Goal: Find specific page/section: Find specific page/section

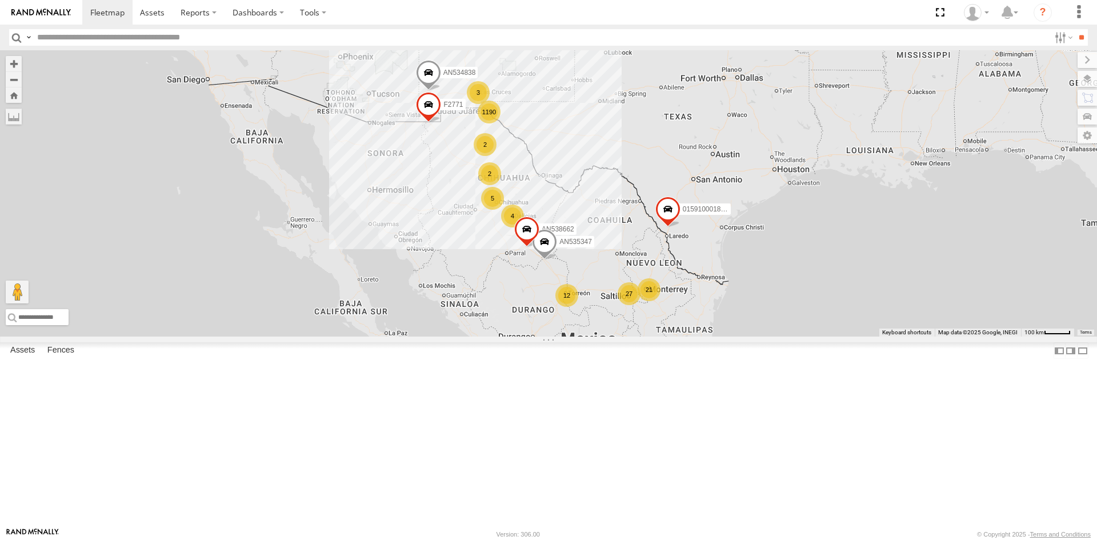
click at [545, 287] on div "AN535347 AN535203 AN531625 015910001811580 AN534838 ZJ535914 F2771 AN538662 119…" at bounding box center [1093, 287] width 1097 height 0
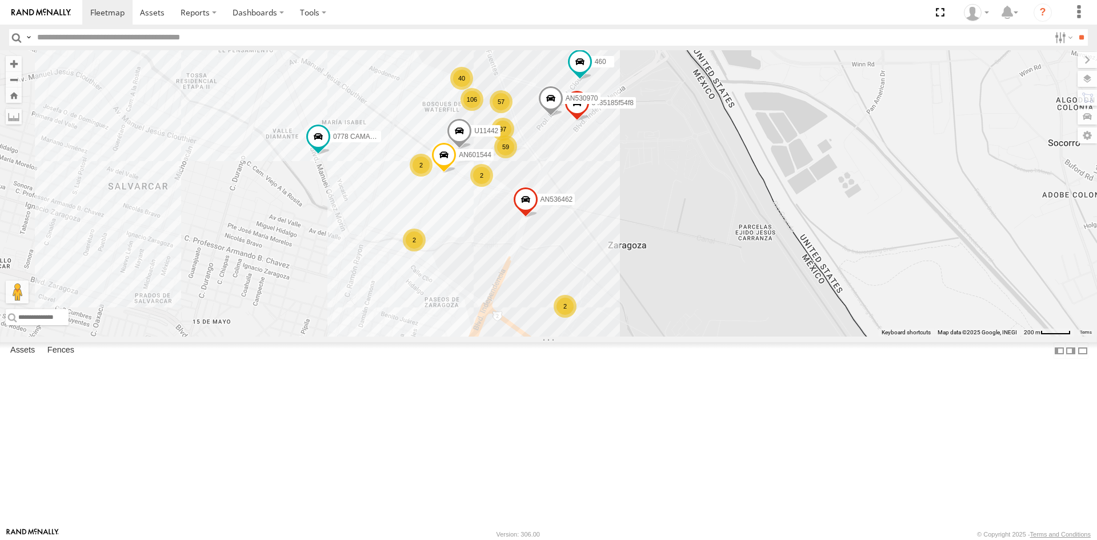
drag, startPoint x: 578, startPoint y: 257, endPoint x: 604, endPoint y: 372, distance: 117.8
click at [604, 336] on div "AN535347 AN535203 AN531625 015910001811580 AN534838 ZJ535914 F2771 AN538662 ZJ5…" at bounding box center [548, 193] width 1097 height 286
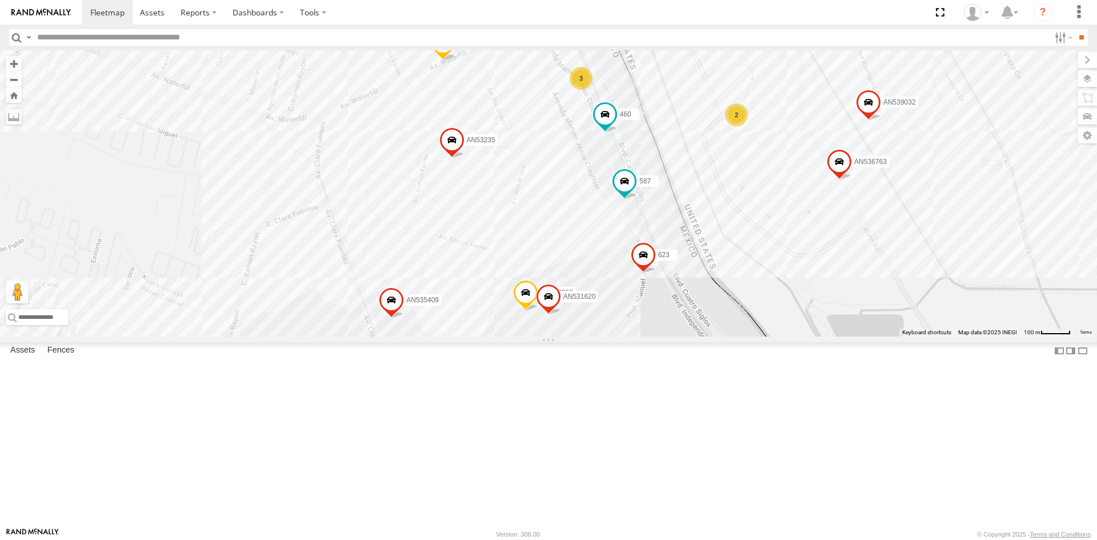
drag, startPoint x: 675, startPoint y: 351, endPoint x: 658, endPoint y: 383, distance: 36.3
click at [658, 336] on div "AN536763 AN532390 AN539032 AN539158 587 AN530970 005 558 AN535409 623 AN531367 …" at bounding box center [548, 193] width 1097 height 286
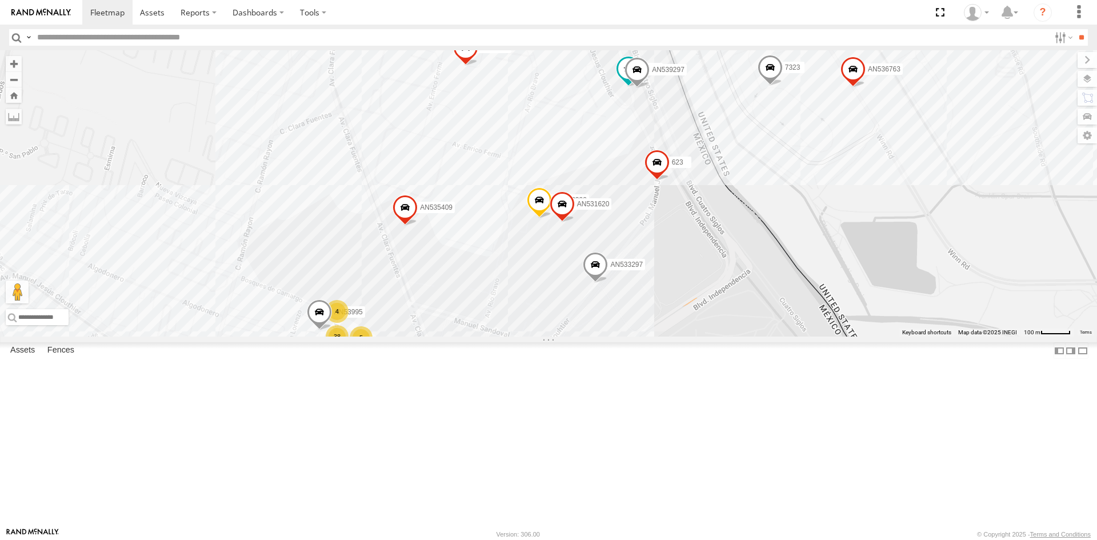
drag, startPoint x: 615, startPoint y: 302, endPoint x: 617, endPoint y: 250, distance: 52.0
click at [617, 250] on div "015910001918898 AN536763 AN539297 V3762 AN532390 AN539032 AN539158 7323 587 AN5…" at bounding box center [548, 193] width 1097 height 286
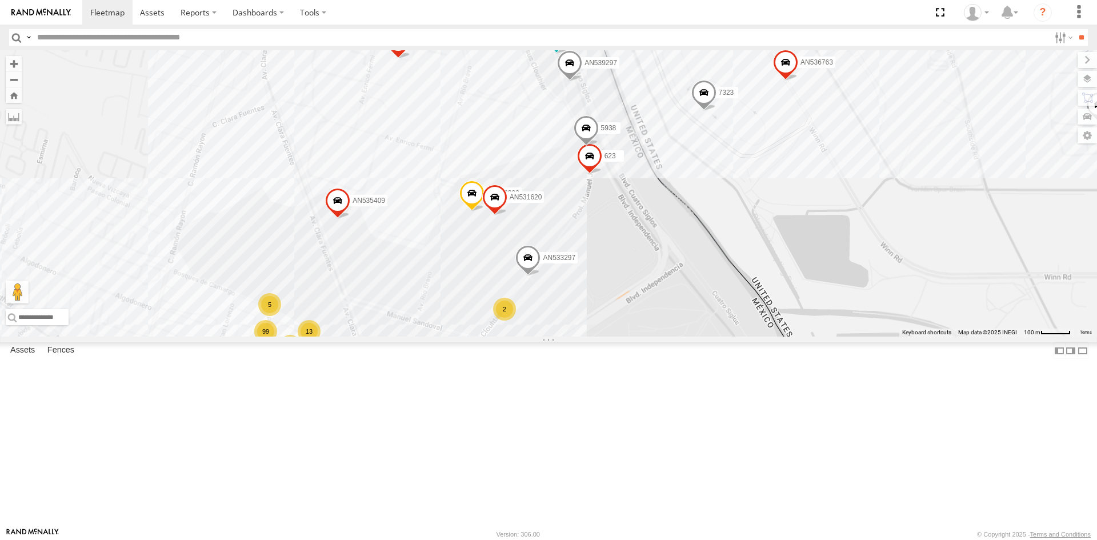
drag, startPoint x: 618, startPoint y: 335, endPoint x: 538, endPoint y: 401, distance: 103.8
click at [538, 336] on div "AN532390 AN530970 AN535409 623 AN533297 AN531620 3485185f54f8 16 29 12 99 46 29…" at bounding box center [548, 193] width 1097 height 286
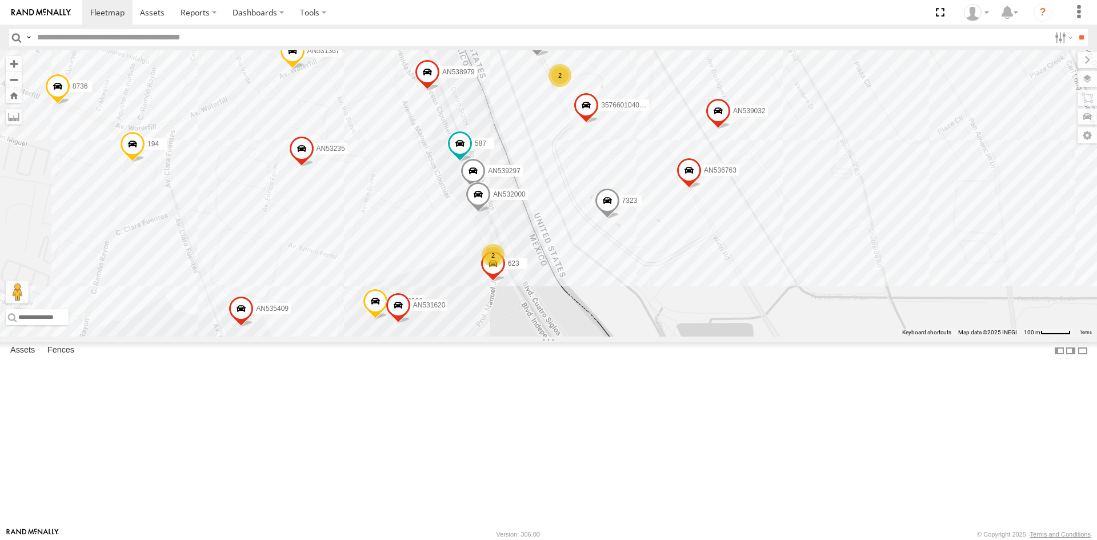
drag, startPoint x: 512, startPoint y: 341, endPoint x: 550, endPoint y: 343, distance: 37.7
click at [550, 336] on div "357660104096649 015910001918898 AN536763 AN539297 V3762 AN532390 AN539032 AN539…" at bounding box center [548, 193] width 1097 height 286
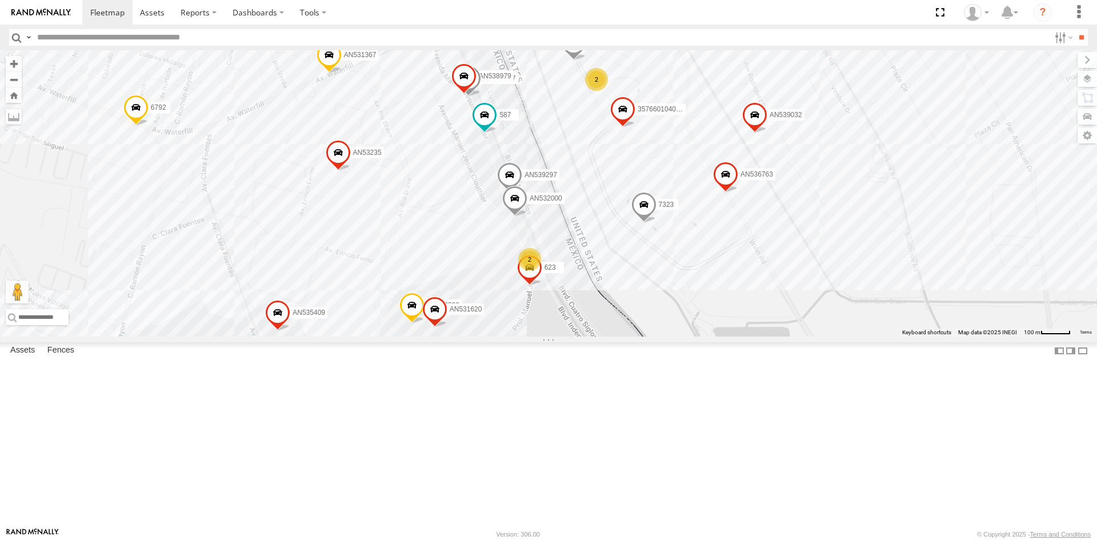
drag, startPoint x: 581, startPoint y: 350, endPoint x: 618, endPoint y: 335, distance: 39.8
click at [619, 336] on div "357660104096649 015910001918898 AN536763 AN539297 V3762 AN532390 AN539032 AN539…" at bounding box center [548, 193] width 1097 height 286
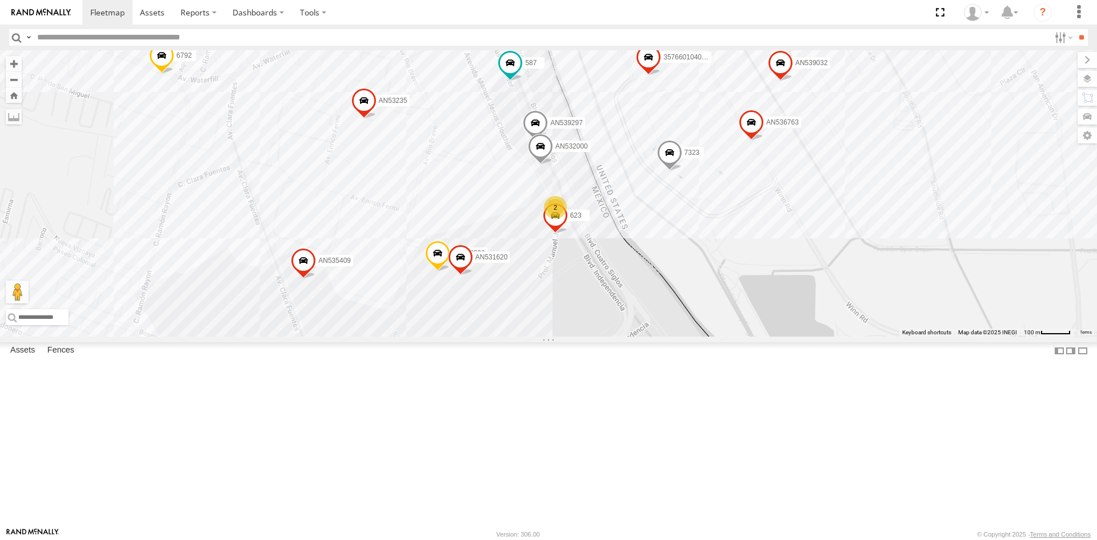
drag, startPoint x: 528, startPoint y: 417, endPoint x: 528, endPoint y: 346, distance: 72.0
click at [530, 336] on div "357660104096649 015910001918898 AN536763 AN539297 V3762 AN532390 AN539032 AN539…" at bounding box center [548, 193] width 1097 height 286
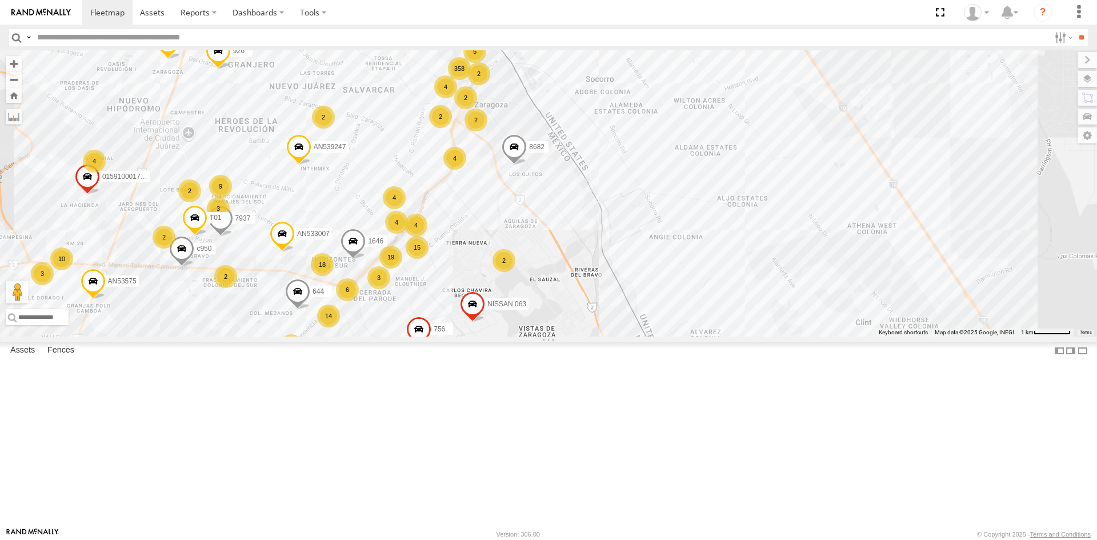
click at [479, 85] on div "2" at bounding box center [478, 73] width 23 height 23
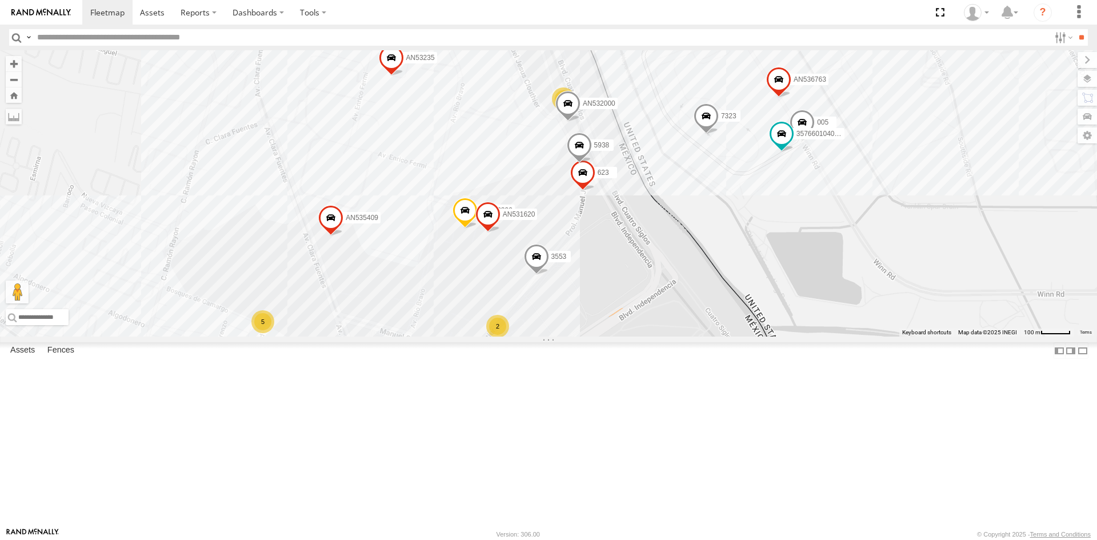
drag, startPoint x: 623, startPoint y: 391, endPoint x: 647, endPoint y: 297, distance: 96.8
click at [645, 310] on div "AN535347 AN53295 AN535203 015910001811580 AN534838 ZJ535914 F2771 AN538662 8662…" at bounding box center [548, 193] width 1097 height 286
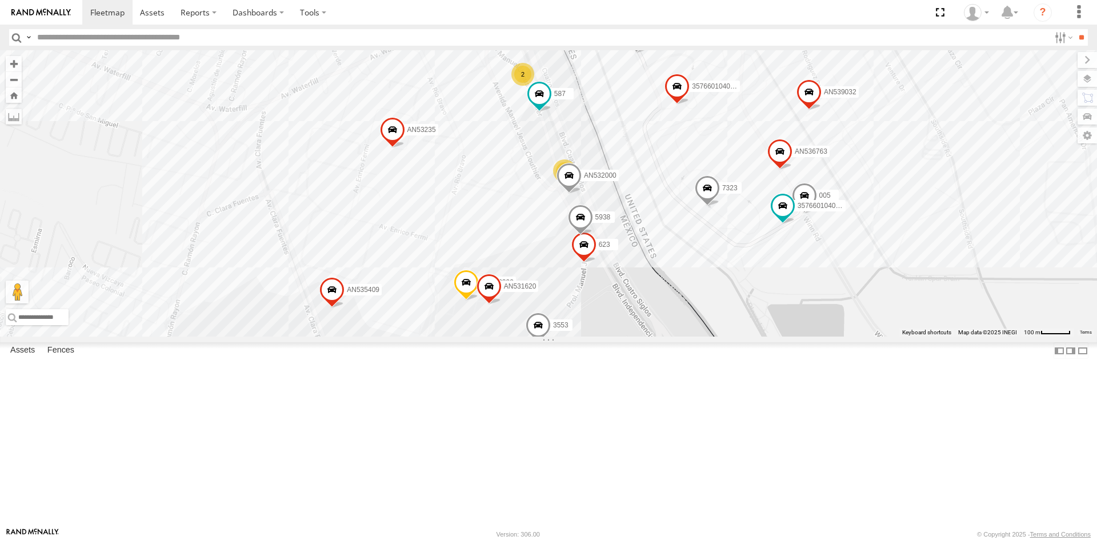
drag, startPoint x: 647, startPoint y: 328, endPoint x: 656, endPoint y: 358, distance: 30.9
click at [656, 336] on div "AN535347 AN53295 AN535203 015910001811580 AN534838 ZJ535914 F2771 AN538662 8662…" at bounding box center [548, 193] width 1097 height 286
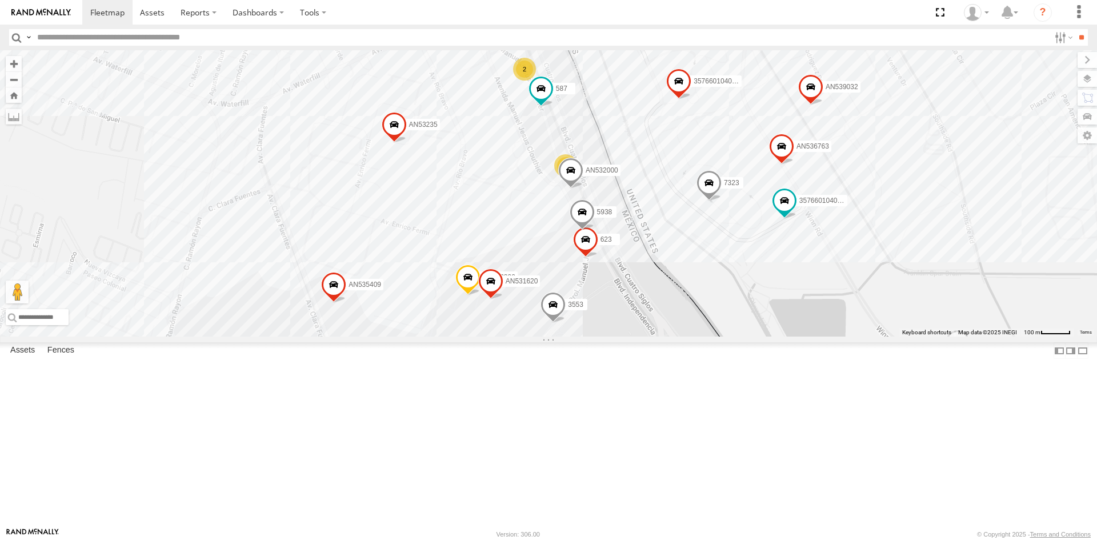
drag, startPoint x: 764, startPoint y: 427, endPoint x: 769, endPoint y: 339, distance: 88.7
click at [768, 336] on div "AN535347 AN53295 AN535203 015910001811580 AN534838 ZJ535914 F2771 AN538662 8662…" at bounding box center [548, 193] width 1097 height 286
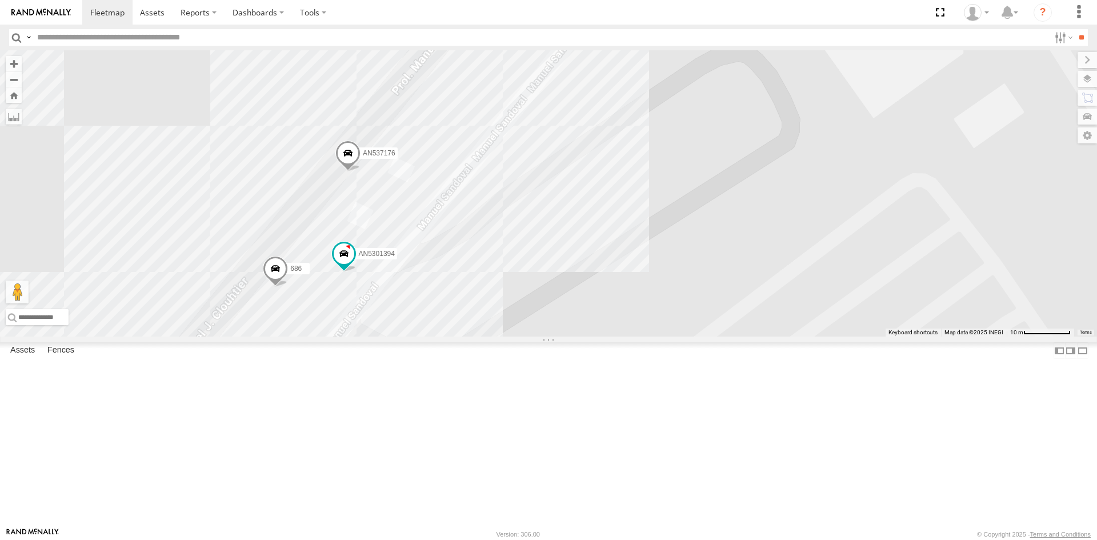
drag, startPoint x: 323, startPoint y: 432, endPoint x: 445, endPoint y: 390, distance: 129.3
click at [405, 336] on div "AN535347 AN53295 AN535203 015910001811580 AN534838 ZJ535914 F2771 AN538662 8662…" at bounding box center [548, 193] width 1097 height 286
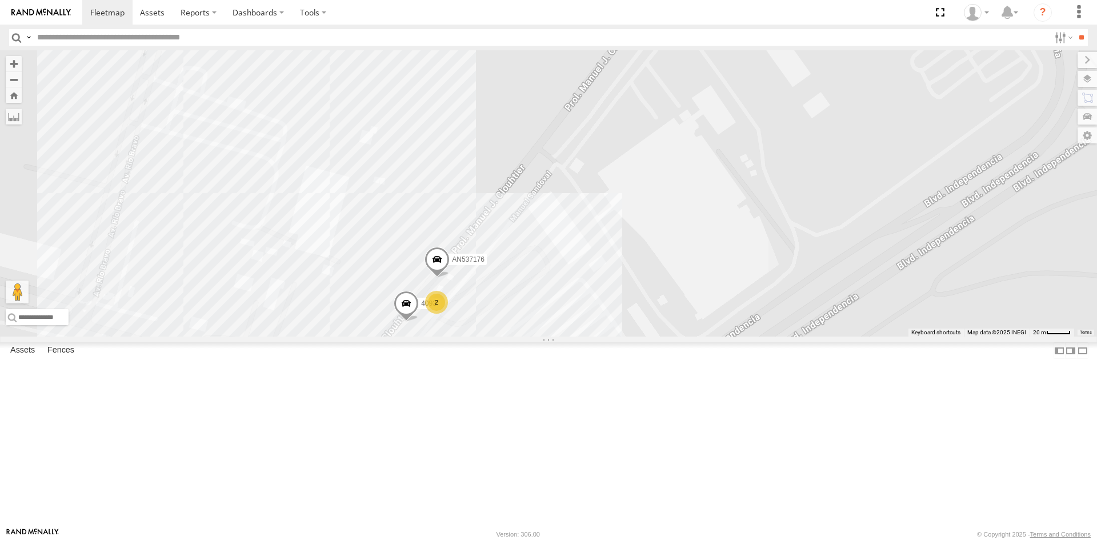
drag, startPoint x: 616, startPoint y: 365, endPoint x: 482, endPoint y: 427, distance: 147.7
click at [535, 336] on div "AN537176 4093 2 3553" at bounding box center [548, 193] width 1097 height 286
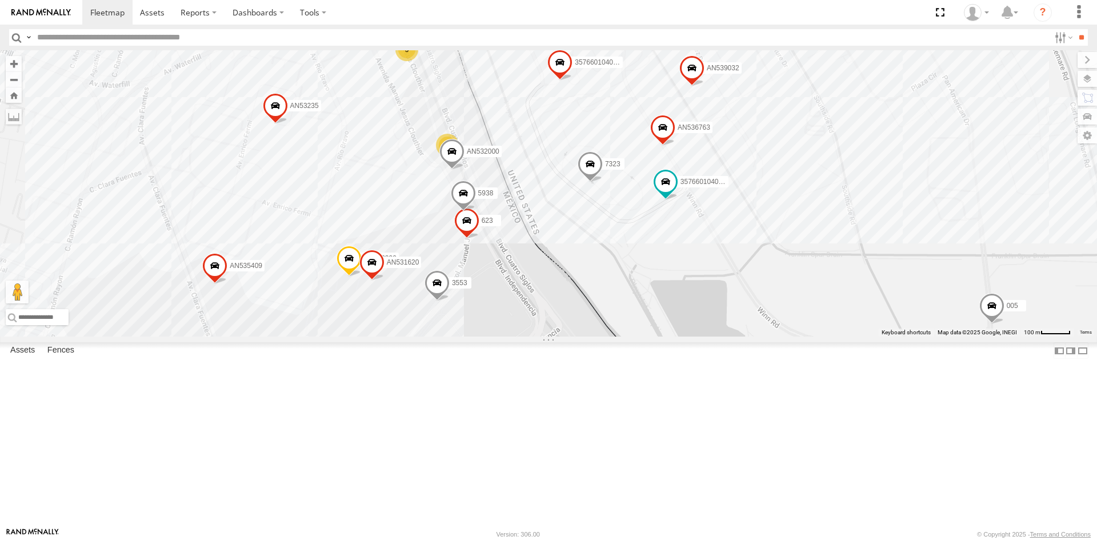
drag, startPoint x: 464, startPoint y: 289, endPoint x: 479, endPoint y: 326, distance: 40.0
click at [479, 239] on span at bounding box center [466, 223] width 25 height 31
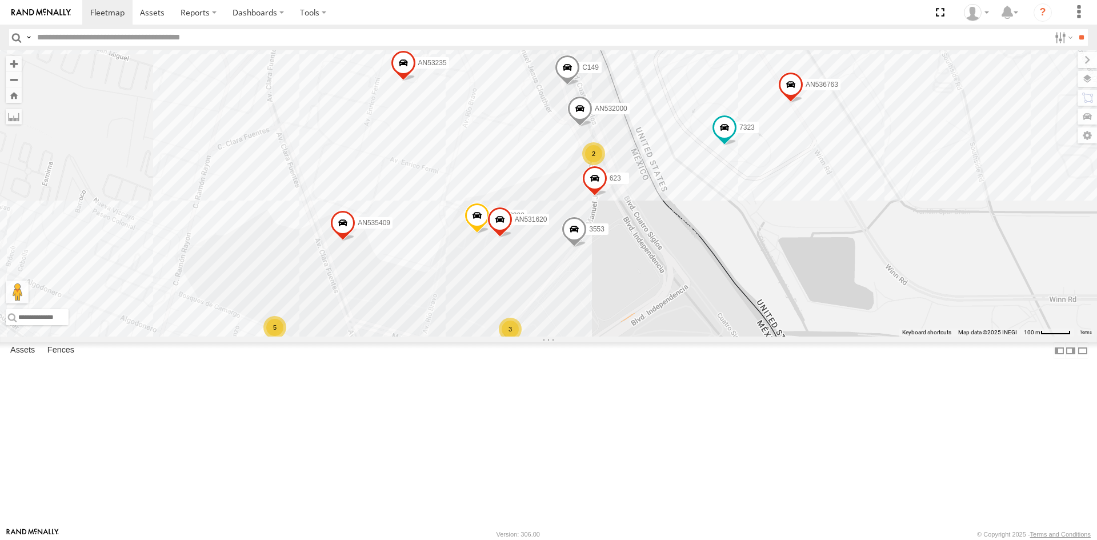
drag, startPoint x: 622, startPoint y: 375, endPoint x: 641, endPoint y: 432, distance: 60.9
click at [640, 336] on div "AN535347 AN53295 AN535203 015910001811580 AN534838 ZJ535914 F2771 AN538662 AN53…" at bounding box center [548, 193] width 1097 height 286
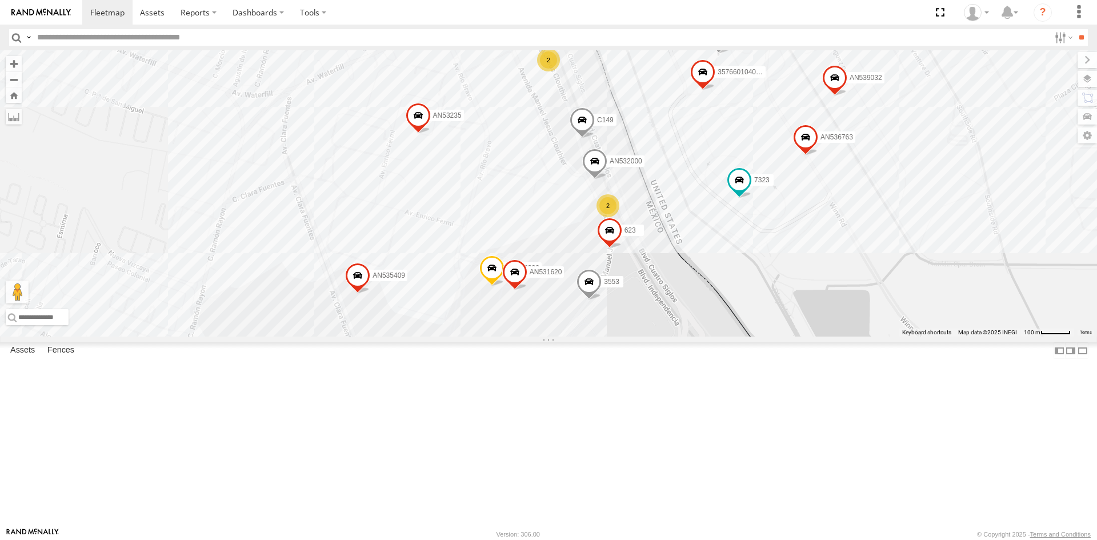
drag, startPoint x: 647, startPoint y: 424, endPoint x: 660, endPoint y: 350, distance: 74.8
click at [670, 336] on div "AN535347 AN53295 AN535203 015910001811580 AN534838 ZJ535914 F2771 AN538662 AN53…" at bounding box center [548, 193] width 1097 height 286
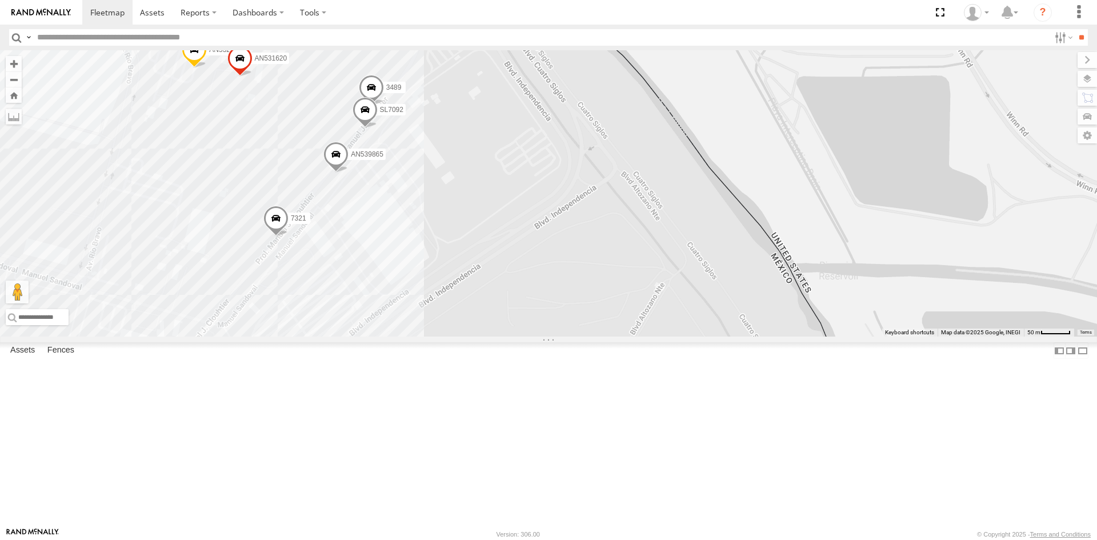
drag, startPoint x: 386, startPoint y: 343, endPoint x: 531, endPoint y: 224, distance: 187.5
click at [527, 228] on div "AN532390 AN539865 3489 7321 SL7092 AN531620 3485185f54f8 686 5 2 2" at bounding box center [548, 193] width 1097 height 286
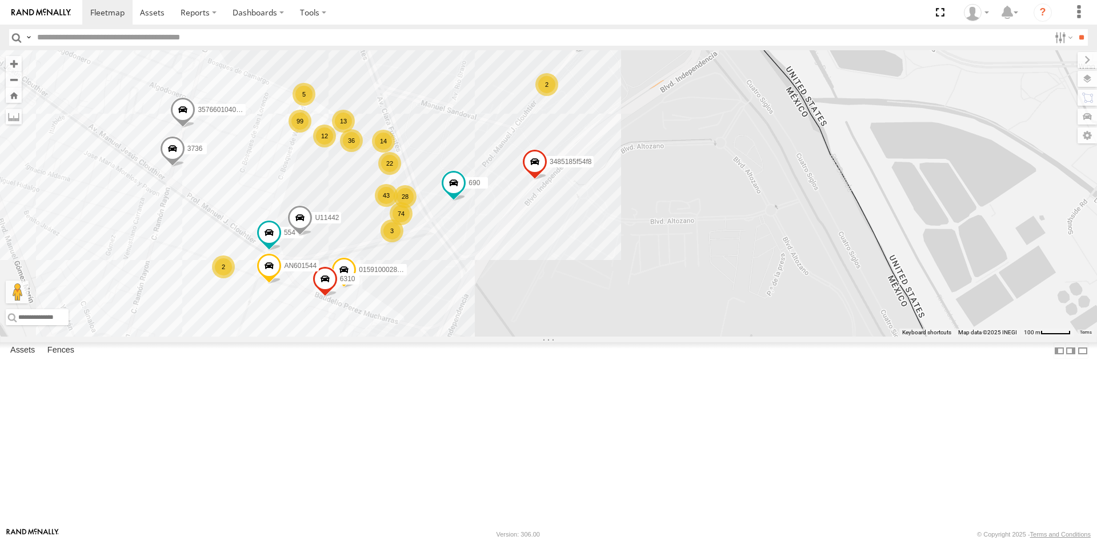
drag, startPoint x: 565, startPoint y: 267, endPoint x: 516, endPoint y: 326, distance: 76.6
click at [516, 326] on div "AN532390 AN539865 AN531620 3485185f54f8 686 14 22 12 99 43 28 36 74 13 U11442 3…" at bounding box center [548, 193] width 1097 height 286
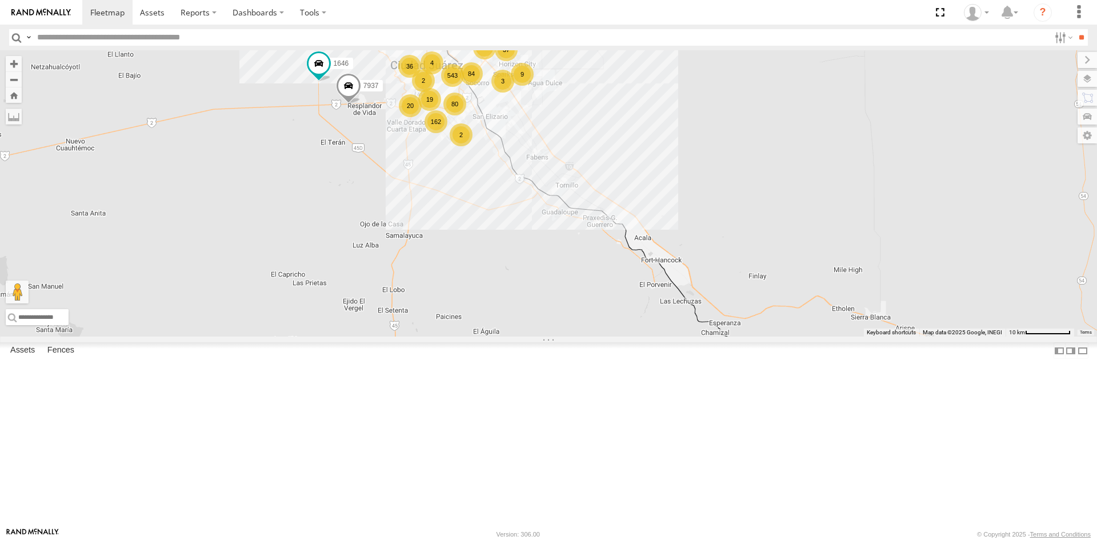
drag, startPoint x: 470, startPoint y: 173, endPoint x: 468, endPoint y: 203, distance: 30.4
click at [468, 203] on div "AN53295 AN535203 015910001811580 ZJ535914 ZJ531750 F2771 AN538662 AN534838 AN53…" at bounding box center [548, 193] width 1097 height 286
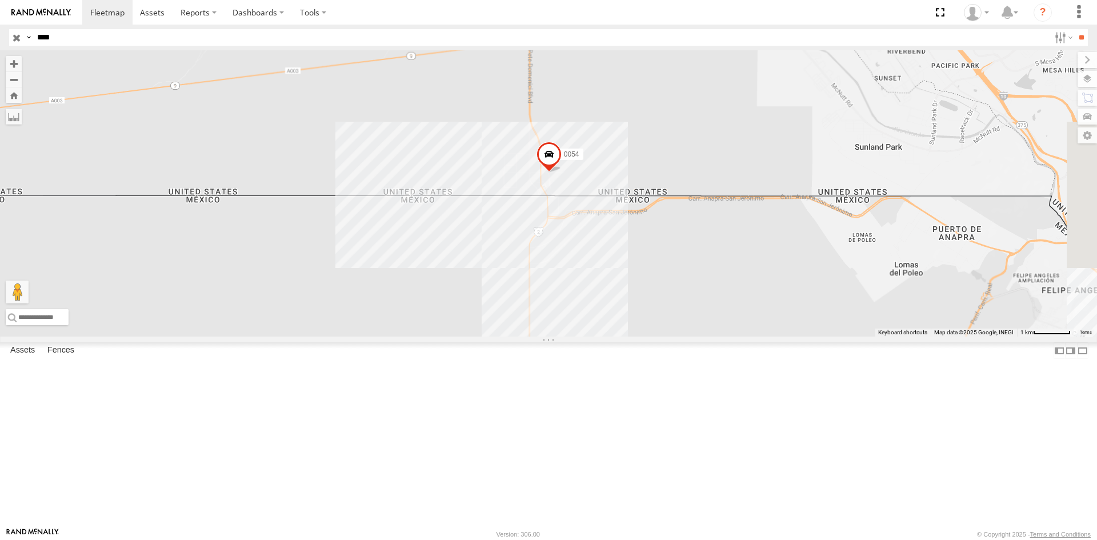
drag, startPoint x: 539, startPoint y: 350, endPoint x: 576, endPoint y: 278, distance: 81.7
click at [571, 283] on div "0054" at bounding box center [548, 193] width 1097 height 286
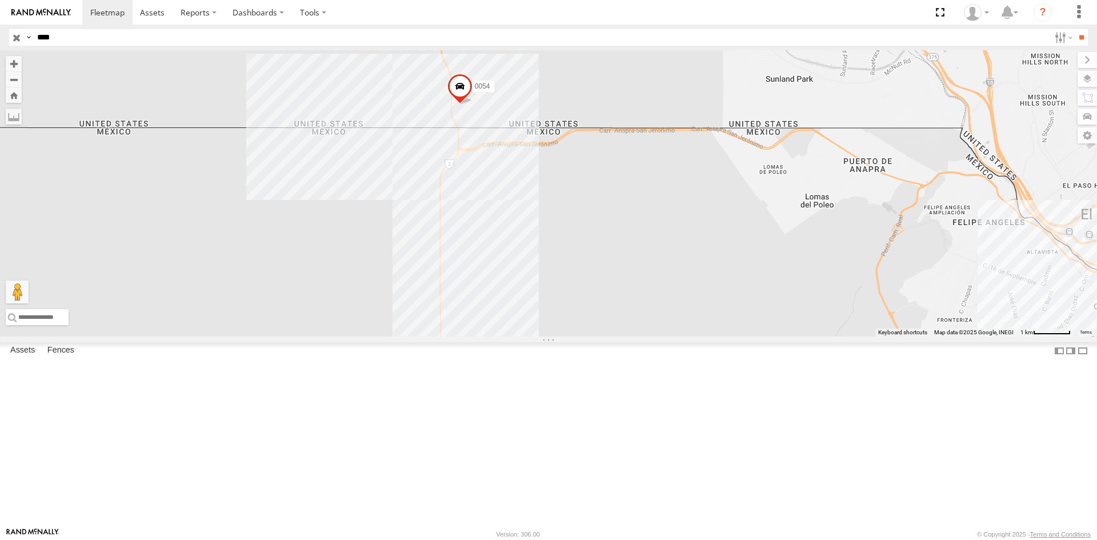
drag, startPoint x: 539, startPoint y: 182, endPoint x: 378, endPoint y: 222, distance: 165.9
click at [378, 222] on div "0054" at bounding box center [548, 193] width 1097 height 286
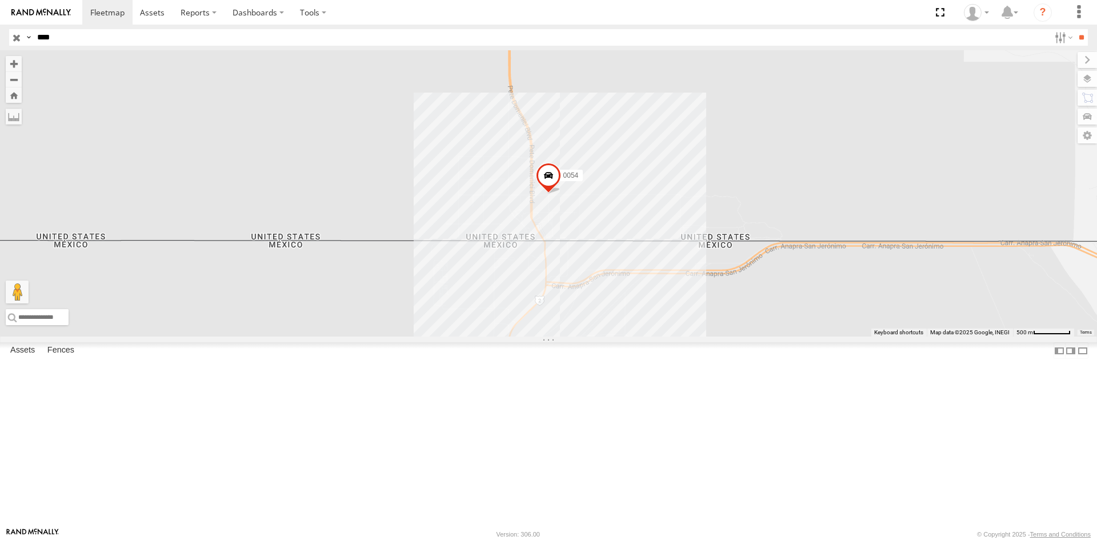
drag, startPoint x: 588, startPoint y: 404, endPoint x: 452, endPoint y: 314, distance: 163.0
click at [462, 318] on div "0054" at bounding box center [548, 193] width 1097 height 286
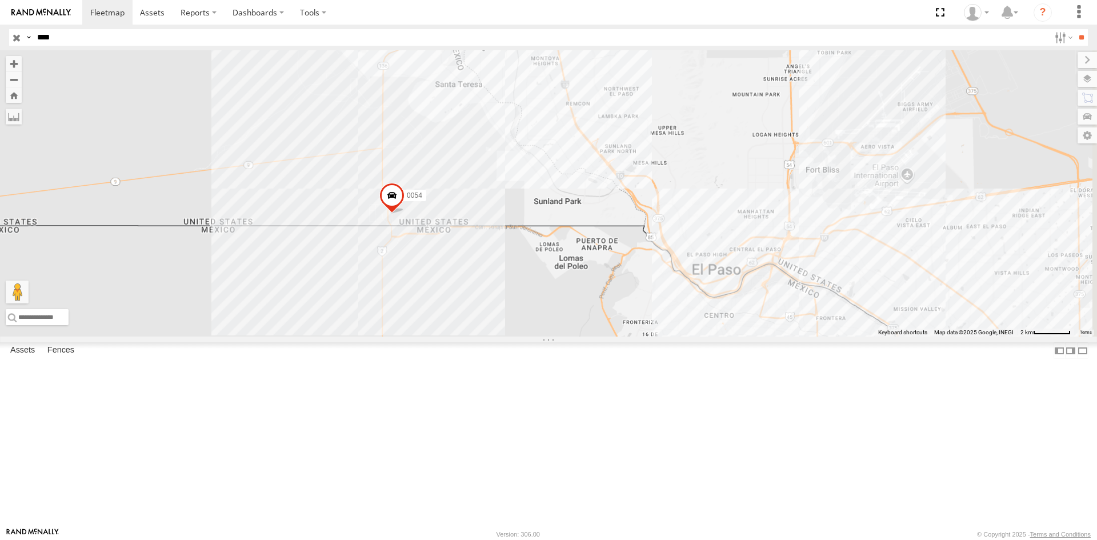
drag, startPoint x: 617, startPoint y: 397, endPoint x: 475, endPoint y: 388, distance: 142.0
click at [475, 336] on div "0054" at bounding box center [548, 193] width 1097 height 286
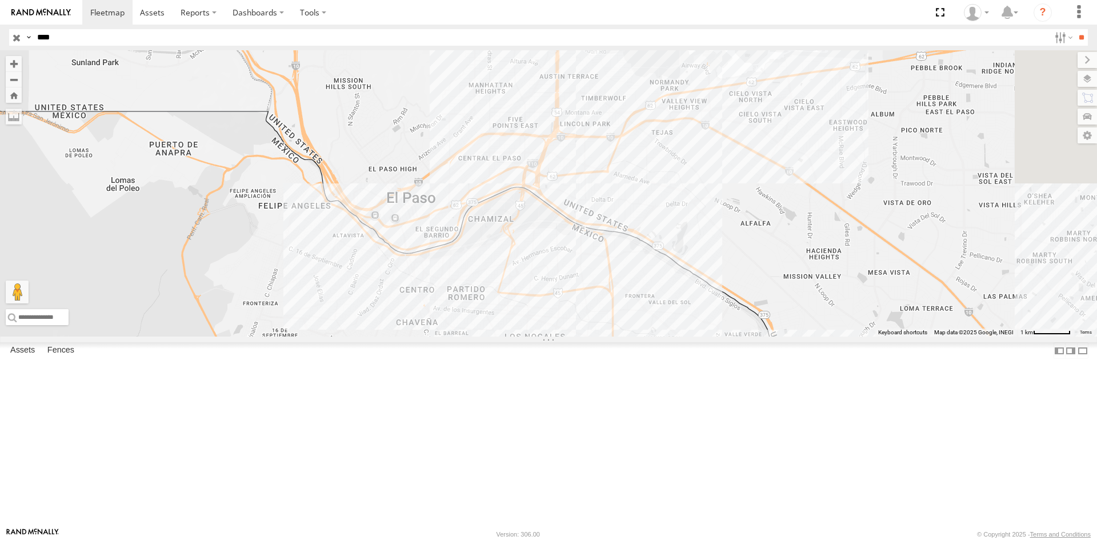
drag, startPoint x: 781, startPoint y: 332, endPoint x: 627, endPoint y: 272, distance: 165.2
click at [627, 272] on div "0054" at bounding box center [548, 193] width 1097 height 286
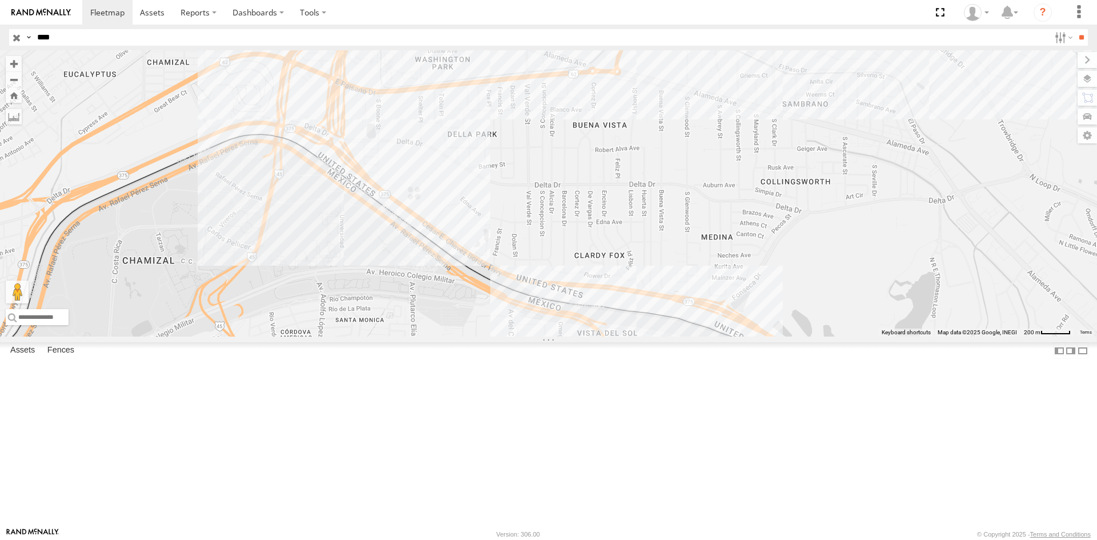
click at [15, 37] on input "button" at bounding box center [16, 37] width 15 height 17
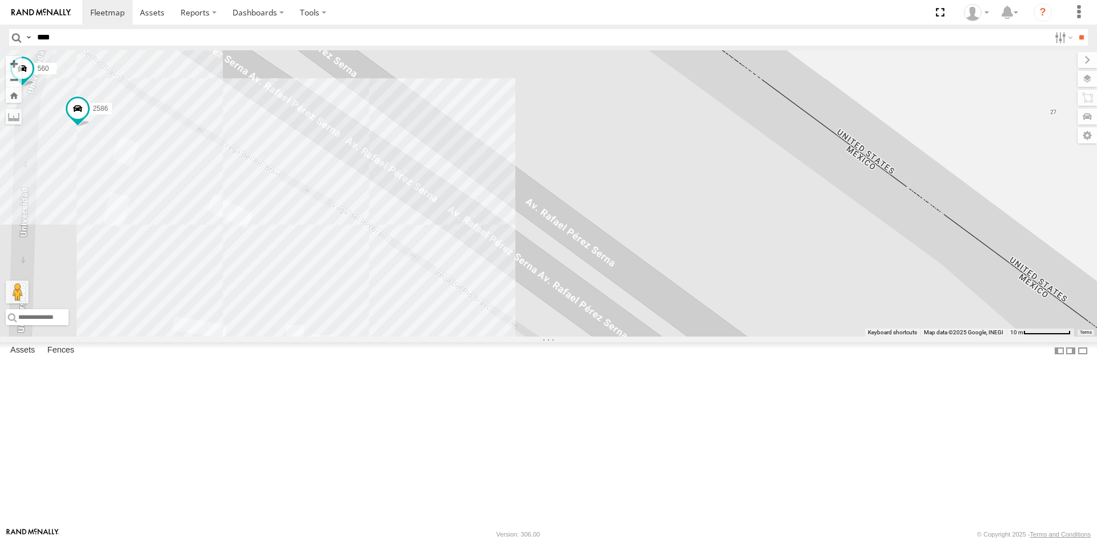
drag, startPoint x: 156, startPoint y: 294, endPoint x: 319, endPoint y: 312, distance: 163.7
click at [319, 314] on div "AN601271 177 560 2586" at bounding box center [548, 193] width 1097 height 286
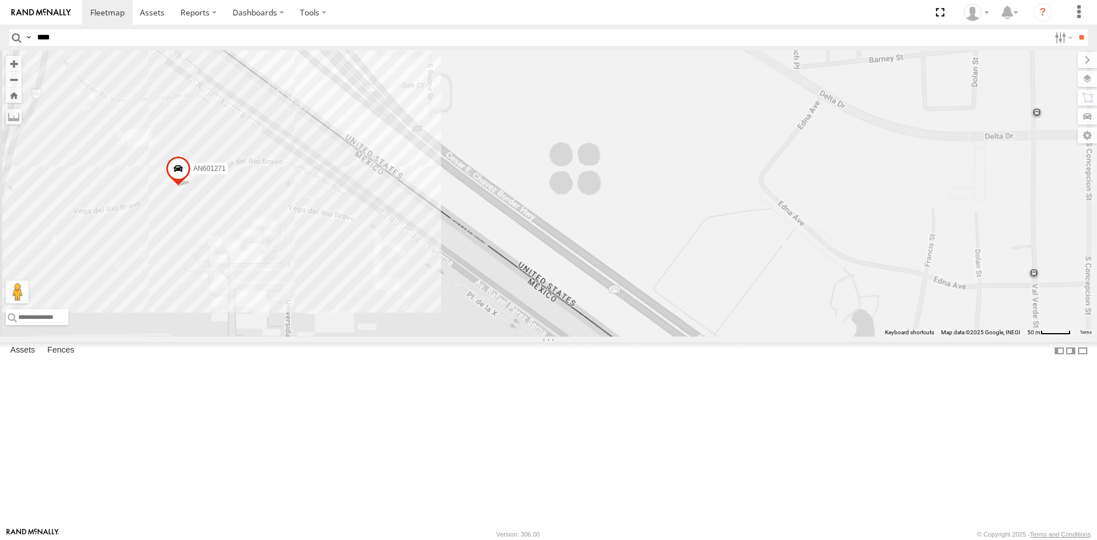
drag, startPoint x: 306, startPoint y: 316, endPoint x: 348, endPoint y: 323, distance: 42.9
click at [348, 329] on div "AN601271" at bounding box center [548, 193] width 1097 height 286
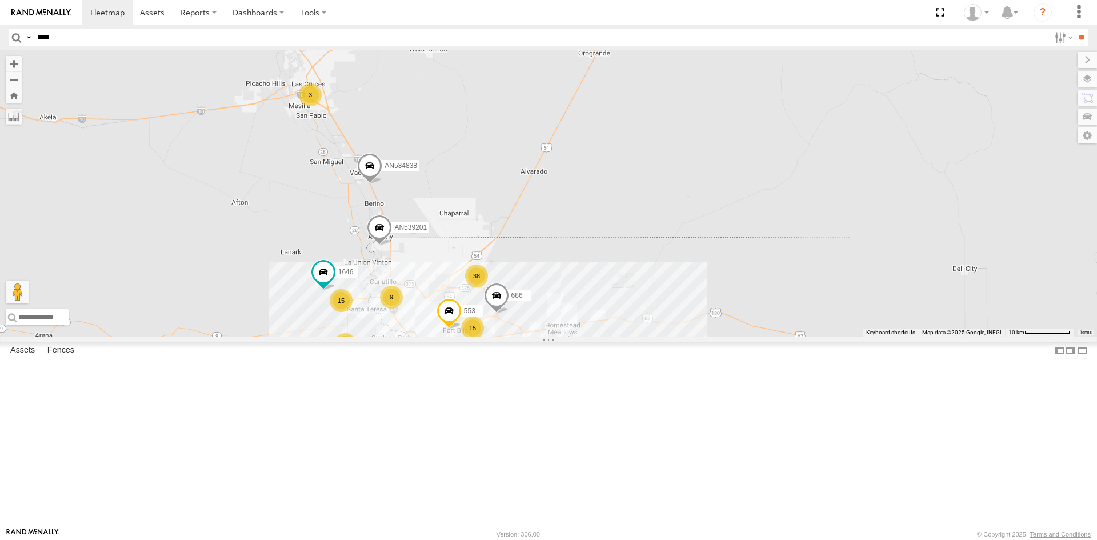
drag, startPoint x: 527, startPoint y: 373, endPoint x: 567, endPoint y: 247, distance: 132.4
click at [567, 248] on div "AN535203 015910001811580 ZJ535914 AN530755 F2771 15 38 38 27 9 36 15 31 3 7 164…" at bounding box center [548, 193] width 1097 height 286
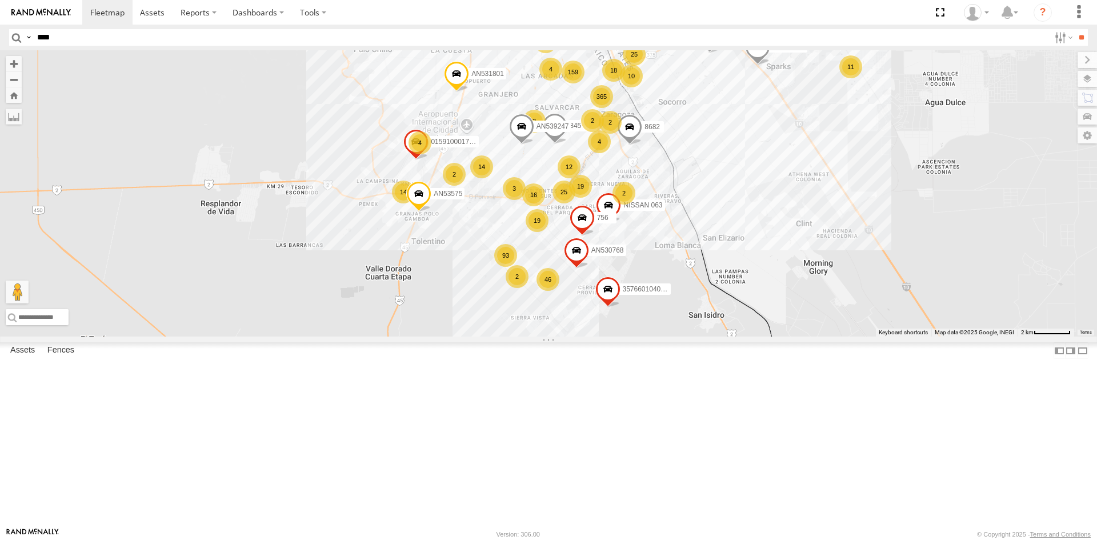
drag, startPoint x: 584, startPoint y: 274, endPoint x: 592, endPoint y: 340, distance: 67.3
click at [592, 336] on div "AN535203 015910001811580 ZJ535914 AN530755 F2771 1646 AN534838 AN539201 553 686…" at bounding box center [548, 193] width 1097 height 286
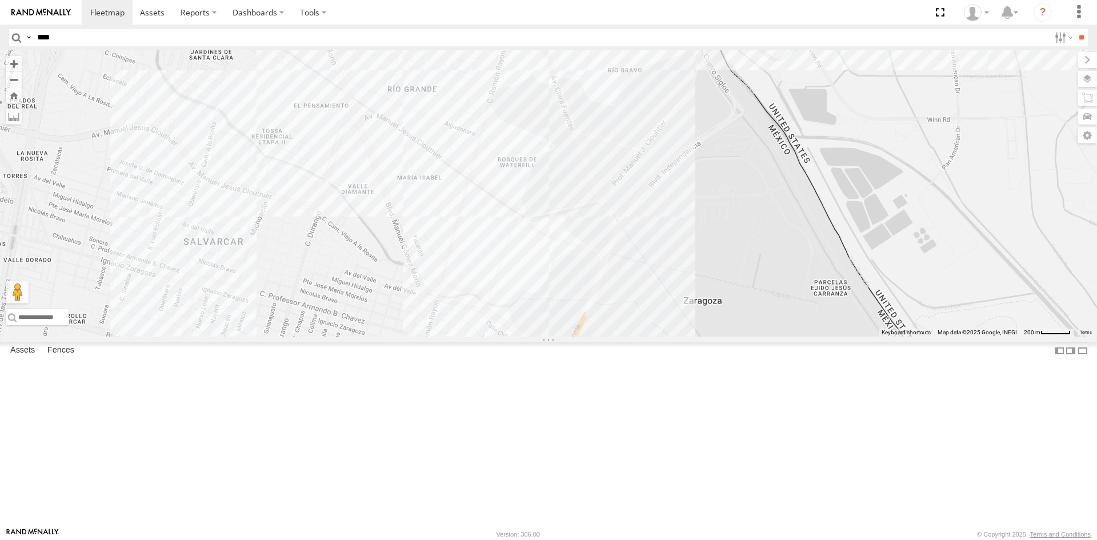
drag, startPoint x: 623, startPoint y: 218, endPoint x: 632, endPoint y: 304, distance: 86.8
click at [632, 304] on div "AN535203 015910001811580 ZJ535914 AN530755 F2771 1646 AN534838 AN539201 553 686…" at bounding box center [548, 193] width 1097 height 286
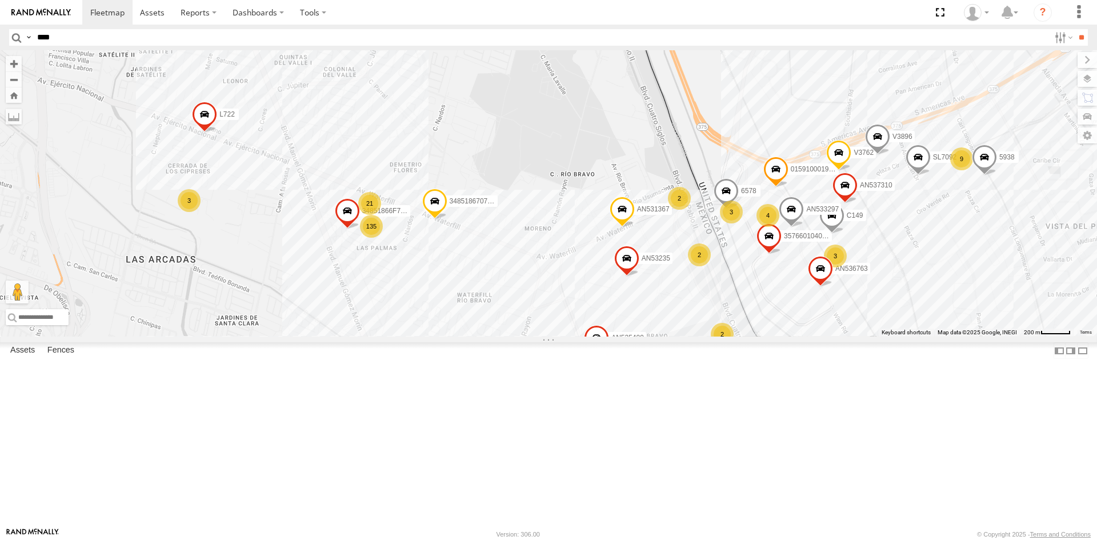
drag, startPoint x: 566, startPoint y: 224, endPoint x: 564, endPoint y: 326, distance: 101.7
click at [613, 336] on div "228 AN531863 357660104096649 U11442 015910001918898 AN536763 V3762 V3896 AN5371…" at bounding box center [548, 193] width 1097 height 286
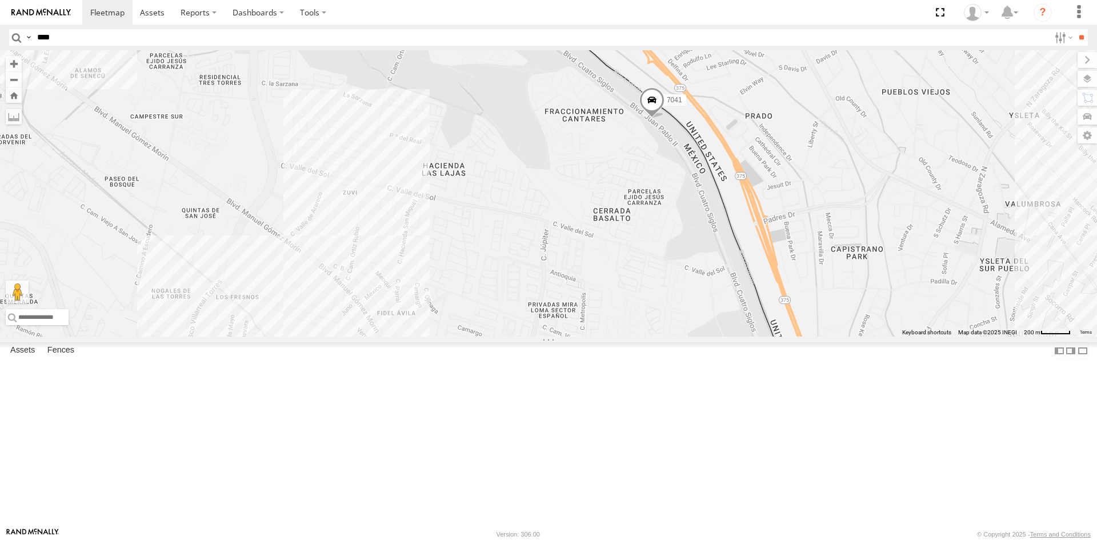
drag, startPoint x: 460, startPoint y: 155, endPoint x: 556, endPoint y: 320, distance: 190.7
click at [547, 303] on div "228 AN531863 357660104096649 U11442 015910001918898 AN536763 V3762 V3896 AN5371…" at bounding box center [548, 193] width 1097 height 286
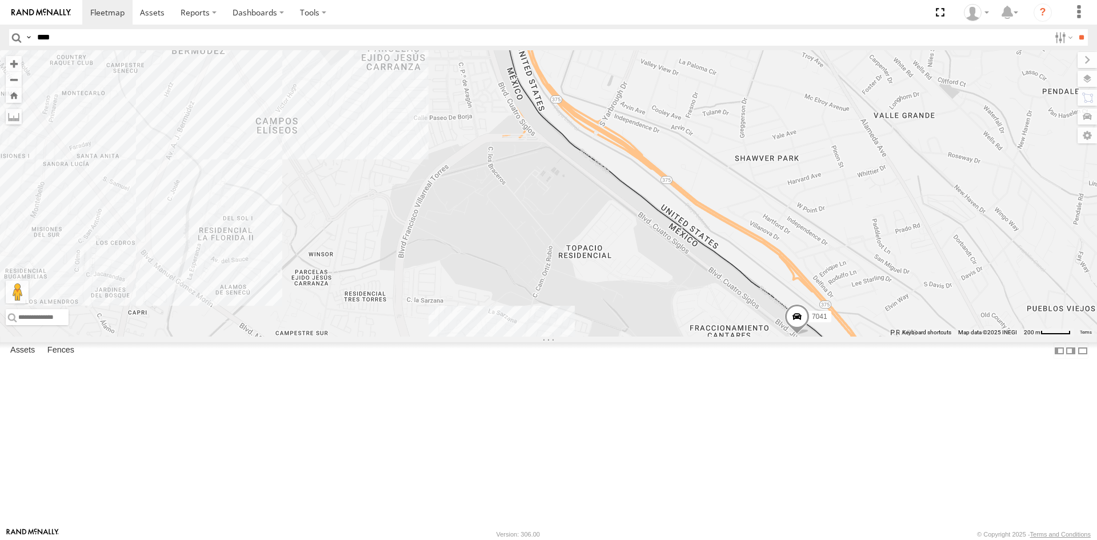
drag, startPoint x: 487, startPoint y: 251, endPoint x: 561, endPoint y: 376, distance: 145.9
click at [561, 336] on div "228 AN531863 357660104096649 U11442 015910001918898 AN536763 V3762 V3896 AN5371…" at bounding box center [548, 193] width 1097 height 286
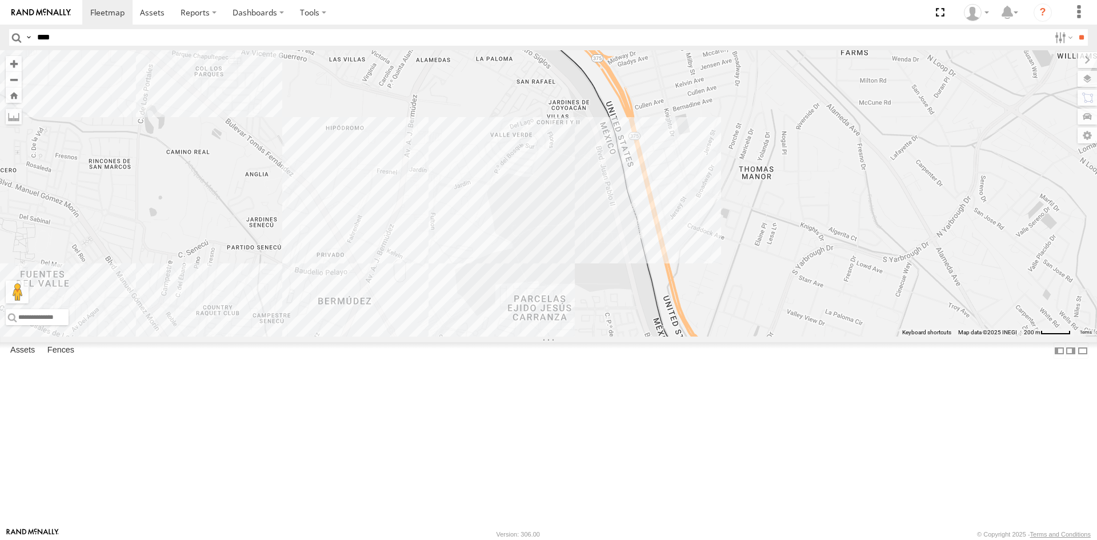
drag, startPoint x: 369, startPoint y: 196, endPoint x: 577, endPoint y: 432, distance: 314.4
click at [581, 336] on div "228 AN531863 357660104096649 U11442 015910001918898 AN536763 V3762 V3896 AN5371…" at bounding box center [548, 193] width 1097 height 286
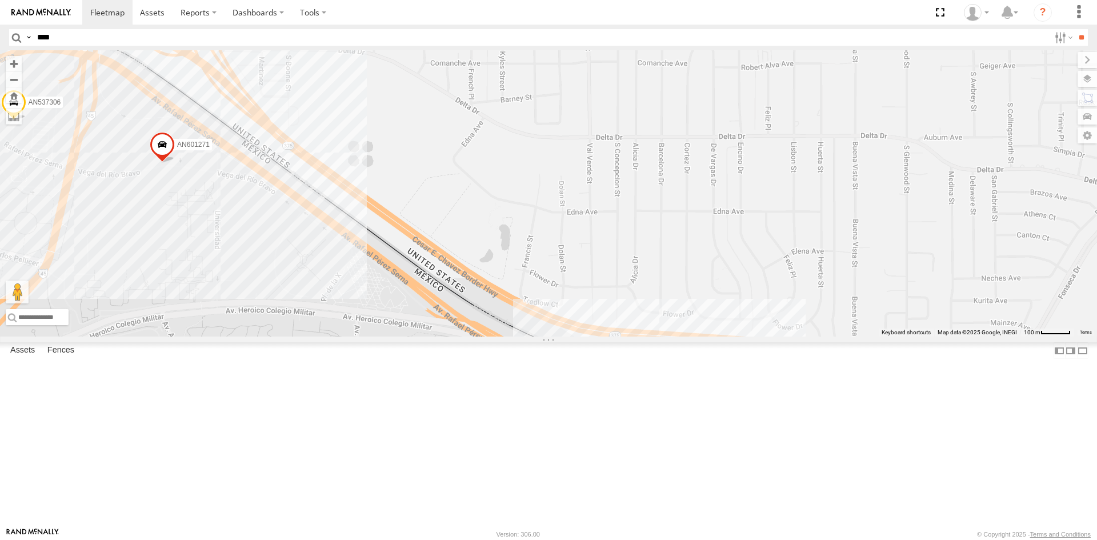
drag, startPoint x: 276, startPoint y: 286, endPoint x: 332, endPoint y: 218, distance: 87.6
click at [332, 219] on div "c145 AN601271 AN531574 AN601523 8690 AN537306 4 3 2" at bounding box center [548, 193] width 1097 height 286
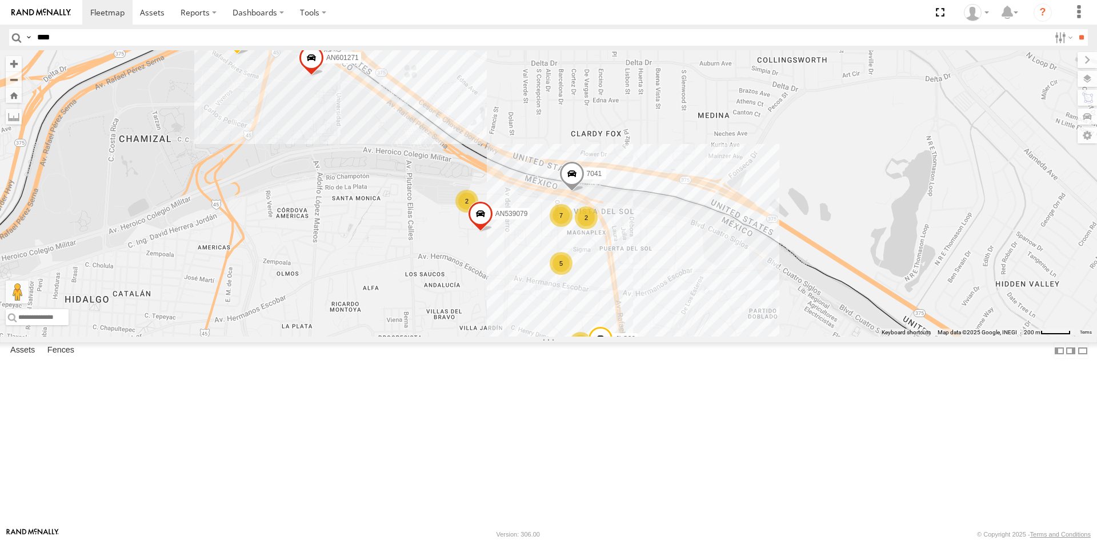
drag, startPoint x: 383, startPoint y: 212, endPoint x: 411, endPoint y: 171, distance: 49.3
click at [412, 171] on div "AN601271 AN601523 AN538889 7041 AN539079 8690 JLC39 AN537306 7 5 6 2 2 2" at bounding box center [548, 193] width 1097 height 286
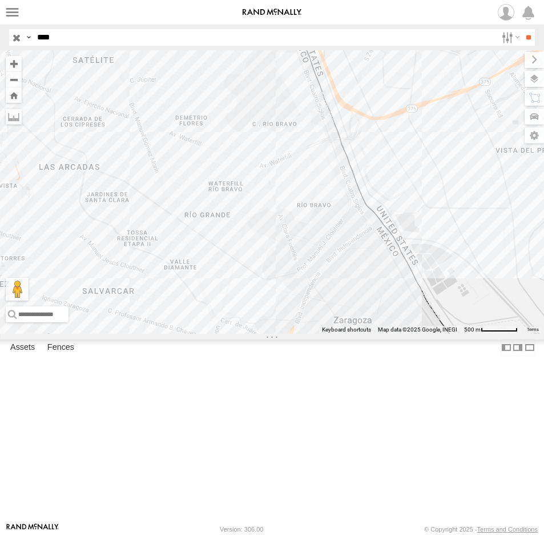
drag, startPoint x: 81, startPoint y: 37, endPoint x: -17, endPoint y: 45, distance: 98.6
click at [0, 45] on html at bounding box center [272, 267] width 544 height 535
click at [522, 29] on input "**" at bounding box center [528, 37] width 13 height 17
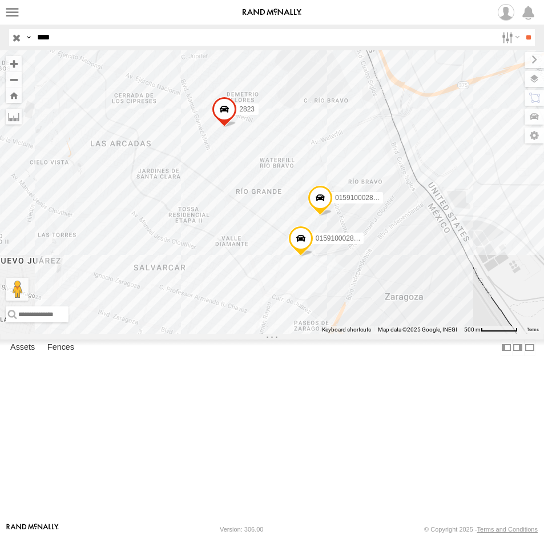
drag, startPoint x: 64, startPoint y: 39, endPoint x: -4, endPoint y: 29, distance: 68.7
click at [0, 29] on html at bounding box center [272, 267] width 544 height 535
type input "****"
click at [522, 29] on input "**" at bounding box center [528, 37] width 13 height 17
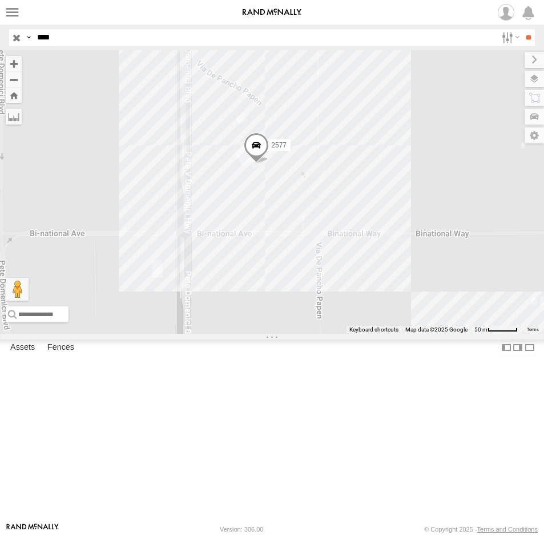
drag, startPoint x: 73, startPoint y: 41, endPoint x: -83, endPoint y: 19, distance: 158.1
click at [0, 19] on html at bounding box center [272, 267] width 544 height 535
click at [522, 29] on input "**" at bounding box center [528, 37] width 13 height 17
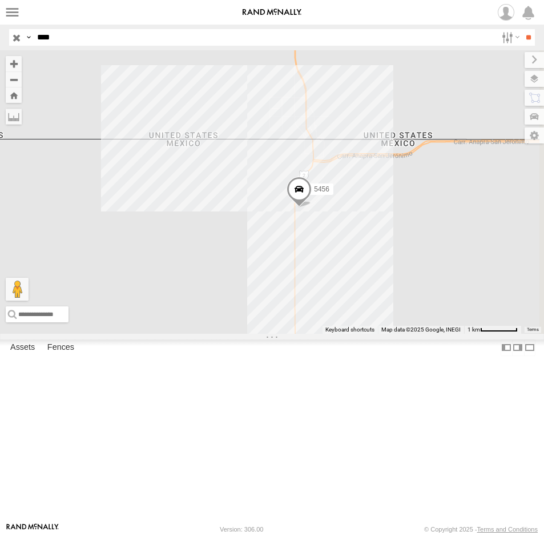
drag, startPoint x: 379, startPoint y: 316, endPoint x: 359, endPoint y: 322, distance: 21.2
click at [359, 322] on div "5456" at bounding box center [272, 191] width 544 height 283
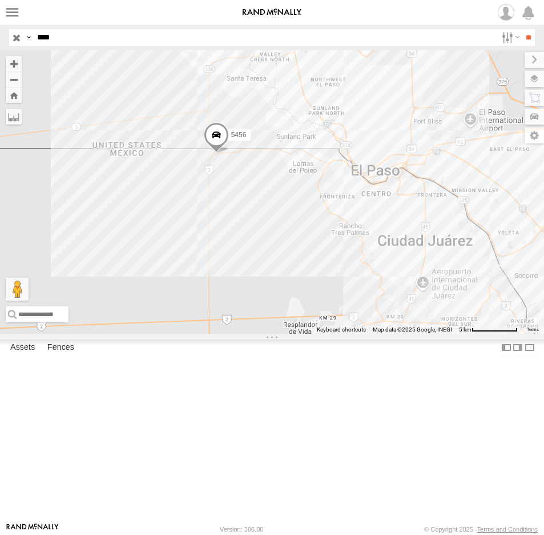
drag, startPoint x: 183, startPoint y: 297, endPoint x: 208, endPoint y: 247, distance: 55.9
click at [208, 247] on div "5456" at bounding box center [272, 191] width 544 height 283
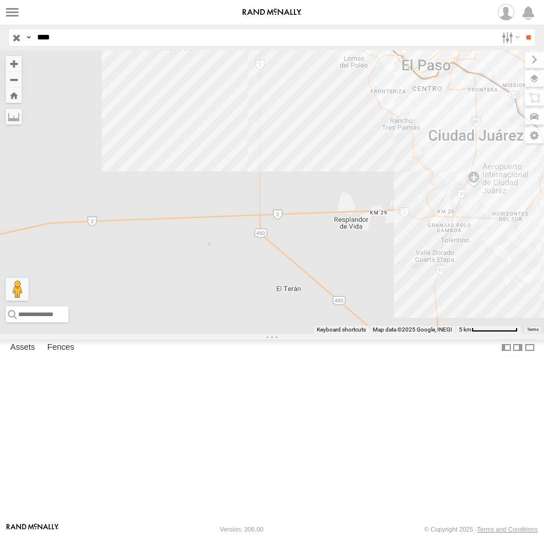
drag, startPoint x: 78, startPoint y: 40, endPoint x: 5, endPoint y: 41, distance: 73.1
click at [5, 41] on header "Search Query Asset ID Asset Label Registration Manufacturer Model VIN Job ID IP" at bounding box center [272, 38] width 544 height 26
click at [522, 29] on input "**" at bounding box center [528, 37] width 13 height 17
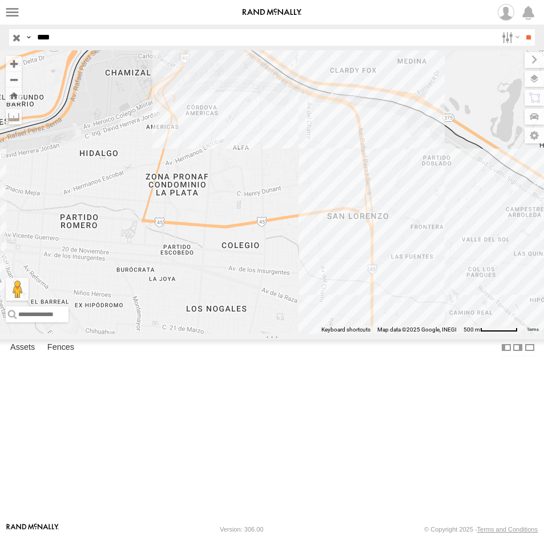
drag, startPoint x: 82, startPoint y: 37, endPoint x: -8, endPoint y: 35, distance: 90.2
click at [0, 35] on html at bounding box center [272, 267] width 544 height 535
click at [522, 29] on input "**" at bounding box center [528, 37] width 13 height 17
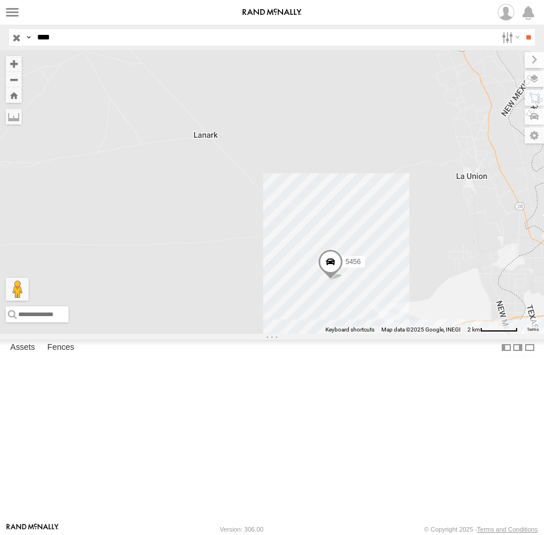
drag, startPoint x: 363, startPoint y: 422, endPoint x: 291, endPoint y: 339, distance: 109.8
click at [294, 334] on div "5456" at bounding box center [272, 191] width 544 height 283
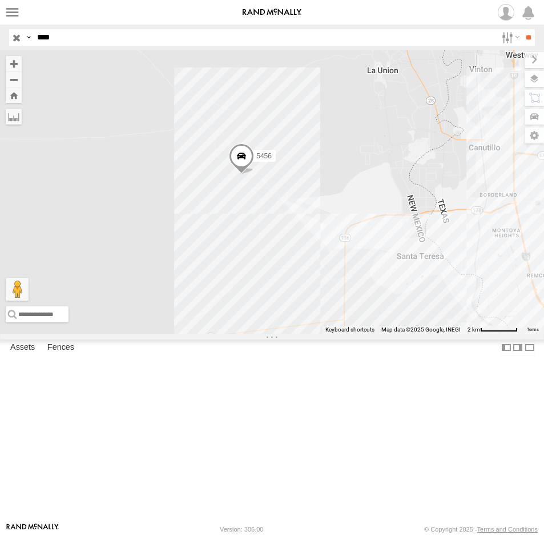
click at [282, 172] on div "5456" at bounding box center [272, 191] width 544 height 283
drag, startPoint x: 12, startPoint y: 35, endPoint x: -11, endPoint y: 36, distance: 23.4
click at [0, 36] on html at bounding box center [272, 267] width 544 height 535
click at [522, 29] on input "**" at bounding box center [528, 37] width 13 height 17
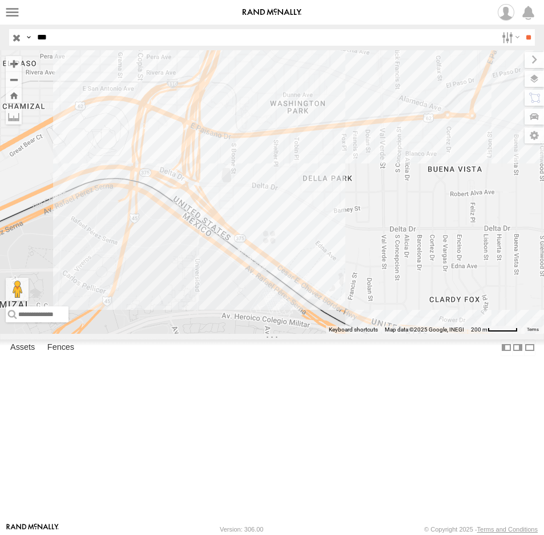
drag, startPoint x: 66, startPoint y: 34, endPoint x: 4, endPoint y: 39, distance: 61.8
click at [13, 38] on div "Search Query Asset ID Asset Label Registration Manufacturer Model VIN Job ID Dr…" at bounding box center [265, 37] width 513 height 17
click at [522, 29] on input "**" at bounding box center [528, 37] width 13 height 17
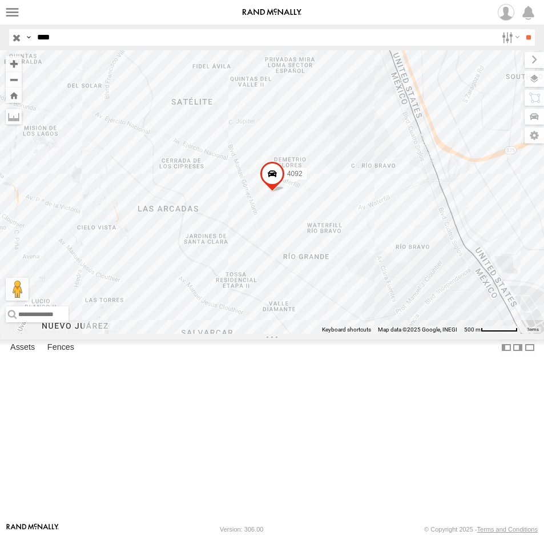
drag, startPoint x: 92, startPoint y: 38, endPoint x: -23, endPoint y: 52, distance: 115.6
click at [0, 52] on html at bounding box center [272, 267] width 544 height 535
click at [522, 29] on input "**" at bounding box center [528, 37] width 13 height 17
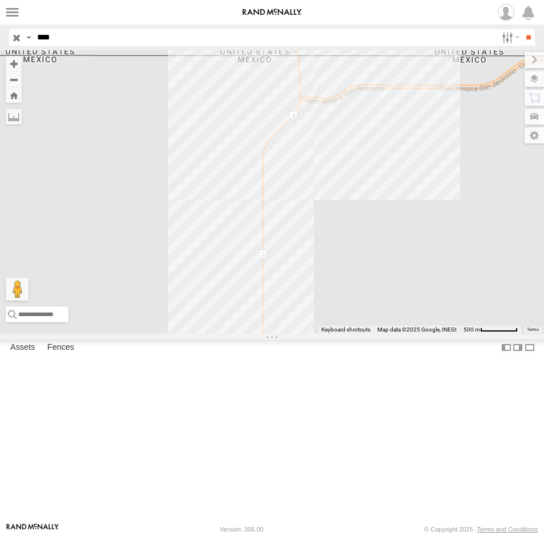
drag, startPoint x: 90, startPoint y: 39, endPoint x: -10, endPoint y: 29, distance: 100.0
click at [0, 29] on html at bounding box center [272, 267] width 544 height 535
click at [522, 29] on input "**" at bounding box center [528, 37] width 13 height 17
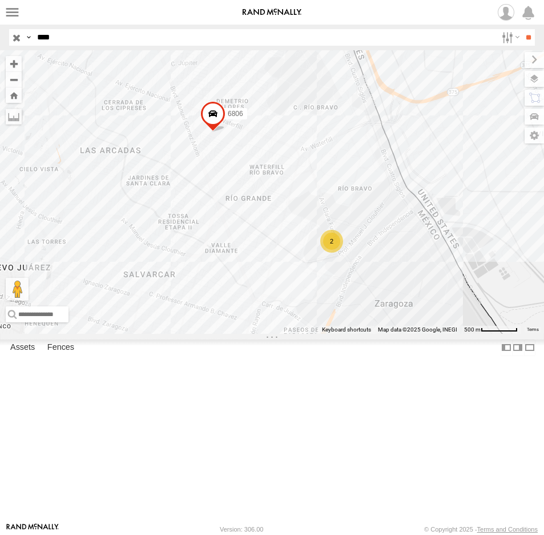
drag, startPoint x: 65, startPoint y: 37, endPoint x: 34, endPoint y: 38, distance: 31.4
click at [34, 38] on input "****" at bounding box center [265, 37] width 464 height 17
click at [522, 29] on input "**" at bounding box center [528, 37] width 13 height 17
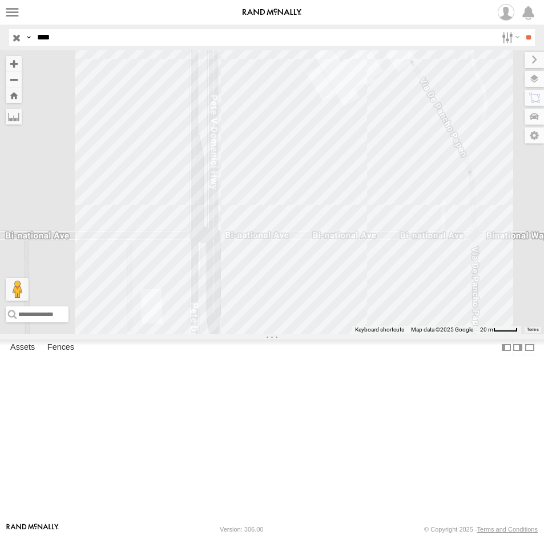
drag, startPoint x: 336, startPoint y: 250, endPoint x: 299, endPoint y: 336, distance: 94.1
click at [307, 334] on div "1646" at bounding box center [272, 191] width 544 height 283
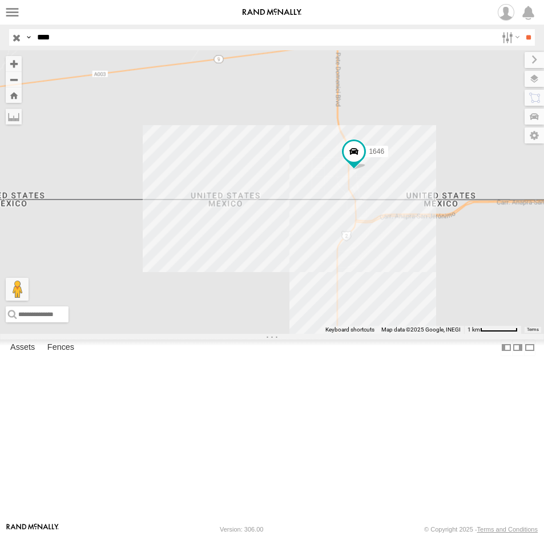
drag, startPoint x: 470, startPoint y: 312, endPoint x: 399, endPoint y: 303, distance: 71.5
click at [413, 275] on div "1646" at bounding box center [272, 191] width 544 height 283
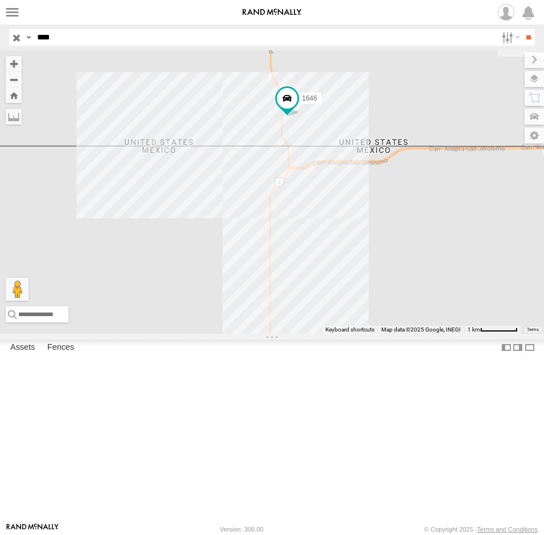
drag, startPoint x: 51, startPoint y: 41, endPoint x: -8, endPoint y: 41, distance: 58.8
click at [0, 41] on html at bounding box center [272, 267] width 544 height 535
click at [522, 29] on input "**" at bounding box center [528, 37] width 13 height 17
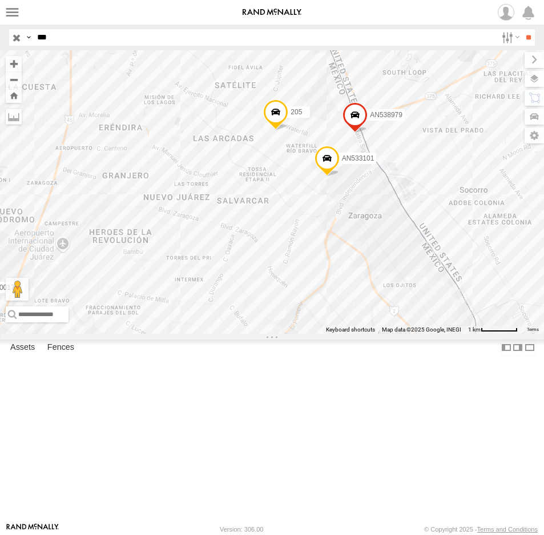
drag, startPoint x: 329, startPoint y: 131, endPoint x: 224, endPoint y: 264, distance: 168.8
click at [224, 264] on div "205 1213 015910001795205 AN538979 AN533101" at bounding box center [272, 191] width 544 height 283
drag, startPoint x: 65, startPoint y: 34, endPoint x: -10, endPoint y: 41, distance: 74.6
click at [0, 41] on html at bounding box center [272, 267] width 544 height 535
click at [522, 29] on input "**" at bounding box center [528, 37] width 13 height 17
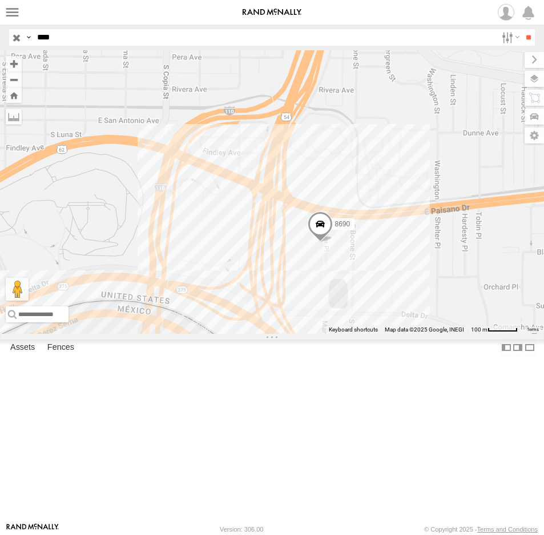
drag, startPoint x: 388, startPoint y: 411, endPoint x: 425, endPoint y: 332, distance: 87.1
click at [425, 334] on div "AN538690 8690" at bounding box center [272, 191] width 544 height 283
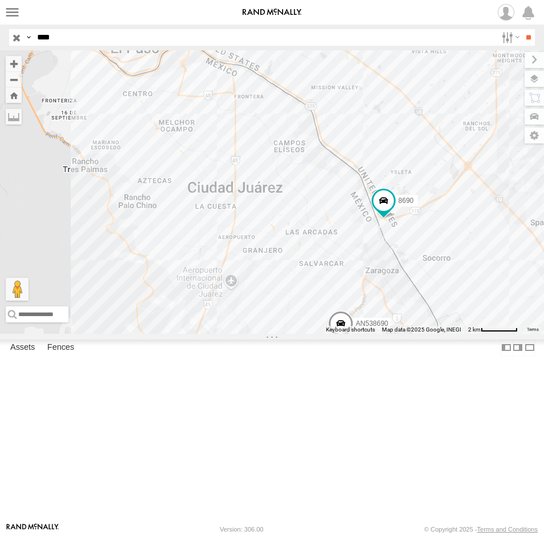
drag, startPoint x: 63, startPoint y: 35, endPoint x: -43, endPoint y: 47, distance: 106.9
click at [0, 47] on html at bounding box center [272, 267] width 544 height 535
click at [522, 29] on input "**" at bounding box center [528, 37] width 13 height 17
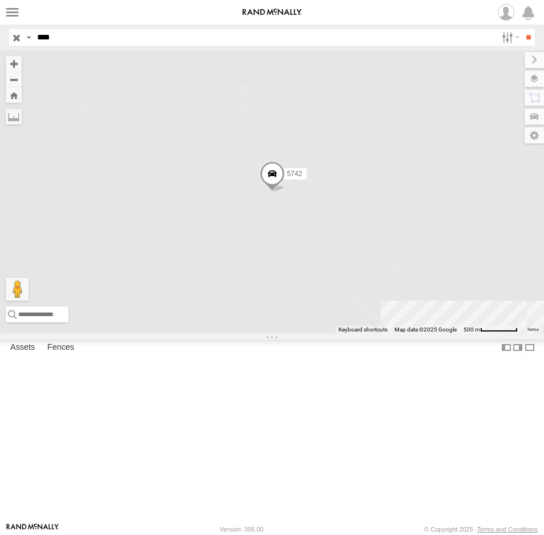
drag, startPoint x: 73, startPoint y: 39, endPoint x: -86, endPoint y: 24, distance: 160.0
click at [0, 24] on html at bounding box center [272, 267] width 544 height 535
type input "***"
click at [522, 29] on input "**" at bounding box center [528, 37] width 13 height 17
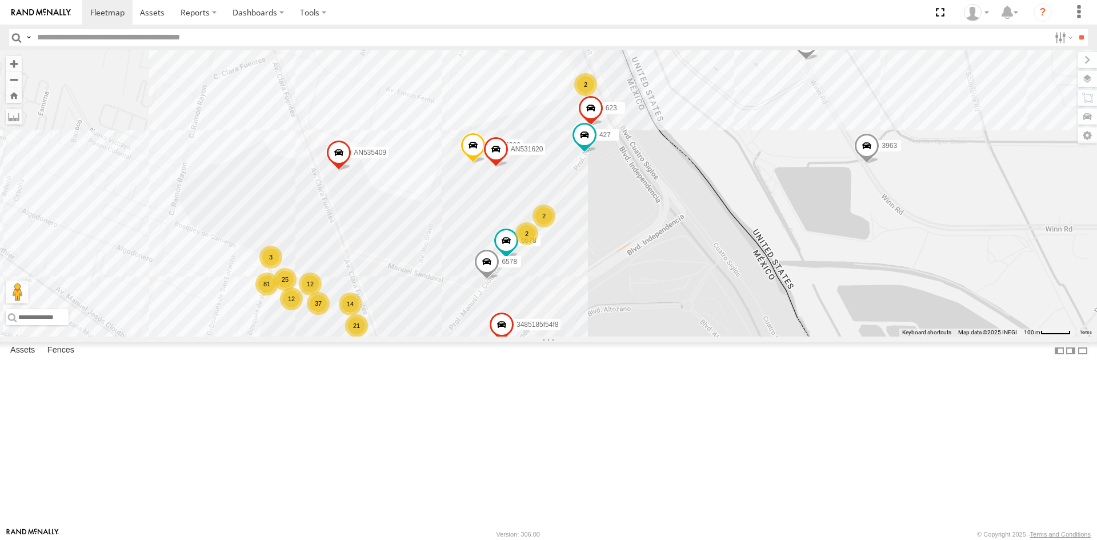
drag, startPoint x: 653, startPoint y: 291, endPoint x: 616, endPoint y: 400, distance: 115.0
click at [616, 336] on div "U11442 6578 6578 SL7092 3485185f54f8 14 21 12 81 44 33 37 25 64 12 AN532390 2 2…" at bounding box center [548, 193] width 1097 height 286
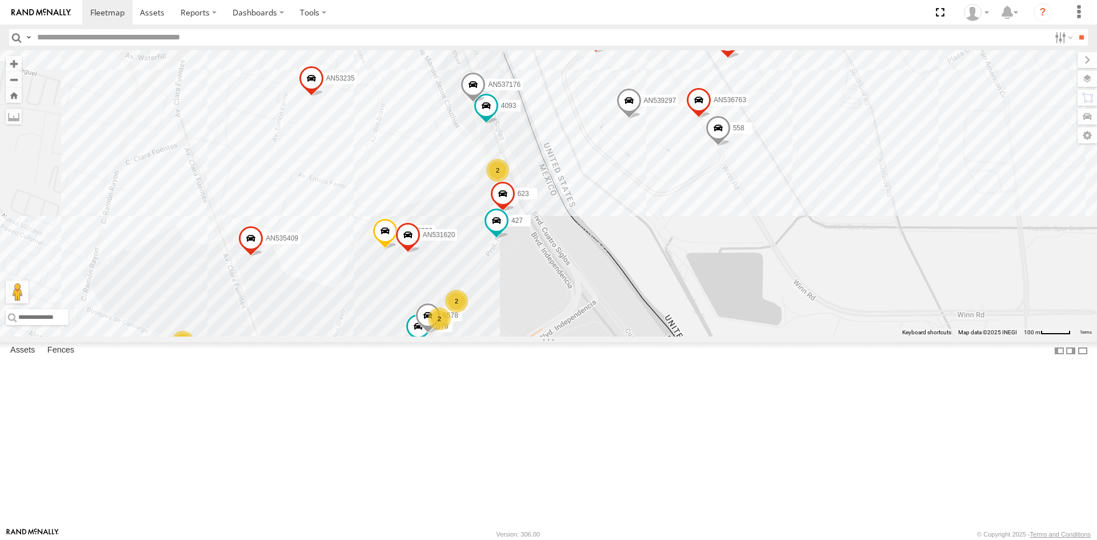
drag, startPoint x: 640, startPoint y: 303, endPoint x: 554, endPoint y: 378, distance: 114.1
click at [554, 336] on div "U11442 6578 6578 SL7092 3485185f54f8 14 21 12 81 44 33 37 25 64 12 AN532390 2 2…" at bounding box center [548, 193] width 1097 height 286
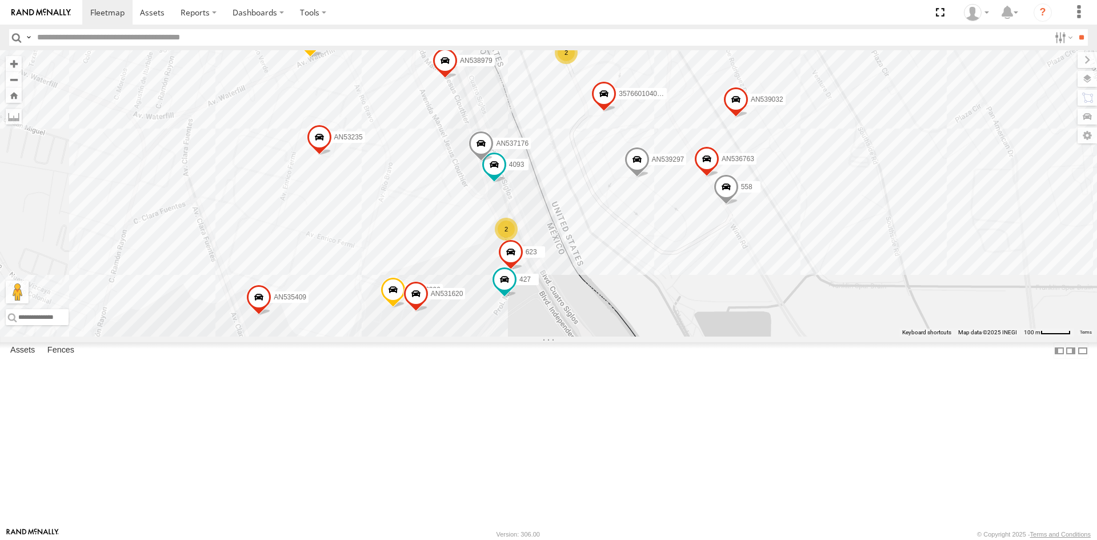
drag, startPoint x: 593, startPoint y: 379, endPoint x: 606, endPoint y: 437, distance: 59.2
click at [604, 336] on div "U11442 6578 6578 3485185f54f8 14 21 12 81 44 33 37 25 64 12 AN532390 2 2 3 5 2 …" at bounding box center [548, 193] width 1097 height 286
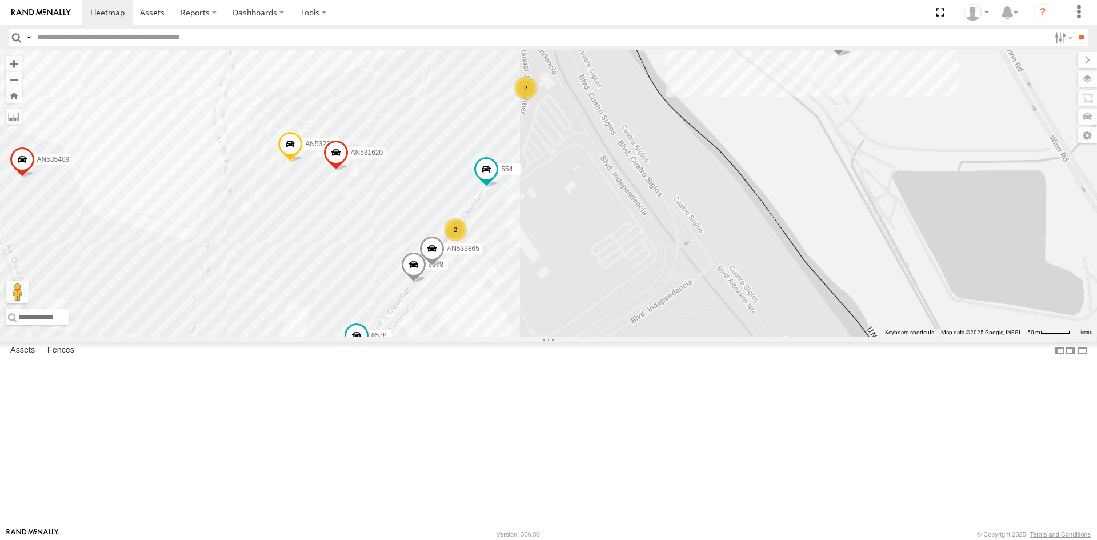
drag, startPoint x: 533, startPoint y: 456, endPoint x: 561, endPoint y: 370, distance: 91.0
click at [563, 336] on div "357660104096649 015910001918898 AN536763 AN539297 AN532390 AN539032 AN539158 40…" at bounding box center [548, 193] width 1097 height 286
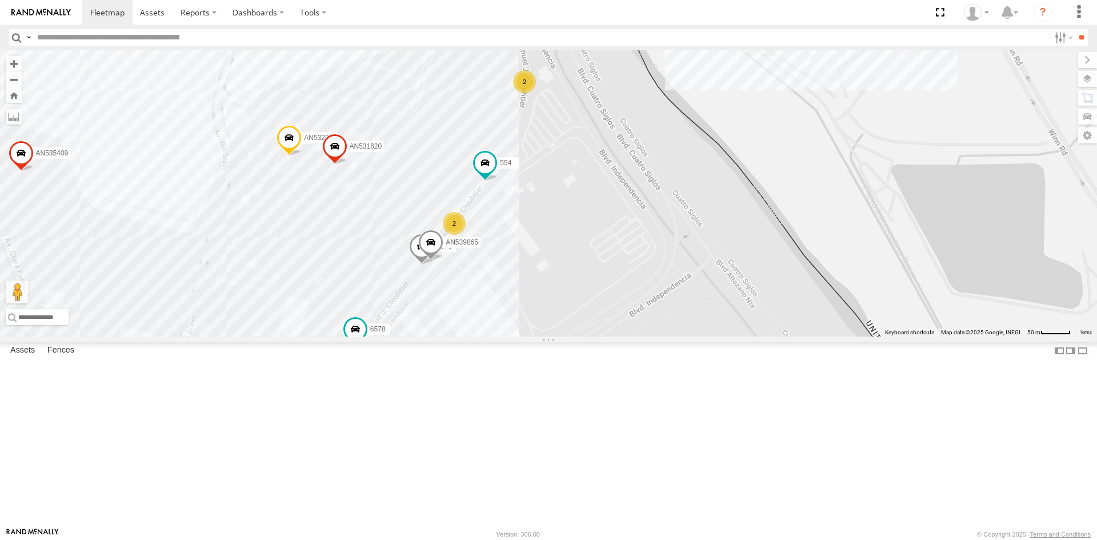
drag, startPoint x: 643, startPoint y: 234, endPoint x: 595, endPoint y: 355, distance: 130.4
click at [595, 336] on div "357660104096649 015910001918898 AN536763 AN539297 AN532390 AN539032 AN539158 40…" at bounding box center [548, 193] width 1097 height 286
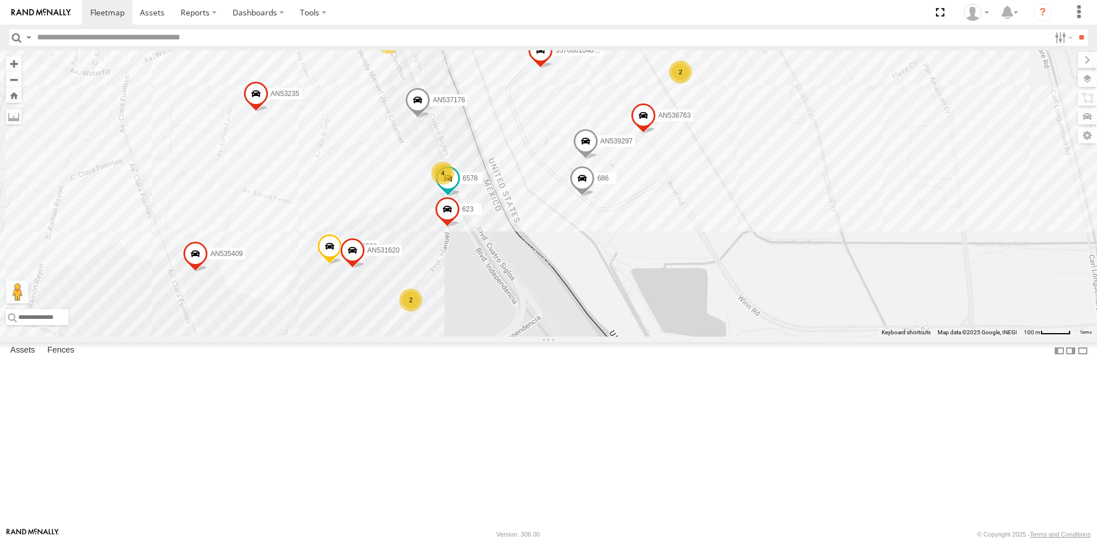
drag, startPoint x: 519, startPoint y: 302, endPoint x: 515, endPoint y: 392, distance: 90.3
click at [515, 336] on div "AN535203 015910001811580 ZJ535914 F2771 ZJ531750 AN539582 AN53326 AN53575 NISSA…" at bounding box center [548, 193] width 1097 height 286
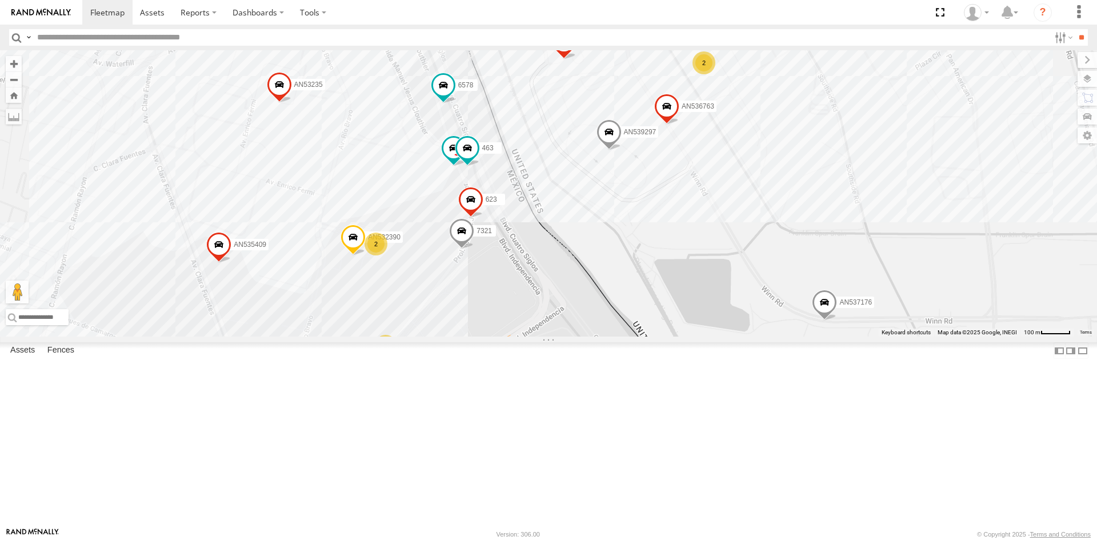
drag, startPoint x: 460, startPoint y: 427, endPoint x: 483, endPoint y: 369, distance: 62.4
click at [486, 336] on div "AN531863 357660104096649 AN536763 AN539297 AN532390 690 AN539158 AN537176 7323 …" at bounding box center [548, 193] width 1097 height 286
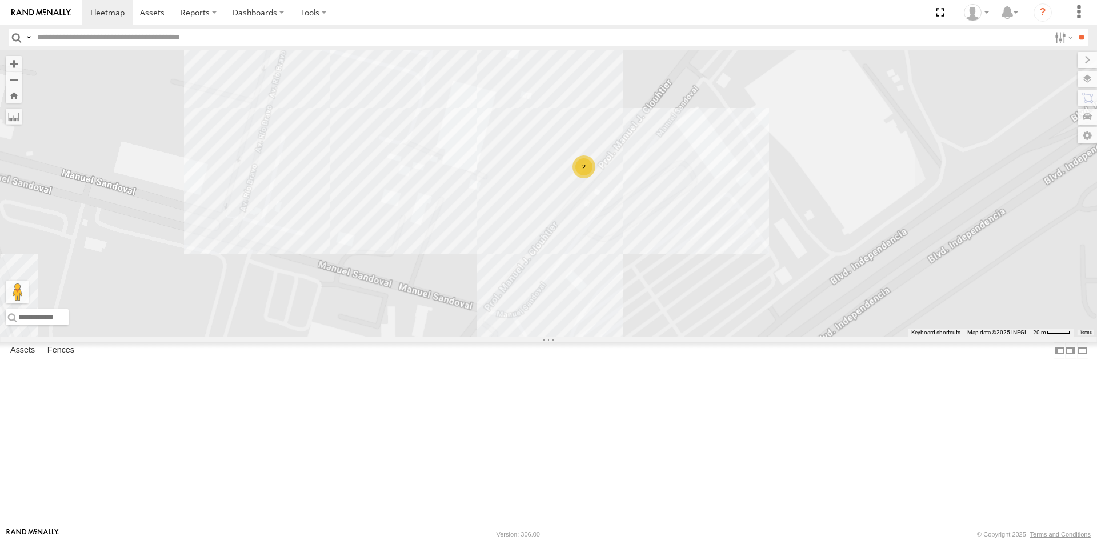
drag, startPoint x: 755, startPoint y: 189, endPoint x: 576, endPoint y: 289, distance: 204.8
click at [671, 261] on div "AN531863 357660104096649 AN536763 AN539297 AN532390 690 AN539158 AN537176 7323 …" at bounding box center [548, 193] width 1097 height 286
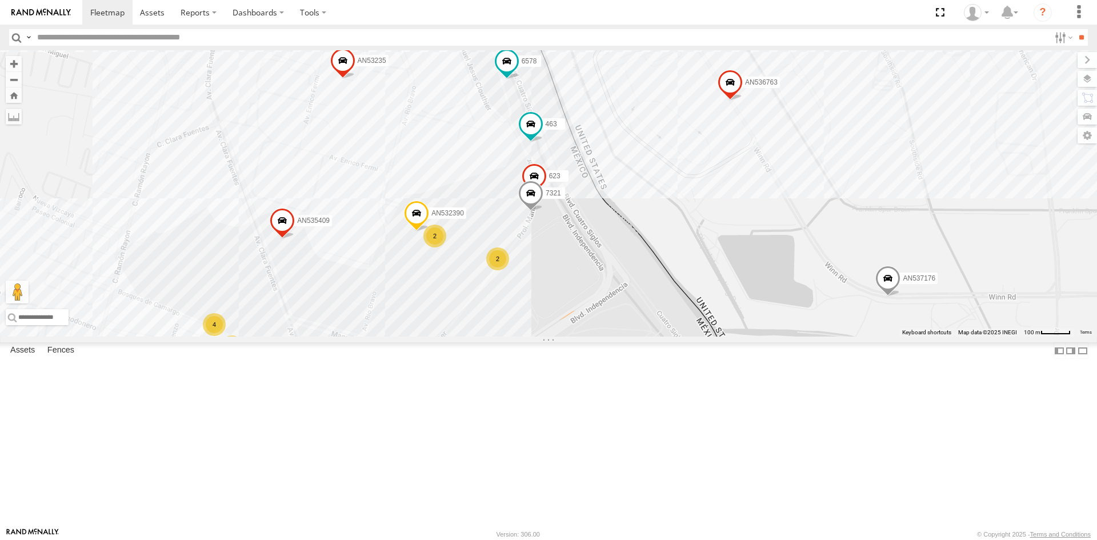
drag, startPoint x: 593, startPoint y: 351, endPoint x: 543, endPoint y: 423, distance: 87.8
click at [545, 336] on div "AN531863 357660104096649 AN536763 AN539297 AN532390 690 AN539158 AN537176 7323 …" at bounding box center [548, 193] width 1097 height 286
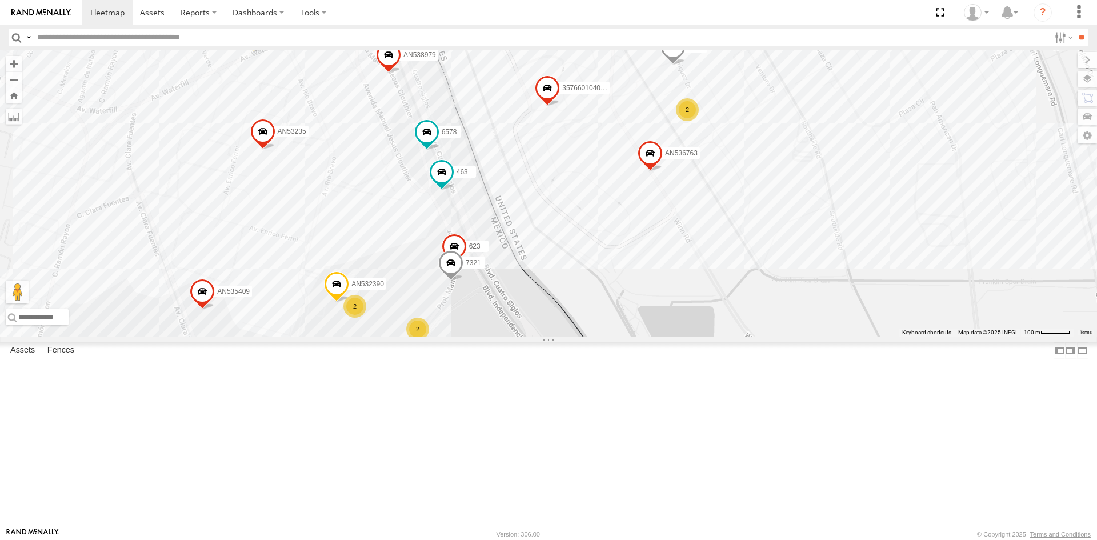
drag, startPoint x: 568, startPoint y: 316, endPoint x: 523, endPoint y: 350, distance: 57.1
click at [523, 336] on div "AN531863 357660104096649 AN536763 AN532390 AN539865 AN539158 AN537176 463 C149 …" at bounding box center [548, 193] width 1097 height 286
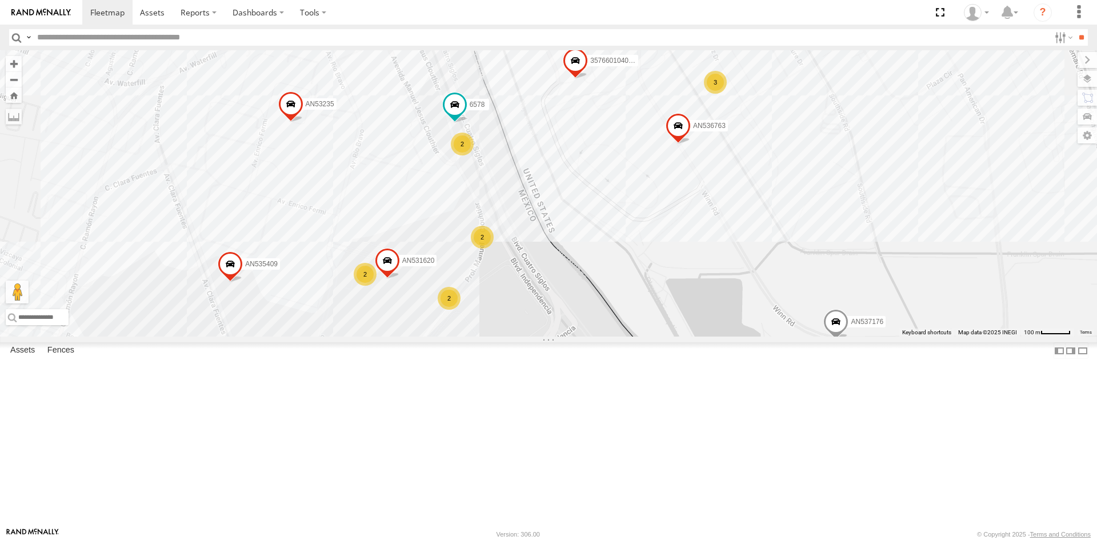
drag, startPoint x: 521, startPoint y: 298, endPoint x: 551, endPoint y: 267, distance: 43.2
click at [551, 269] on div "357660104096649 AN536763 AN539158 AN537176 C149 AN535545 6578 AN535409 AN537310…" at bounding box center [548, 193] width 1097 height 286
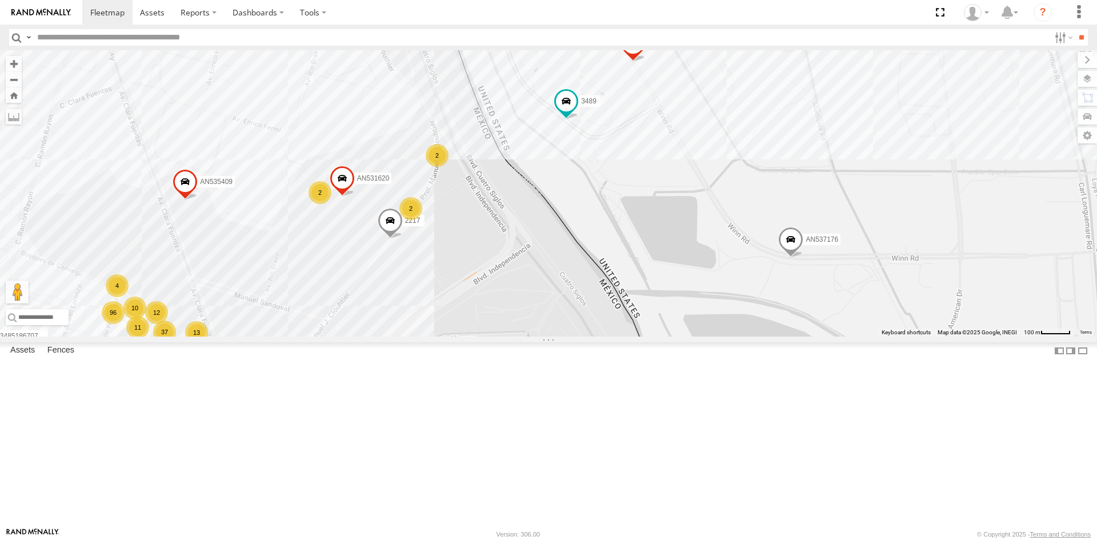
drag, startPoint x: 374, startPoint y: 311, endPoint x: 439, endPoint y: 326, distance: 66.2
click at [438, 326] on div "AN535203 015910001811580 ZJ535914 AN530755 F2771 357660104096649 U11442 0159100…" at bounding box center [548, 193] width 1097 height 286
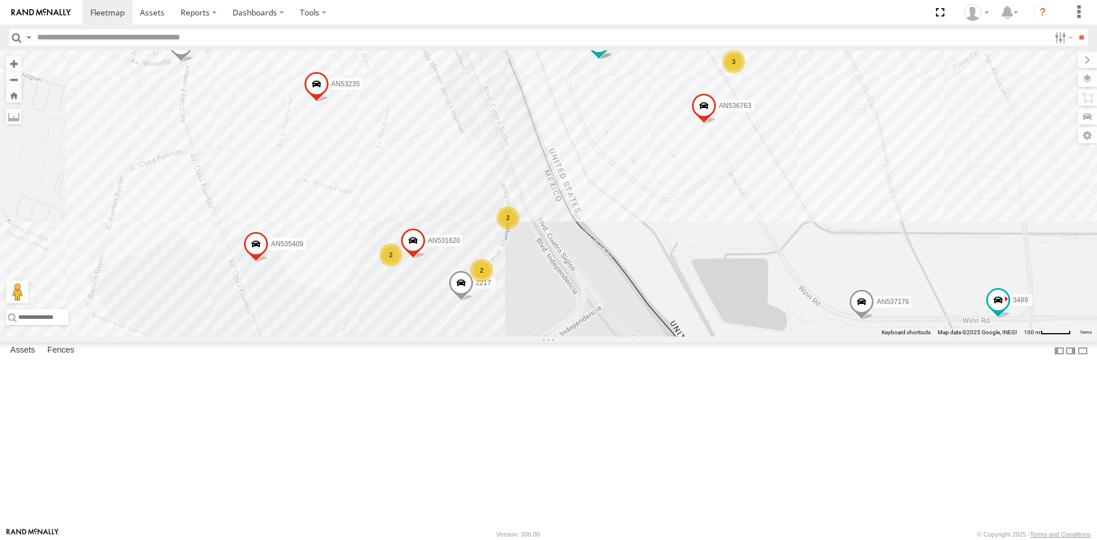
drag, startPoint x: 566, startPoint y: 331, endPoint x: 596, endPoint y: 383, distance: 59.9
click at [596, 336] on div "AN531863 357660104096649 AN536763 AN537176 3485186707C0 C149 3489 AN537156 3524…" at bounding box center [548, 193] width 1097 height 286
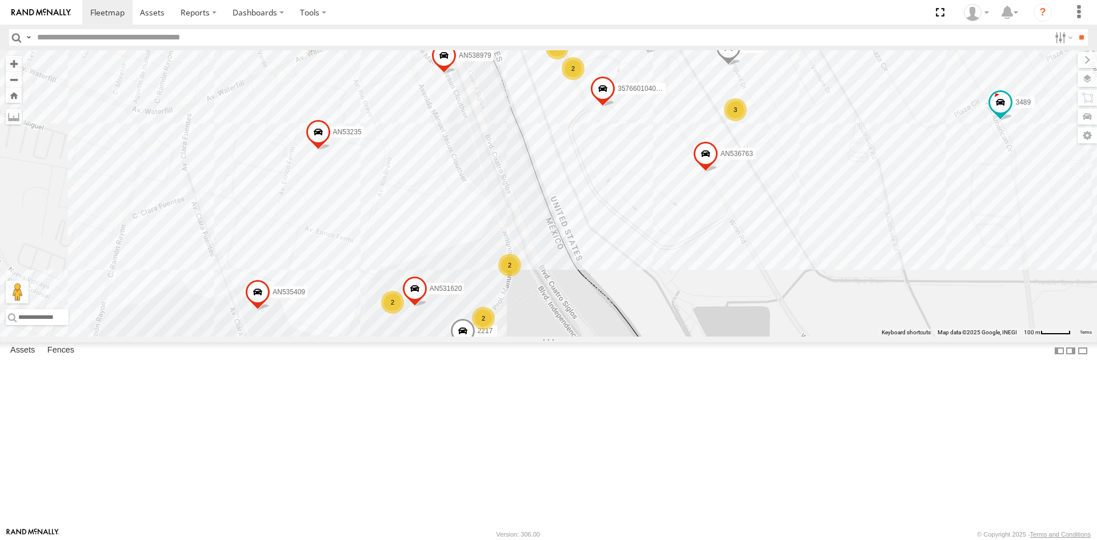
drag, startPoint x: 592, startPoint y: 282, endPoint x: 589, endPoint y: 323, distance: 40.7
click at [593, 330] on div "AN531863 357660104096649 AN536763 AN537176 3485186707C0 C149 3489 AN537156 3524…" at bounding box center [548, 193] width 1097 height 286
drag, startPoint x: 546, startPoint y: 450, endPoint x: 561, endPoint y: 365, distance: 86.4
click at [561, 336] on div "AN531863 357660104096649 AN536763 AN537176 3485186707C0 C149 3489 AN537156 3524…" at bounding box center [548, 193] width 1097 height 286
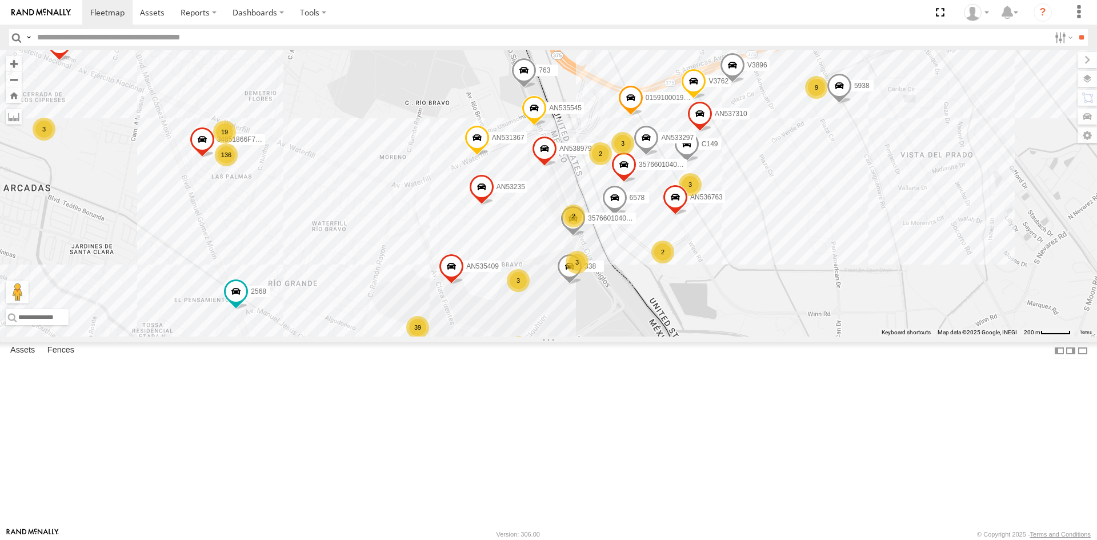
drag, startPoint x: 715, startPoint y: 399, endPoint x: 697, endPoint y: 409, distance: 20.7
click at [697, 336] on div "U11442 AN536763 690 C149 6578 AN535409 5296 3963 AN531367 338 AN533297 AN538979…" at bounding box center [548, 193] width 1097 height 286
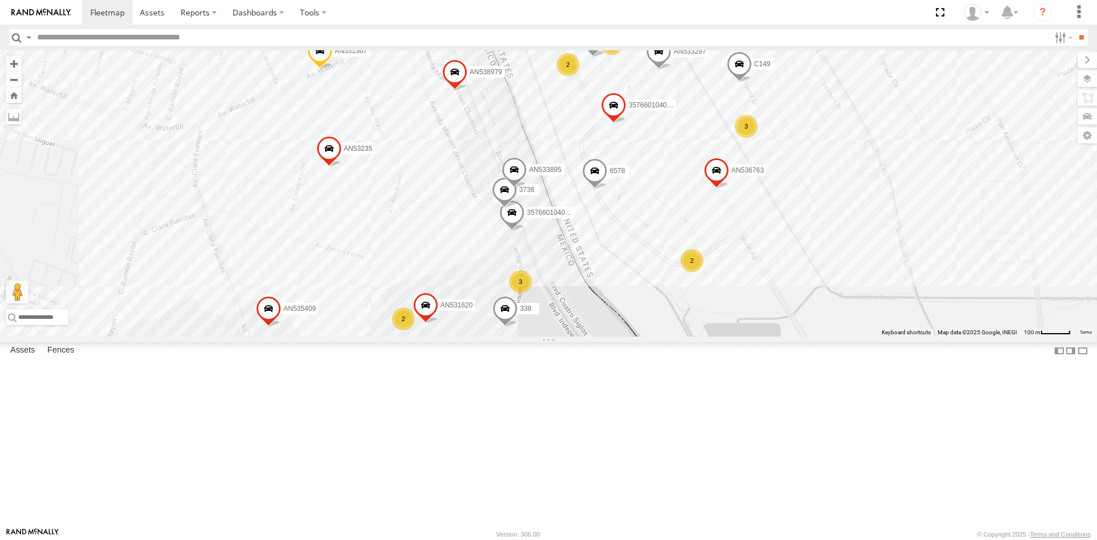
drag, startPoint x: 600, startPoint y: 309, endPoint x: 620, endPoint y: 352, distance: 47.3
click at [620, 336] on div "U11442 AN536763 690 C149 6578 AN535409 3963 AN531367 338 AN533297 AN538979 AN53…" at bounding box center [548, 193] width 1097 height 286
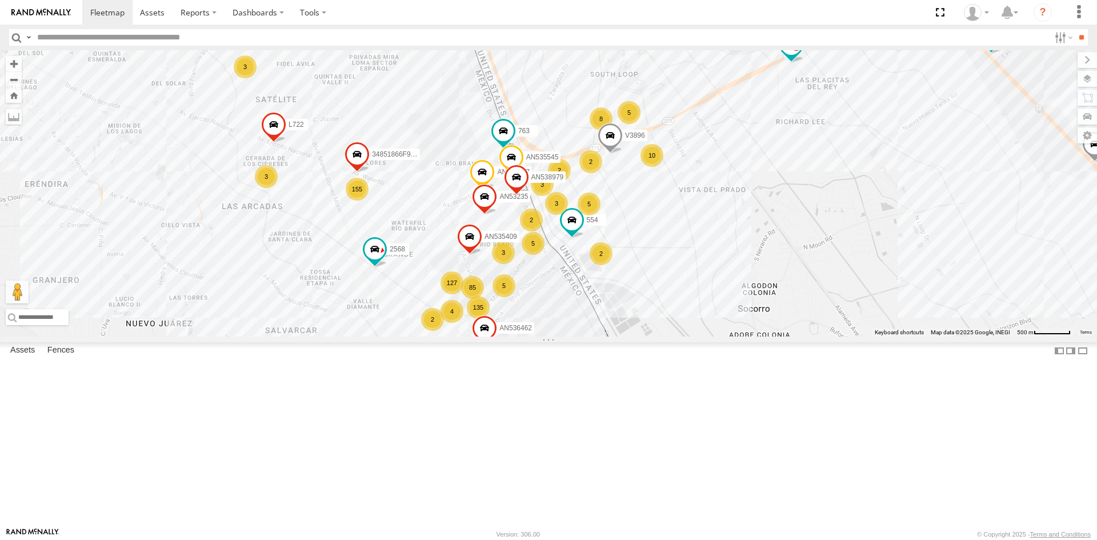
drag, startPoint x: 568, startPoint y: 447, endPoint x: 584, endPoint y: 352, distance: 96.8
click at [582, 336] on div "AN535203 015910001811580 ZJ535914 AN530755 F2771 AN539297 690 AN5310637 8682 AN…" at bounding box center [548, 193] width 1097 height 286
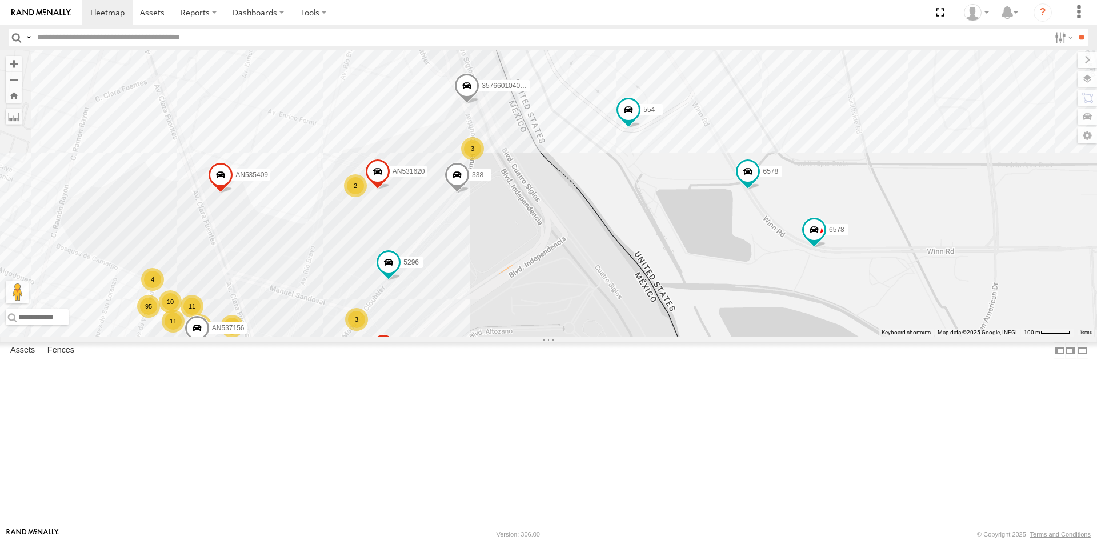
drag, startPoint x: 524, startPoint y: 313, endPoint x: 560, endPoint y: 467, distance: 158.3
click at [560, 336] on div "AN535203 015910001811580 ZJ535914 AN530755 F2771 AN539297 690 AN5310637 8682 AN…" at bounding box center [548, 193] width 1097 height 286
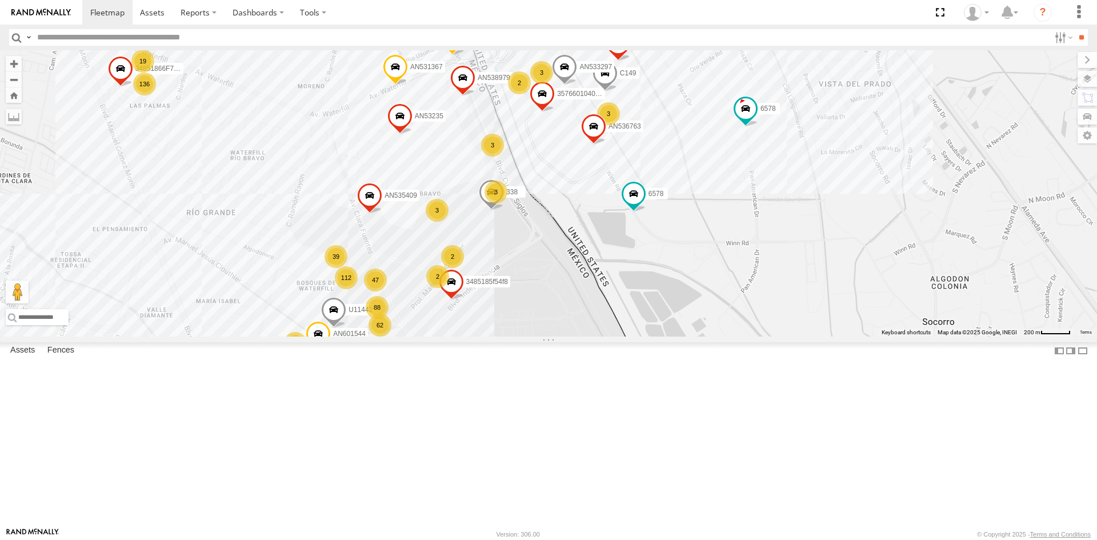
drag, startPoint x: 523, startPoint y: 299, endPoint x: 516, endPoint y: 358, distance: 59.9
click at [516, 336] on div "AN535203 015910001811580 ZJ535914 AN530755 F2771 AN539297 690 AN5310637 8682 AN…" at bounding box center [548, 193] width 1097 height 286
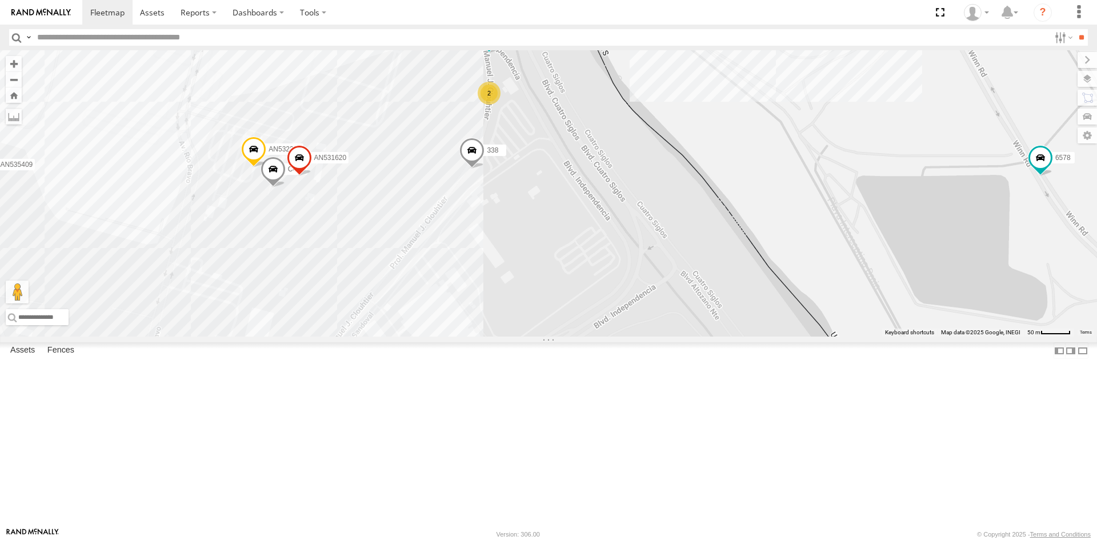
drag, startPoint x: 410, startPoint y: 447, endPoint x: 416, endPoint y: 397, distance: 50.1
click at [416, 336] on div "AN535203 015910001811580 ZJ535914 AN530755 F2771 AN539297 690 AN5310637 8682 AN…" at bounding box center [548, 193] width 1097 height 286
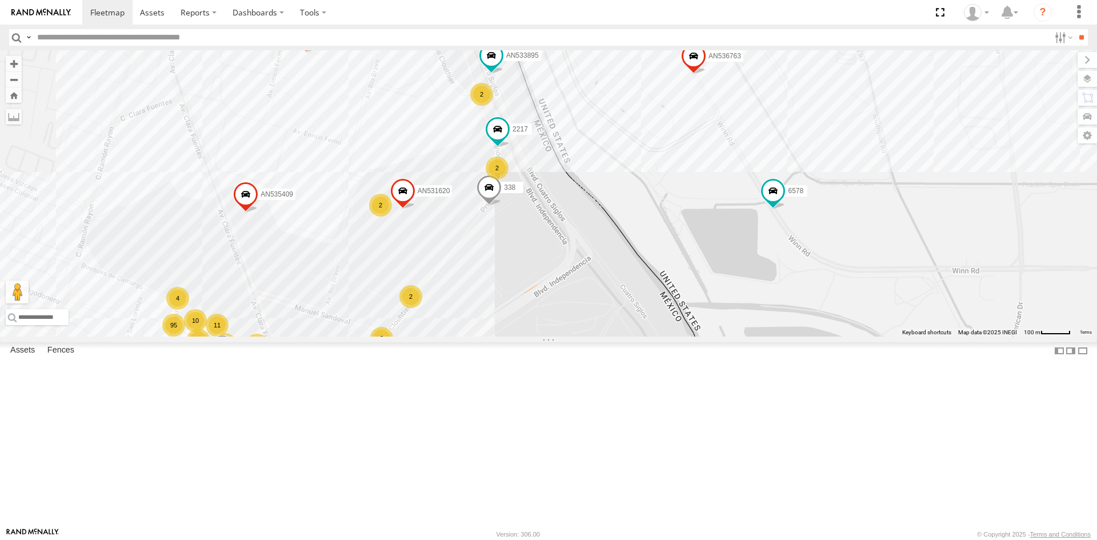
drag, startPoint x: 564, startPoint y: 278, endPoint x: 484, endPoint y: 347, distance: 105.7
click at [485, 336] on div "AN535203 015910001811580 ZJ535914 AN530755 F2771 AN539297 690 AN5310637 8682 AN…" at bounding box center [548, 193] width 1097 height 286
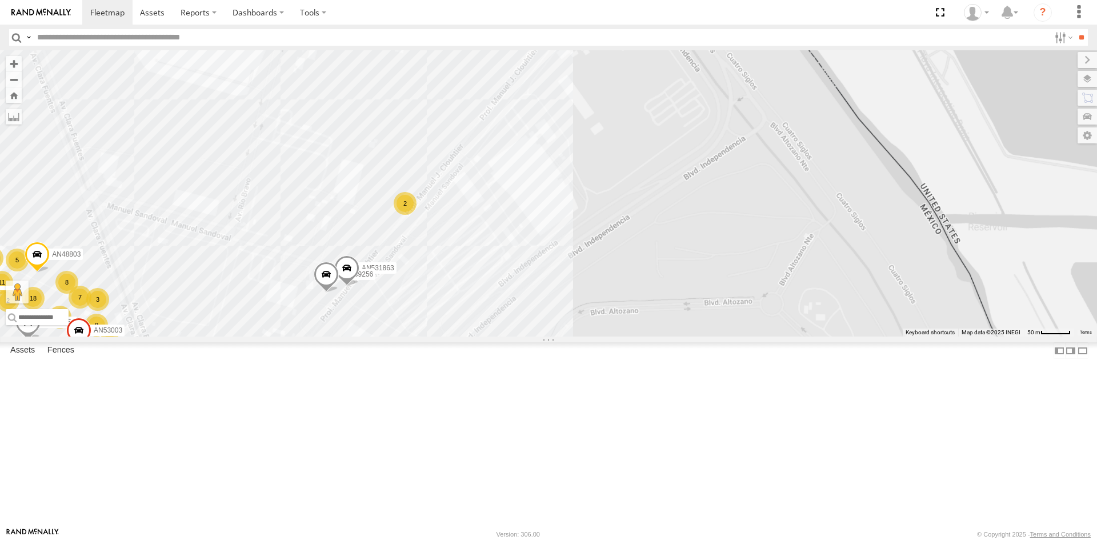
drag, startPoint x: 548, startPoint y: 237, endPoint x: 459, endPoint y: 355, distance: 147.9
click at [459, 336] on div "3 7 3 21 15 18 AN531863 5 11 16 20 3 11 4 AN532390 8 8 5 2 6 7 2 C444 AN537156 …" at bounding box center [548, 193] width 1097 height 286
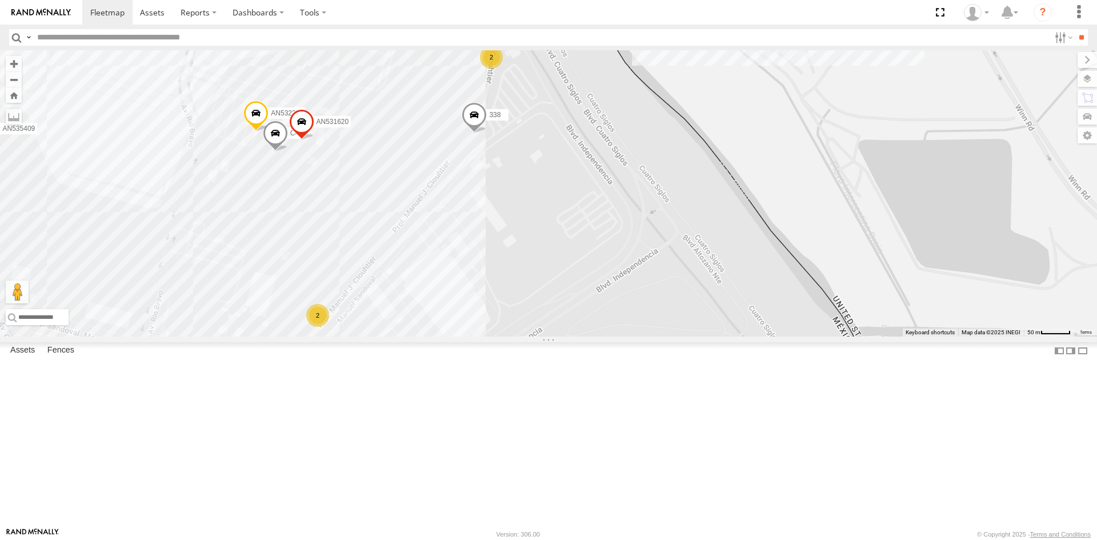
drag, startPoint x: 517, startPoint y: 310, endPoint x: 472, endPoint y: 370, distance: 75.0
click at [475, 336] on div "3 7 3 21 15 18 AN531863 5 11 16 20 3 11 4 AN532390 8 8 5 2 6 7 2 C444 AN537156 …" at bounding box center [548, 193] width 1097 height 286
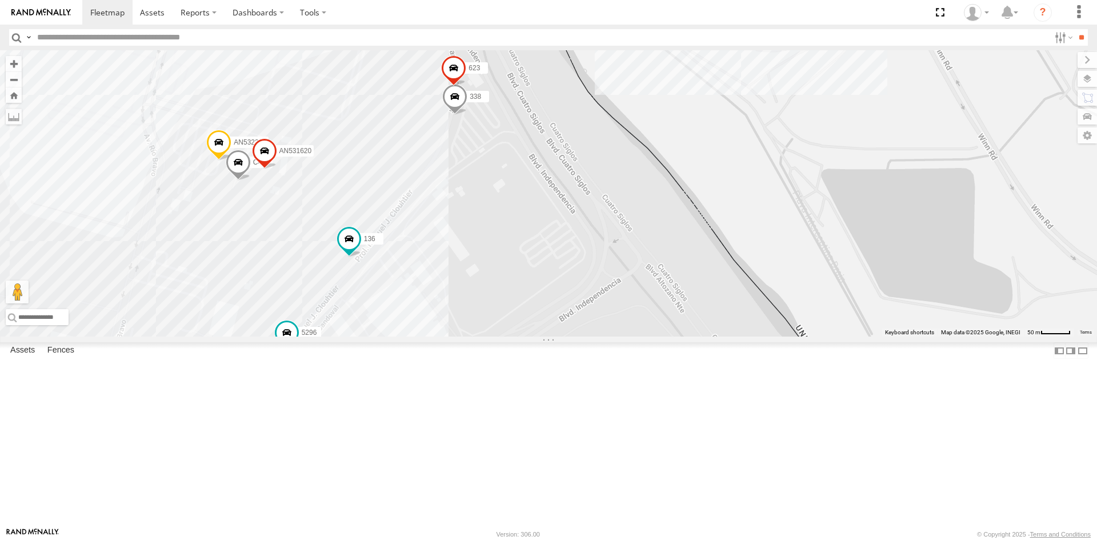
drag, startPoint x: 585, startPoint y: 350, endPoint x: 570, endPoint y: 407, distance: 58.5
click at [570, 336] on div "AN537156 AN535409 338 AN531620 3485185f54f8 6578 2217 357660104096649 AN536763 …" at bounding box center [548, 193] width 1097 height 286
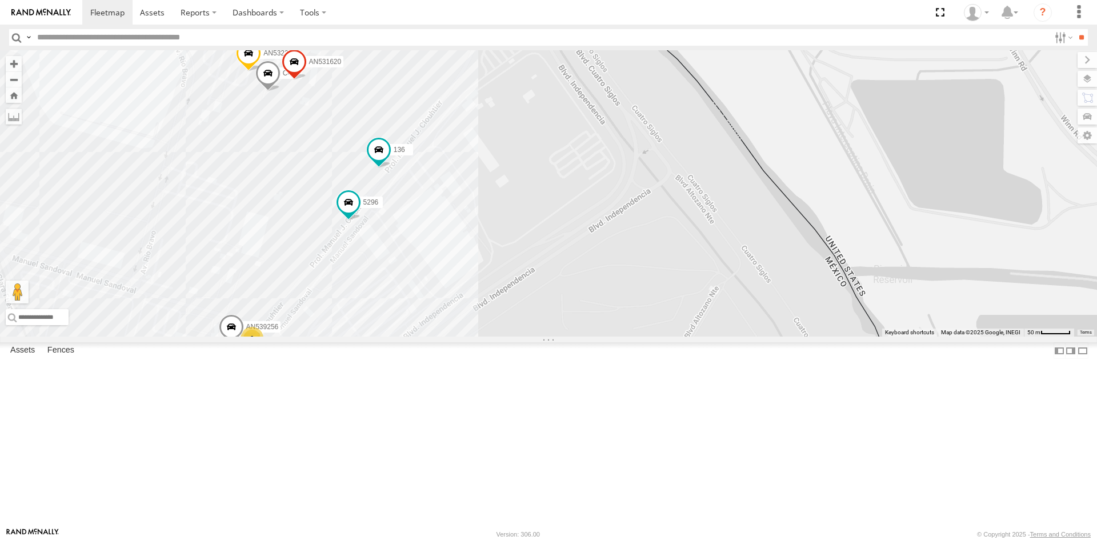
drag, startPoint x: 435, startPoint y: 463, endPoint x: 469, endPoint y: 366, distance: 103.0
click at [469, 336] on div "AN532390 AN539865 136 C444 5296 623 7321 338 AN539256 AN531620 2" at bounding box center [548, 193] width 1097 height 286
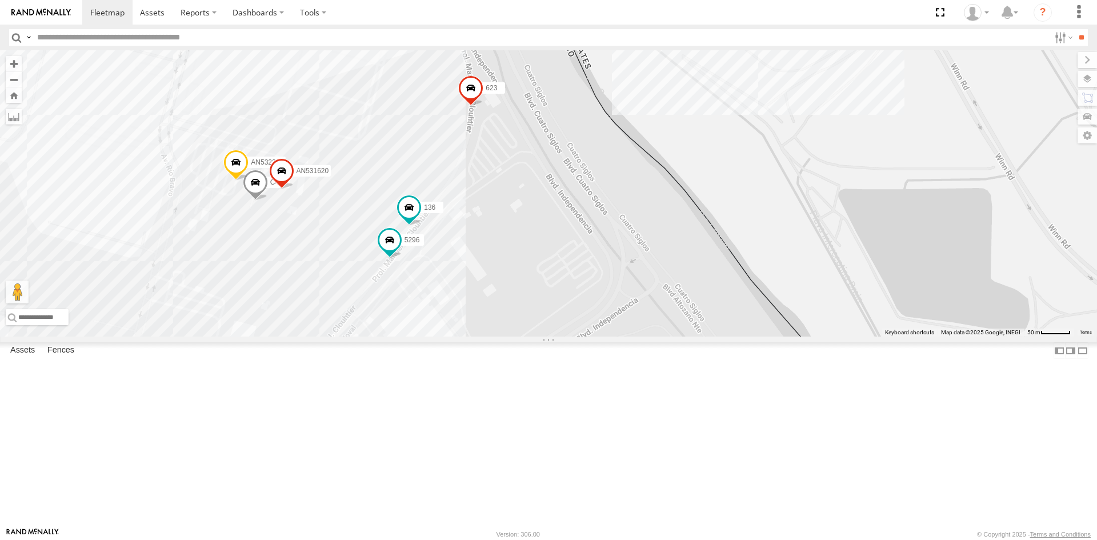
drag, startPoint x: 548, startPoint y: 274, endPoint x: 534, endPoint y: 423, distance: 149.7
click at [534, 336] on div "AN532390 136 C444 5296 623 L683 AN539256 AN531620 3485185f54f8 2 7 26 17 2 21 7…" at bounding box center [548, 193] width 1097 height 286
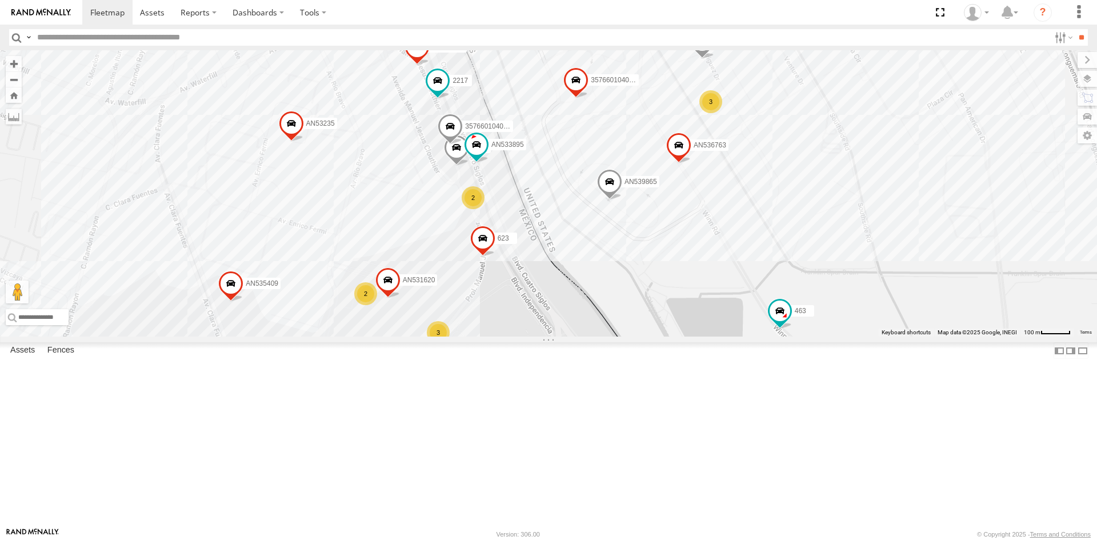
drag, startPoint x: 424, startPoint y: 464, endPoint x: 473, endPoint y: 358, distance: 116.8
click at [473, 336] on div "623 L683 AN531620 3485185f54f8 AN536763 AN539865 463 AN533895 3736 16 13 99 37 …" at bounding box center [548, 193] width 1097 height 286
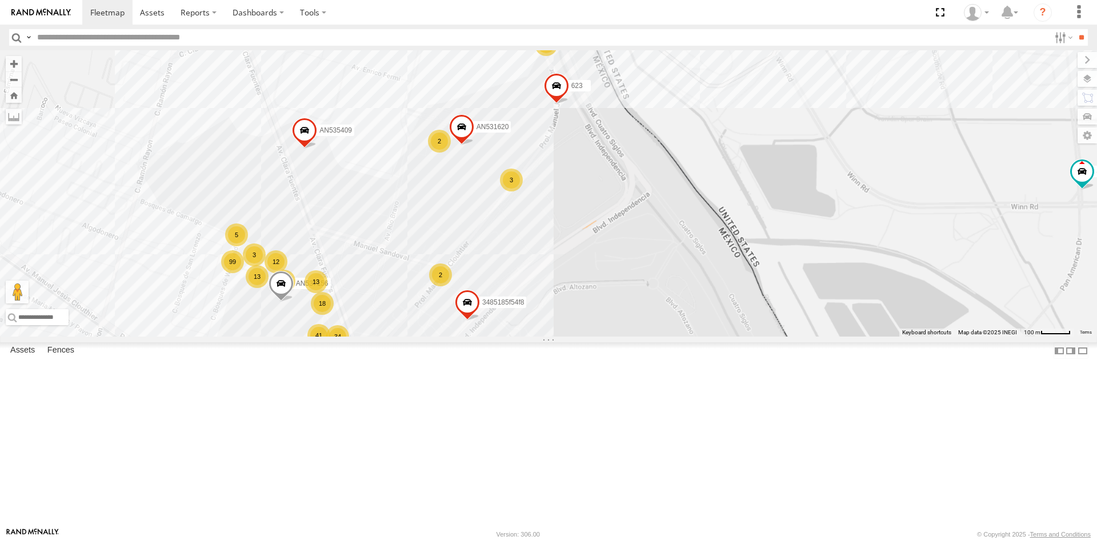
drag, startPoint x: 642, startPoint y: 250, endPoint x: 561, endPoint y: 334, distance: 116.3
click at [561, 334] on div "623 L683 AN531620 3485185f54f8 AN536763 AN539865 463 AN533895 3736 357660104096…" at bounding box center [548, 193] width 1097 height 286
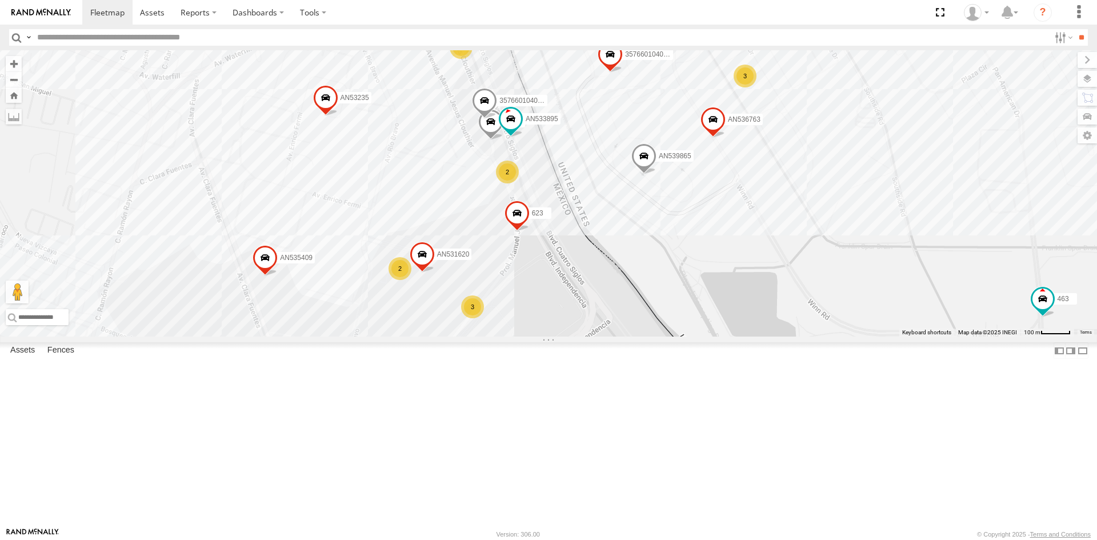
drag, startPoint x: 546, startPoint y: 382, endPoint x: 537, endPoint y: 409, distance: 28.7
click at [540, 336] on div "623 L683 AN531620 3485185f54f8 AN536763 AN539865 463 AN533895 3736 357660104096…" at bounding box center [548, 193] width 1097 height 286
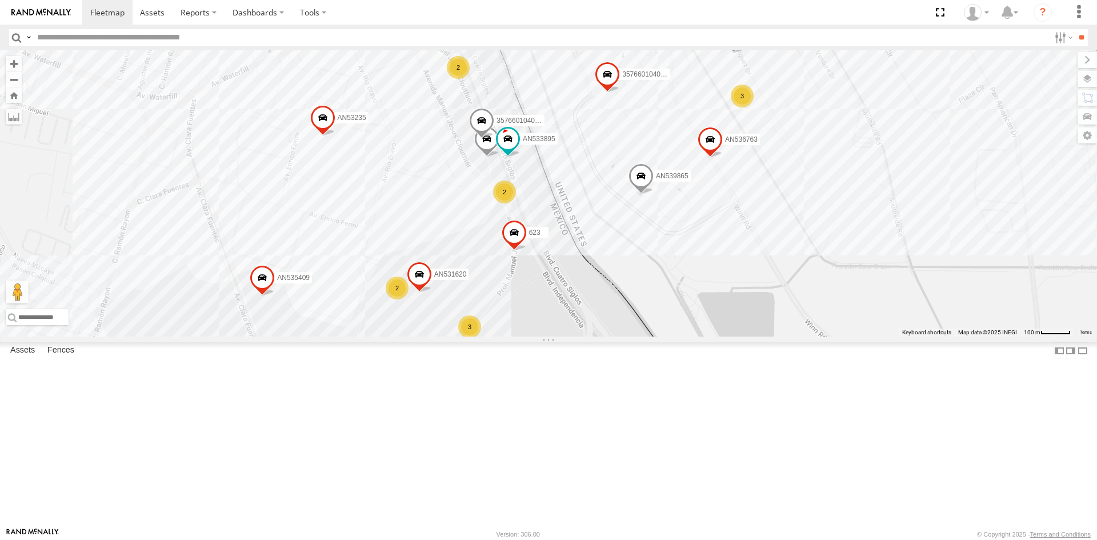
drag, startPoint x: 624, startPoint y: 467, endPoint x: 627, endPoint y: 334, distance: 133.1
click at [627, 336] on div "357660104096649 015910001918898 AN536763 AN539865 AN539158 2586 463 C149 AN5338…" at bounding box center [548, 193] width 1097 height 286
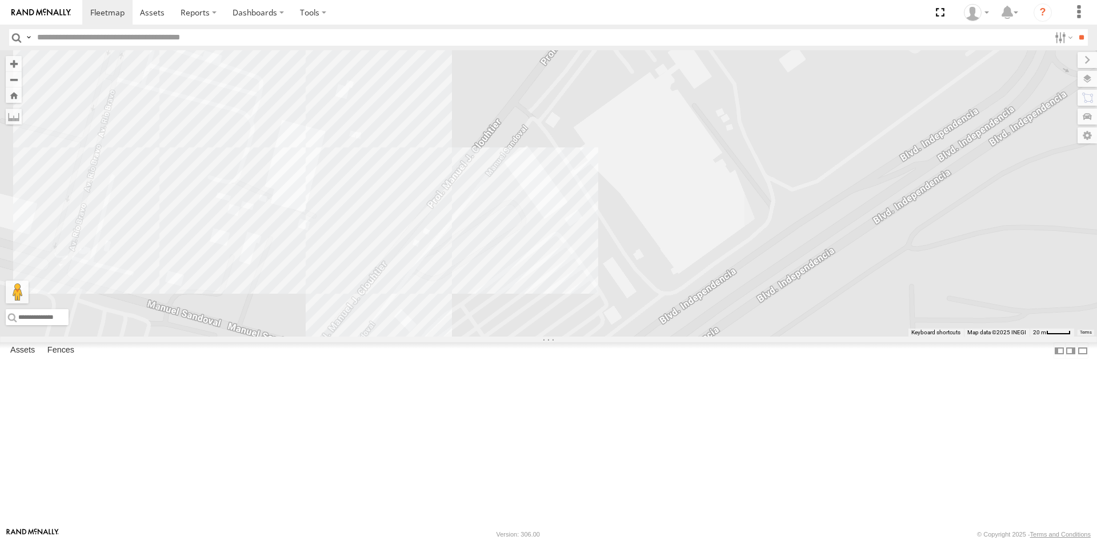
drag, startPoint x: 577, startPoint y: 212, endPoint x: 525, endPoint y: 296, distance: 98.4
click at [540, 297] on div "357660104096649 015910001918898 AN539865 AN539158 2586 463 C149 AN533895 AN5355…" at bounding box center [548, 193] width 1097 height 286
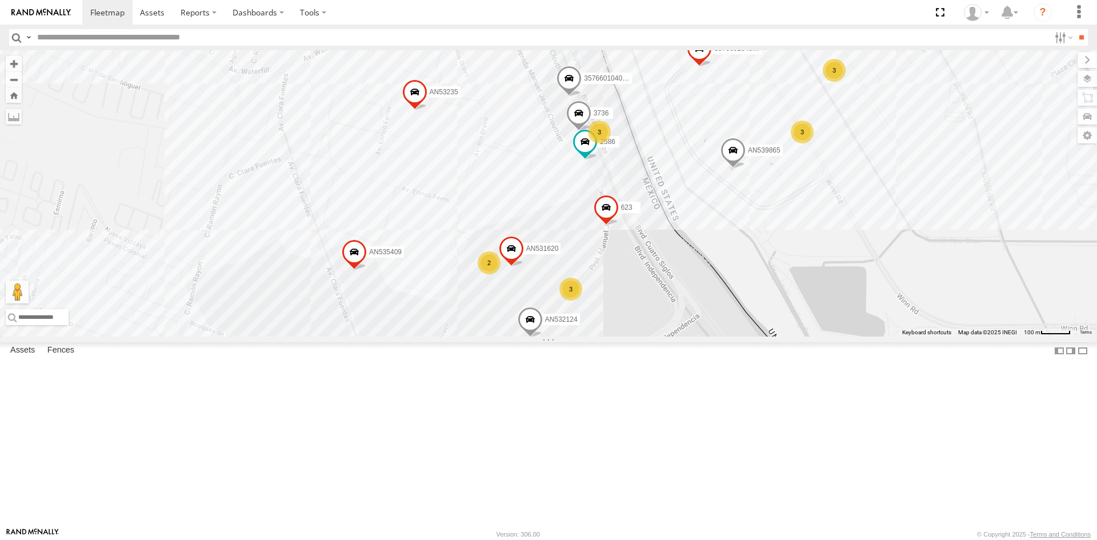
drag, startPoint x: 650, startPoint y: 295, endPoint x: 644, endPoint y: 399, distance: 104.1
click at [644, 336] on div "357660104096649 015910001918898 AN539865 AN539158 2586 463 C149 AN535545 AN5371…" at bounding box center [548, 193] width 1097 height 286
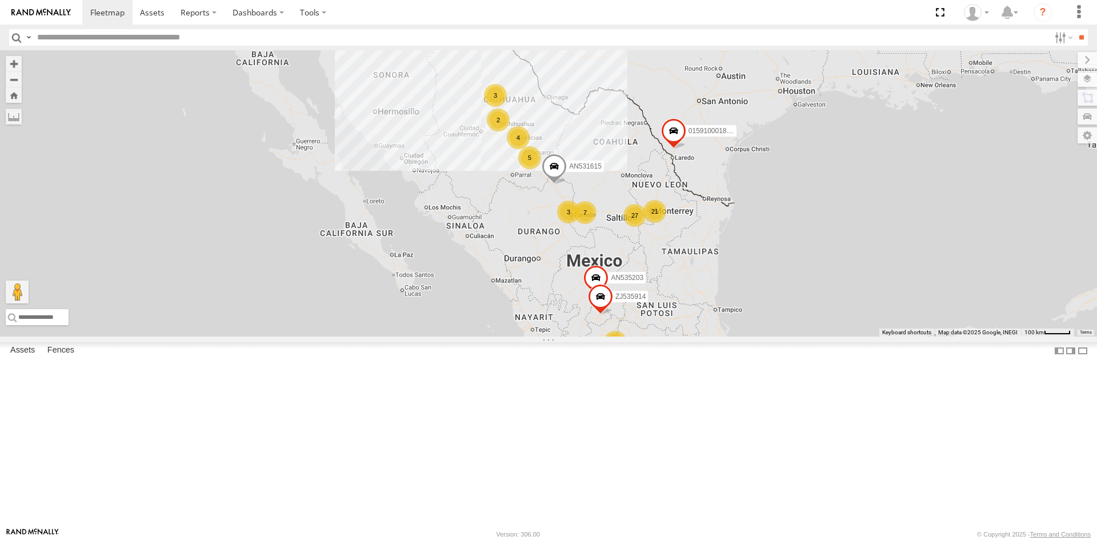
drag, startPoint x: 528, startPoint y: 251, endPoint x: 561, endPoint y: 317, distance: 74.1
click at [561, 208] on div "AN531615 AN535203 015910001811580 ZJ535914 F2771 1192 2 7 8 27 4 4 21 5 4 4 3 3" at bounding box center [1106, 208] width 1097 height 0
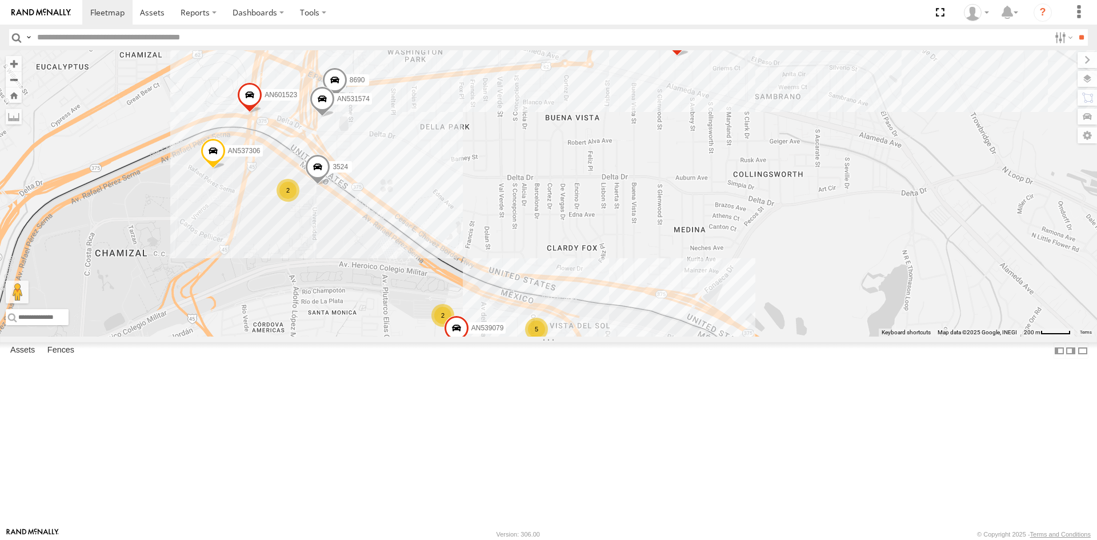
drag, startPoint x: 355, startPoint y: 372, endPoint x: 415, endPoint y: 315, distance: 82.4
click at [415, 317] on div "AN531615 AN535203 015910001811580 ZJ535914 F2771 5 5 2 2 4 AN531574 AN601523 AN…" at bounding box center [548, 193] width 1097 height 286
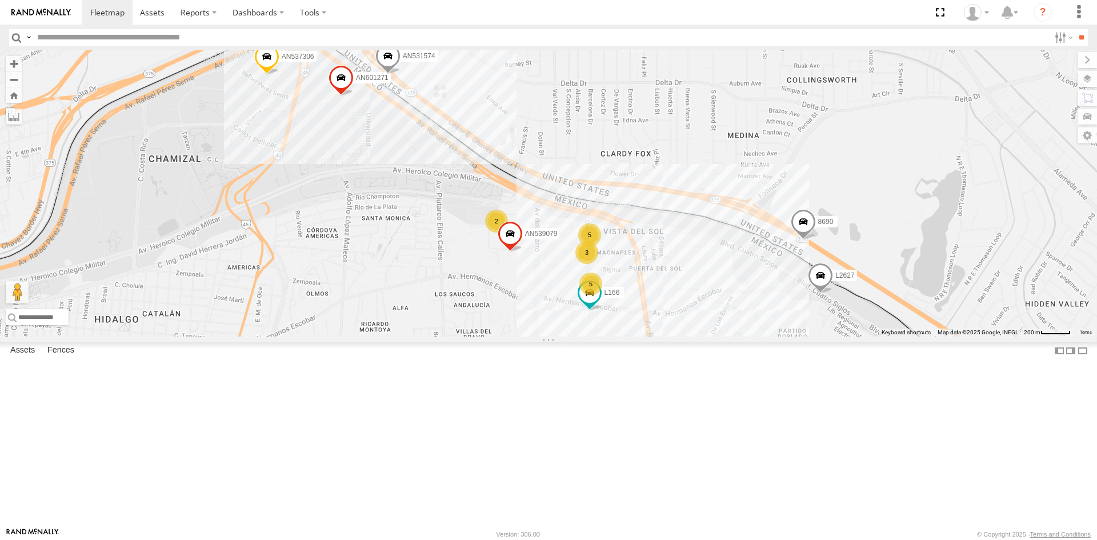
drag, startPoint x: 475, startPoint y: 266, endPoint x: 474, endPoint y: 240, distance: 26.3
click at [472, 263] on div "AN601271 AN533895 AN531574 AN538889 L166 L2627 AN539079 8690 JLC39 AN537306 5 5…" at bounding box center [548, 193] width 1097 height 286
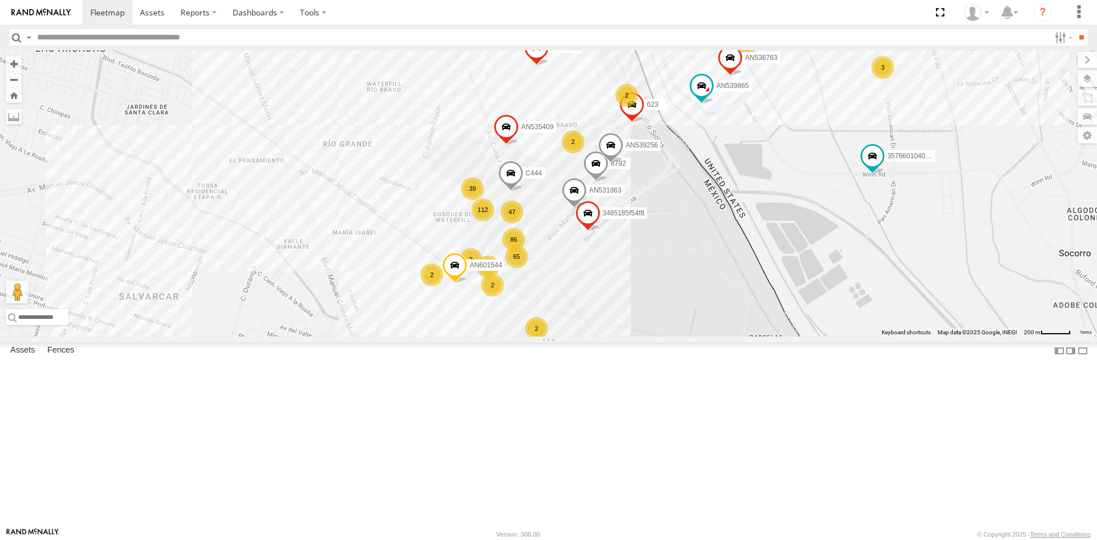
drag, startPoint x: 633, startPoint y: 250, endPoint x: 617, endPoint y: 346, distance: 97.7
click at [617, 336] on div "AN531615 AN535203 015910001811580 ZJ535914 F2771 3489 557 560 C6786 AN5310637 3…" at bounding box center [548, 193] width 1097 height 286
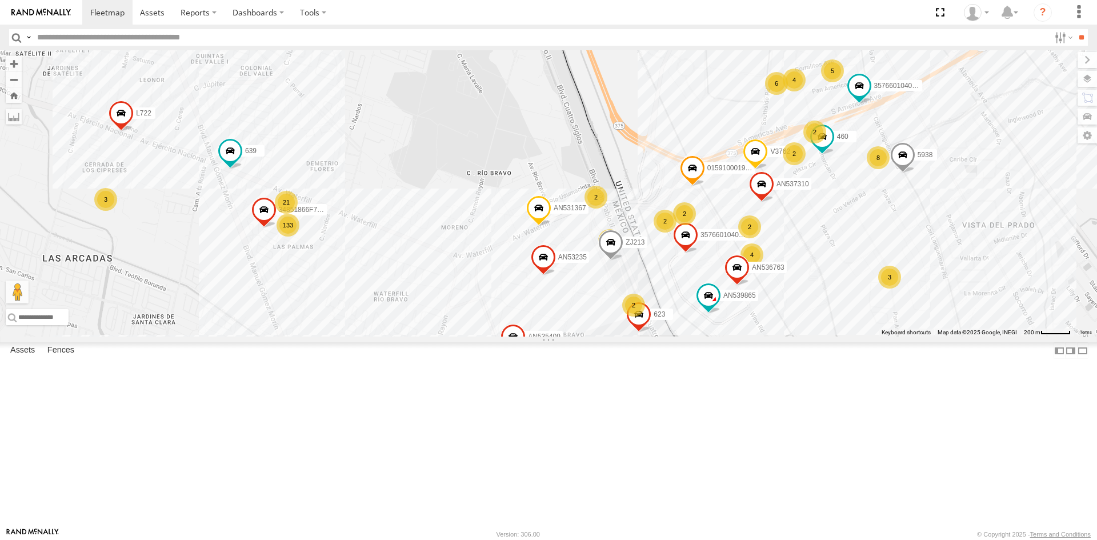
drag, startPoint x: 360, startPoint y: 273, endPoint x: 399, endPoint y: 417, distance: 149.1
click at [399, 336] on div "AN531615 AN535203 015910001811580 ZJ535914 F2771 3489 557 560 C6786 AN5310637 3…" at bounding box center [548, 193] width 1097 height 286
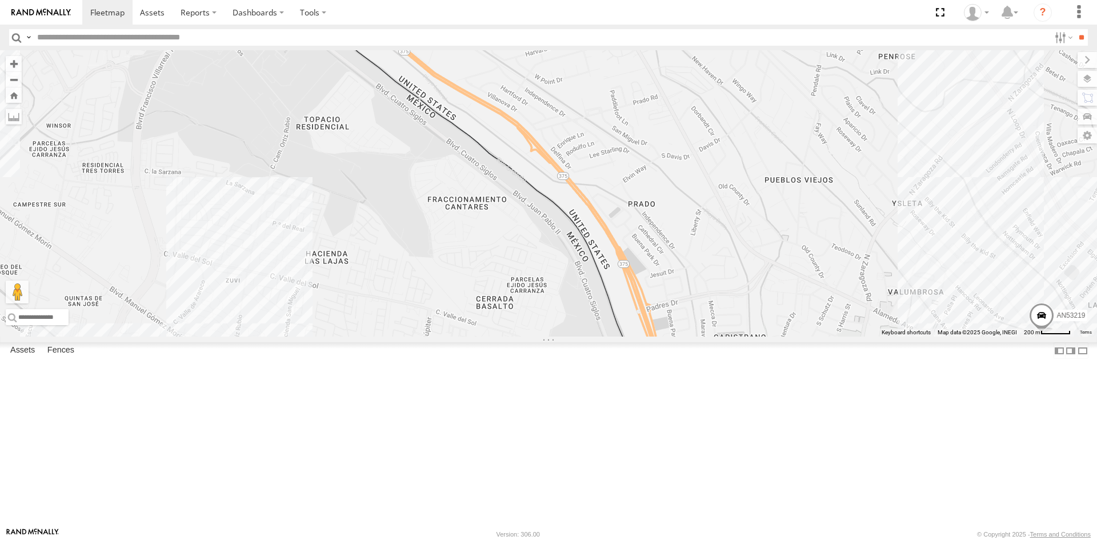
drag, startPoint x: 340, startPoint y: 225, endPoint x: 510, endPoint y: 408, distance: 249.3
click at [508, 336] on div "AN531615 AN535203 015910001811580 ZJ535914 F2771 3489 557 560 C6786 AN5310637 3…" at bounding box center [548, 193] width 1097 height 286
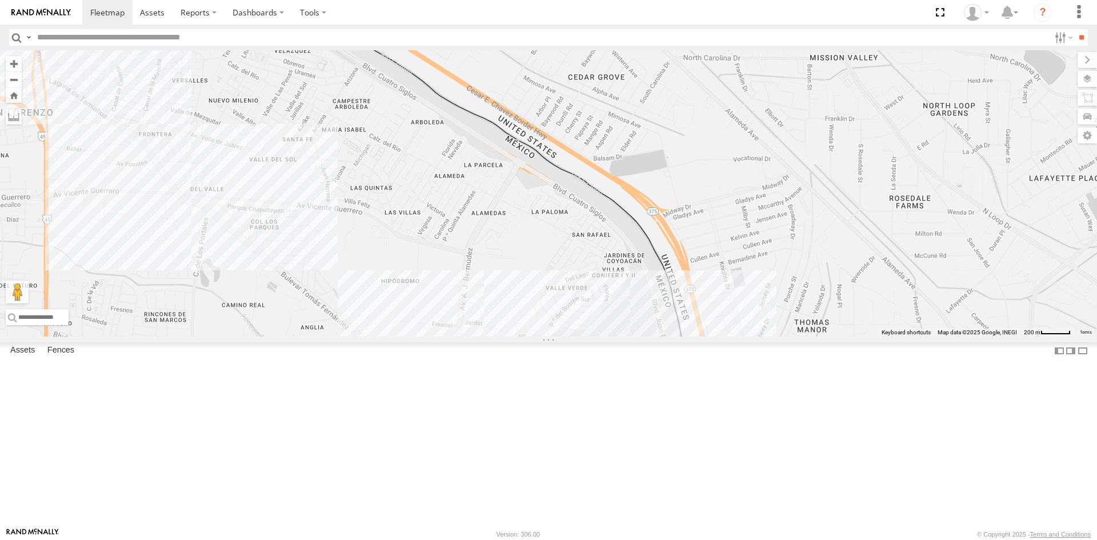
drag, startPoint x: 339, startPoint y: 232, endPoint x: 489, endPoint y: 477, distance: 287.7
click at [489, 336] on div "AN531615 AN535203 015910001811580 ZJ535914 F2771 3489 557 560 C6786 AN5310637 3…" at bounding box center [548, 193] width 1097 height 286
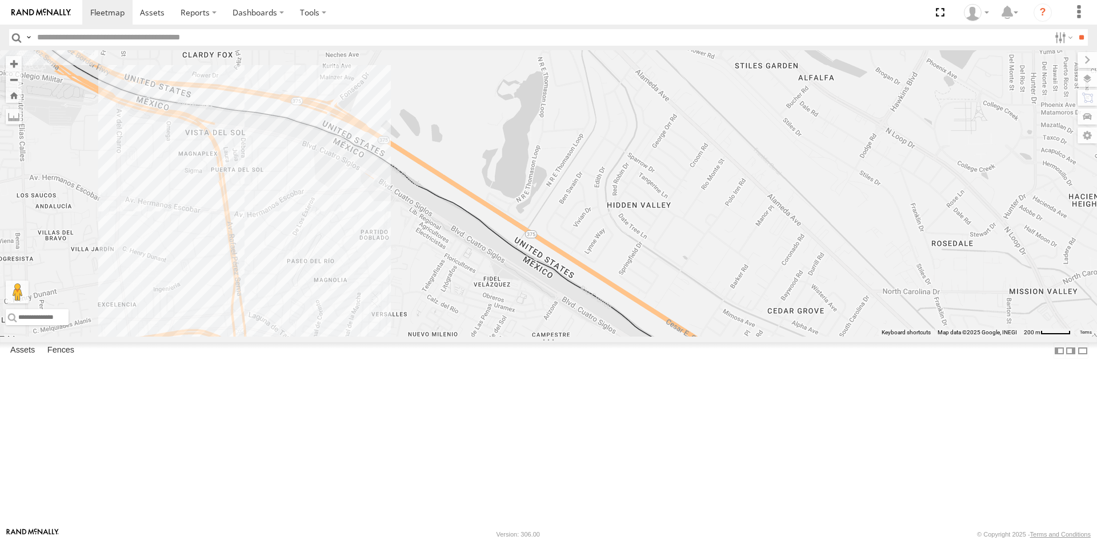
drag, startPoint x: 463, startPoint y: 336, endPoint x: 526, endPoint y: 373, distance: 73.2
click at [527, 336] on div "AN531615 AN535203 015910001811580 ZJ535914 F2771 3489 557 560 C6786 AN5310637 3…" at bounding box center [548, 193] width 1097 height 286
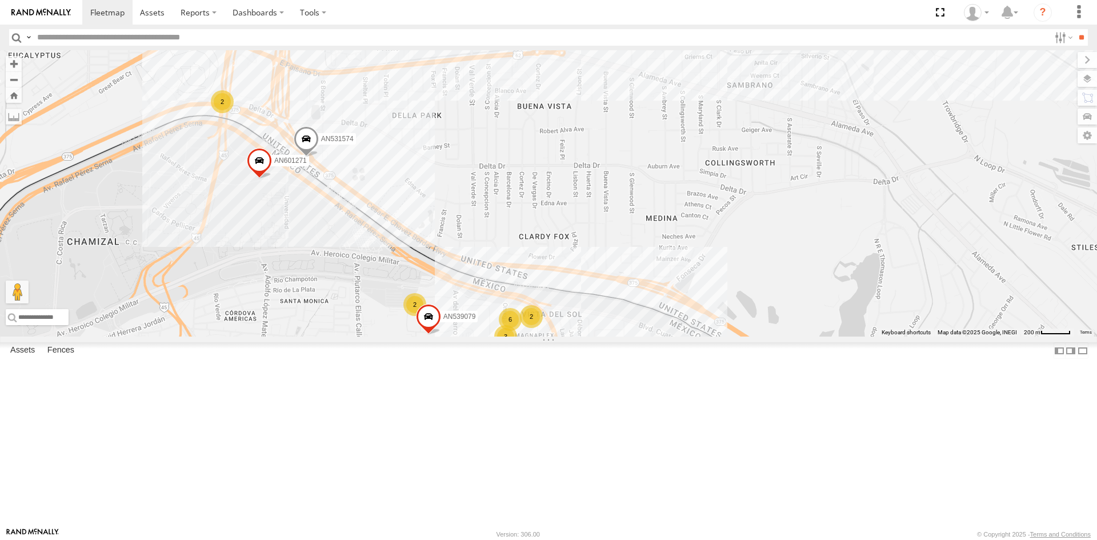
drag, startPoint x: 123, startPoint y: 228, endPoint x: 383, endPoint y: 352, distance: 287.7
click at [383, 336] on div "AN531615 AN535203 015910001811580 ZJ535914 F2771 3489 557 560 C6786 AN5310637 3…" at bounding box center [548, 193] width 1097 height 286
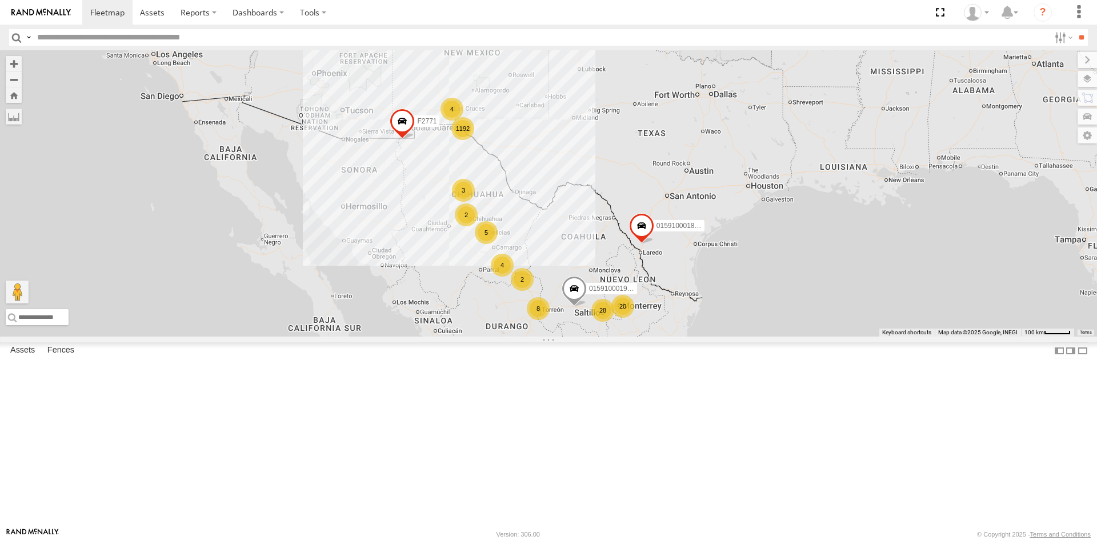
drag, startPoint x: 569, startPoint y: 177, endPoint x: 535, endPoint y: 286, distance: 114.0
click at [546, 300] on div "015910001975823 AN535203 015910001811580 ZJ535914 F2771 AN533897 1192 2 7 28 4 …" at bounding box center [548, 193] width 1097 height 286
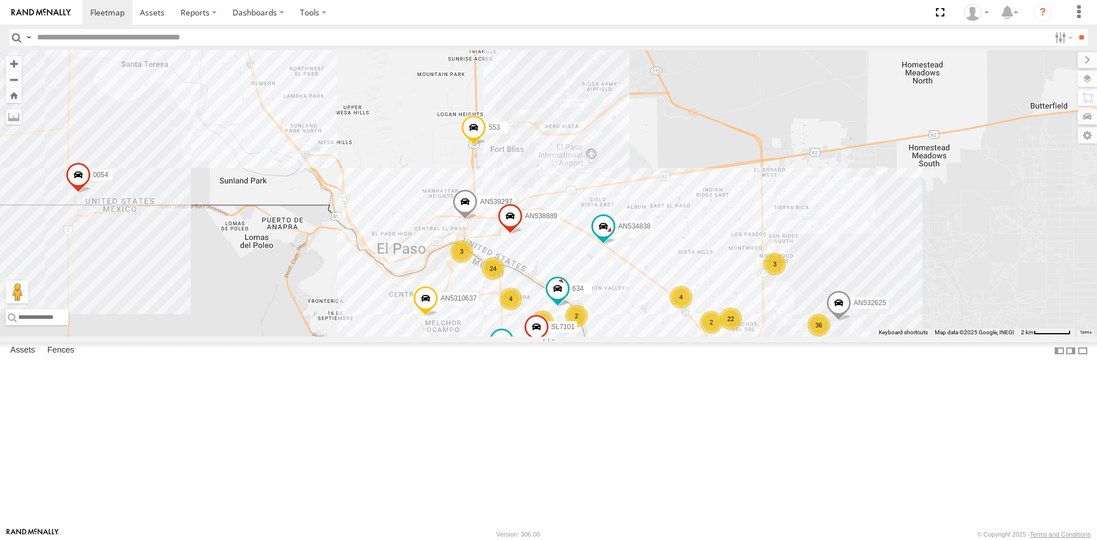
drag, startPoint x: 542, startPoint y: 280, endPoint x: 629, endPoint y: 509, distance: 244.4
click at [629, 336] on div "015910001975823 AN535203 015910001811580 ZJ535914 F2771 AN533897 AN539201 557 5…" at bounding box center [548, 193] width 1097 height 286
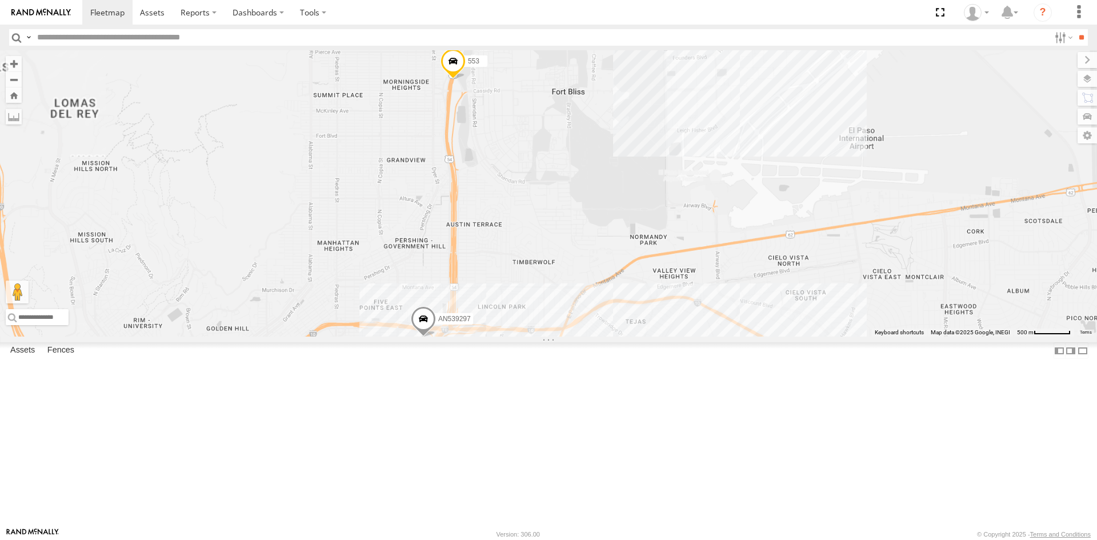
drag, startPoint x: 461, startPoint y: 424, endPoint x: 486, endPoint y: 299, distance: 127.5
click at [485, 301] on div "015910001975823 AN535203 015910001811580 ZJ535914 F2771 AN533897 AN539201 557 5…" at bounding box center [548, 193] width 1097 height 286
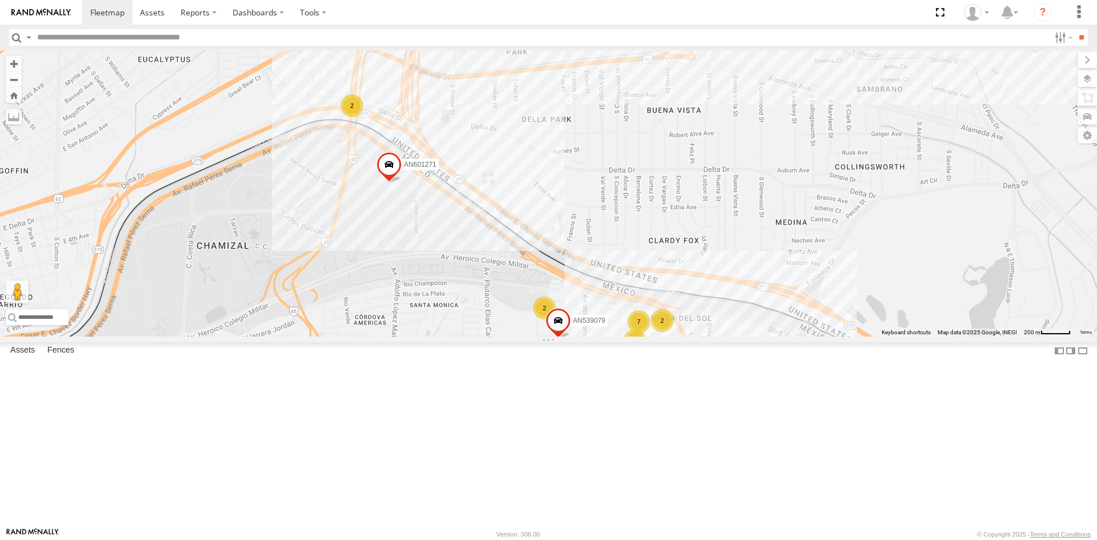
drag, startPoint x: 467, startPoint y: 354, endPoint x: 473, endPoint y: 312, distance: 42.6
click at [473, 315] on div "015910001975823 AN535203 015910001811580 ZJ535914 F2771 AN533897 AN539201 557 5…" at bounding box center [548, 193] width 1097 height 286
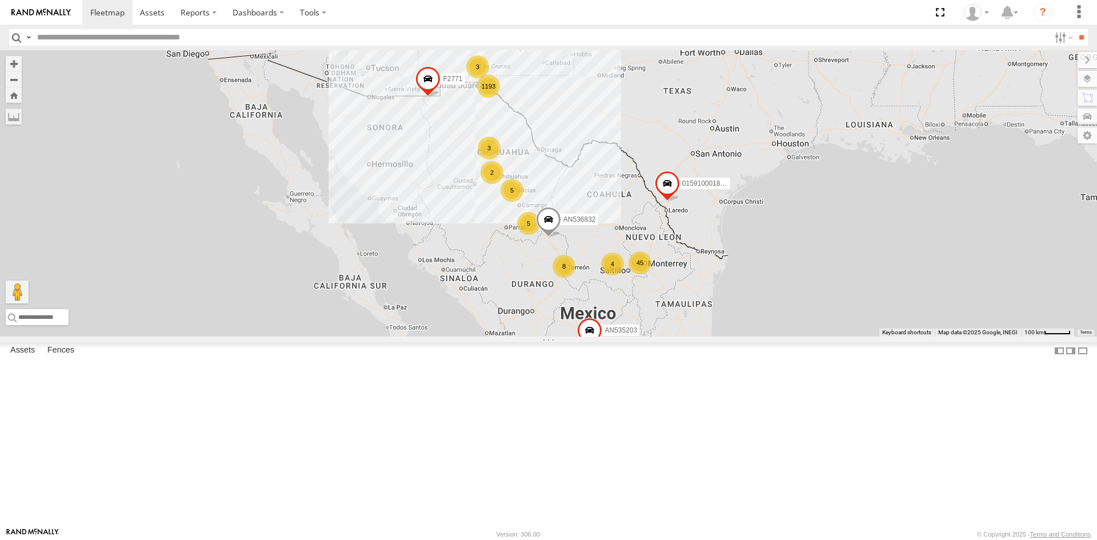
drag, startPoint x: 553, startPoint y: 153, endPoint x: 553, endPoint y: 271, distance: 118.2
click at [553, 271] on div "AN535203 AN536832 015910001811580 ZJ535914 F2771 AN533897 1193 2 4 7 45 4 5 3 4…" at bounding box center [548, 193] width 1097 height 286
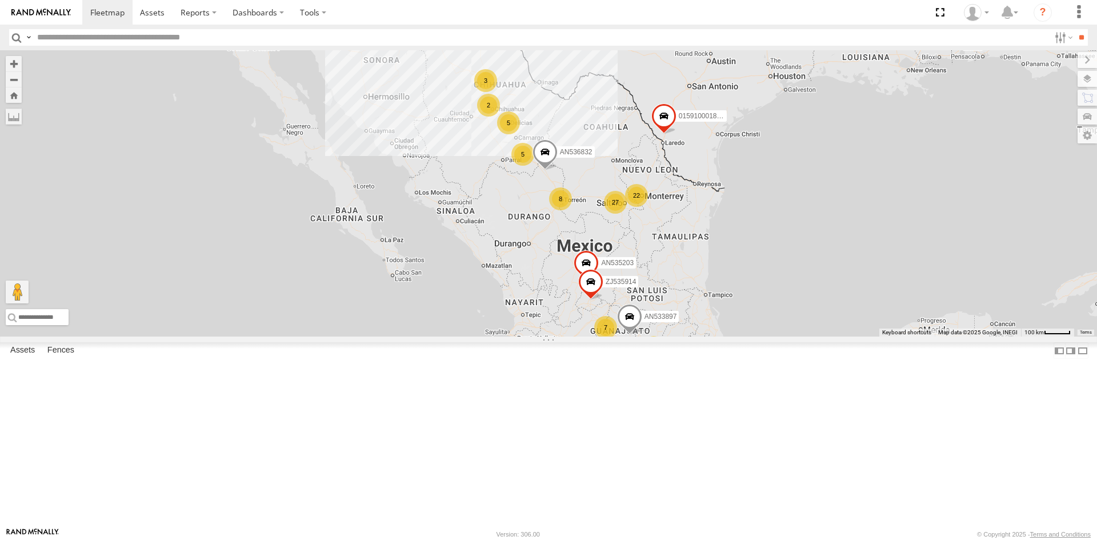
drag, startPoint x: 575, startPoint y: 172, endPoint x: 559, endPoint y: 255, distance: 84.5
click at [559, 255] on div "1193 2 27 7 22 4 5 3 4 5 8 AN535203 3 AN536832 015910001811580 ZJ535914 F2771 A…" at bounding box center [548, 193] width 1097 height 286
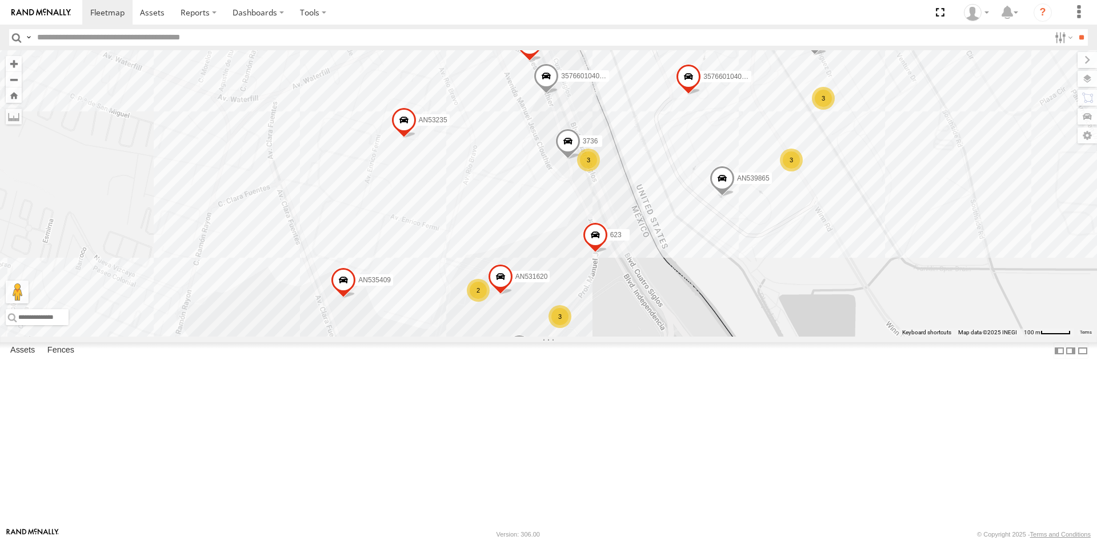
drag, startPoint x: 721, startPoint y: 336, endPoint x: 710, endPoint y: 365, distance: 30.5
click at [710, 336] on div "357660104096649 AN539865 AN539158 2586 C149 AN535545 AN537156 AN535409 AN537310…" at bounding box center [548, 193] width 1097 height 286
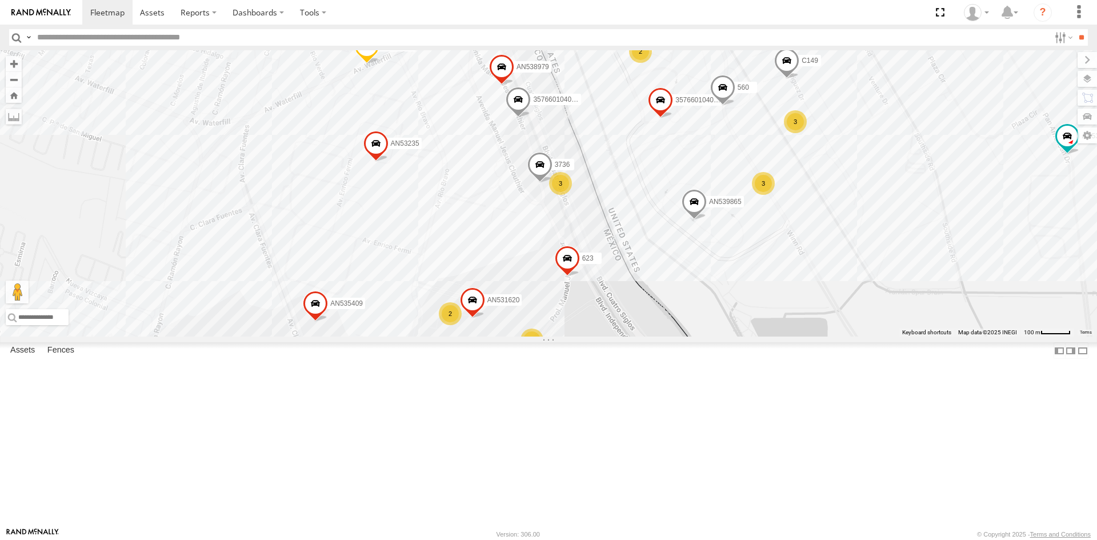
drag, startPoint x: 679, startPoint y: 255, endPoint x: 650, endPoint y: 280, distance: 38.1
click at [650, 280] on div "357660104096649 AN539865 AN539158 2586 C149 AN535545 AN537156 AN535409 AN537310…" at bounding box center [548, 193] width 1097 height 286
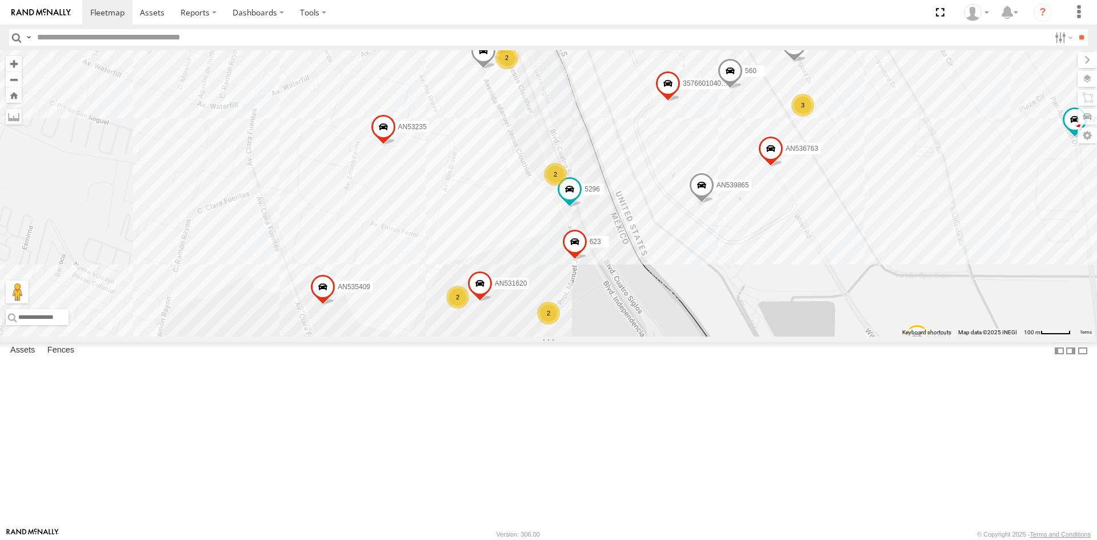
drag, startPoint x: 467, startPoint y: 387, endPoint x: 499, endPoint y: 244, distance: 145.8
click at [557, 177] on div "357660104096649 560 AN536763 141 AN539865 AN539158 587 C149 ZJ213 AN535545 AN53…" at bounding box center [1105, 177] width 1097 height 0
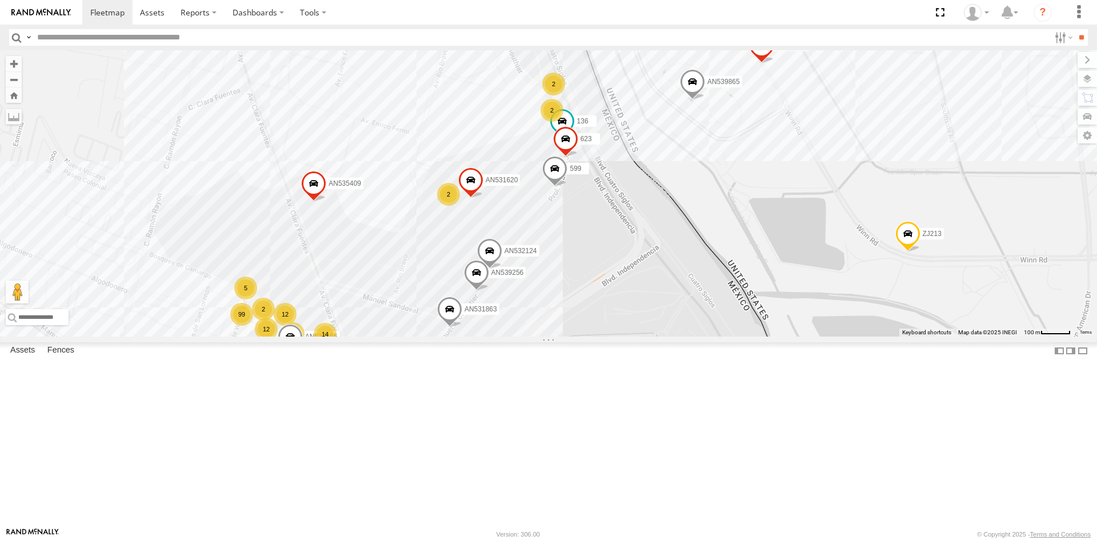
drag, startPoint x: 641, startPoint y: 289, endPoint x: 552, endPoint y: 399, distance: 142.1
click at [552, 336] on div "AN531863 U11442 141 6792 AN537156 AN535409 AN539256 AN532124 AN531620 3485185f5…" at bounding box center [548, 193] width 1097 height 286
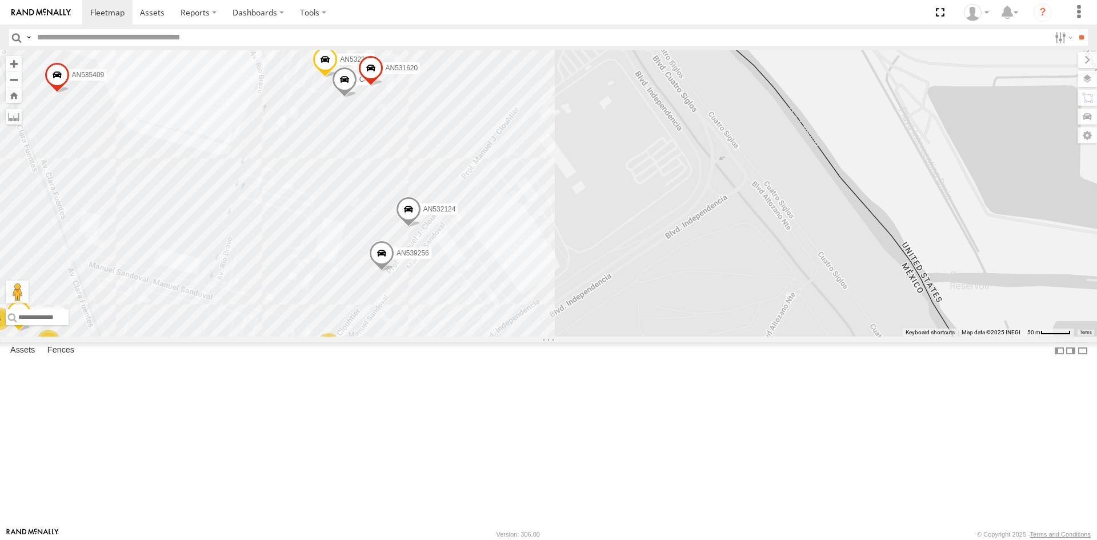
drag, startPoint x: 468, startPoint y: 364, endPoint x: 507, endPoint y: 317, distance: 60.5
click at [507, 317] on div "AN539225 AN532390 C444 AN537156 AN535409 AN53003 623 AN539256 AN532124 AN48803 …" at bounding box center [548, 193] width 1097 height 286
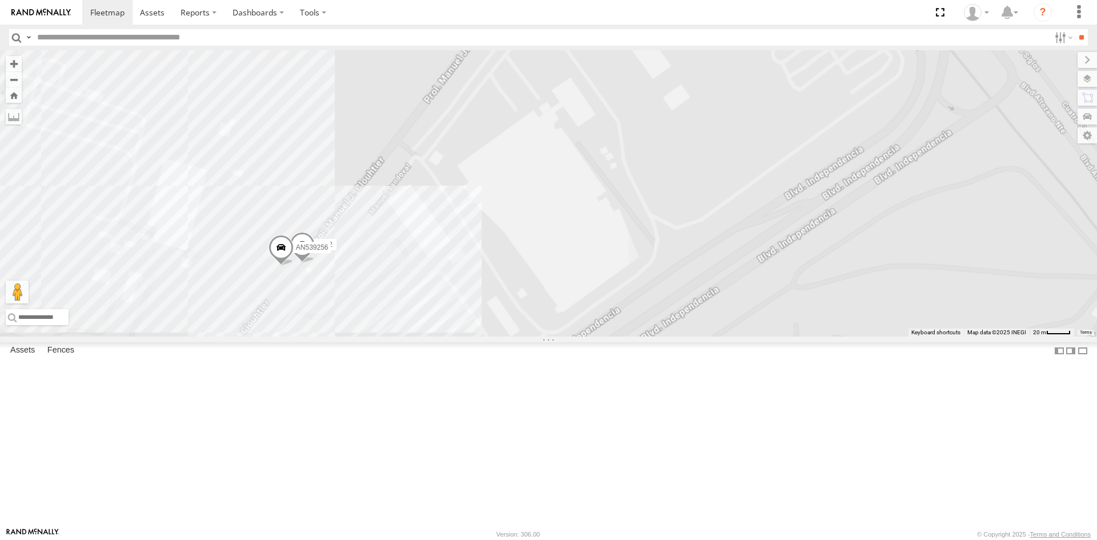
drag, startPoint x: 472, startPoint y: 263, endPoint x: 471, endPoint y: 350, distance: 86.8
click at [467, 336] on div "6792 AN539256" at bounding box center [548, 193] width 1097 height 286
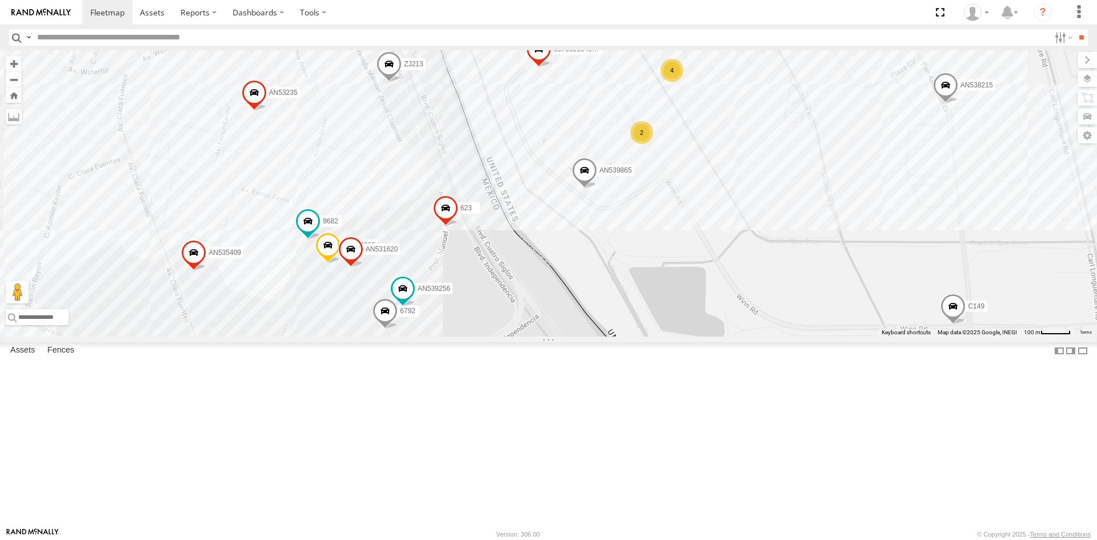
drag, startPoint x: 655, startPoint y: 295, endPoint x: 657, endPoint y: 387, distance: 91.4
click at [657, 336] on div "AN533926 557 AN53575 NISSAN 063 AN5310637 3485186707C0 654 L166 670 35766010409…" at bounding box center [548, 193] width 1097 height 286
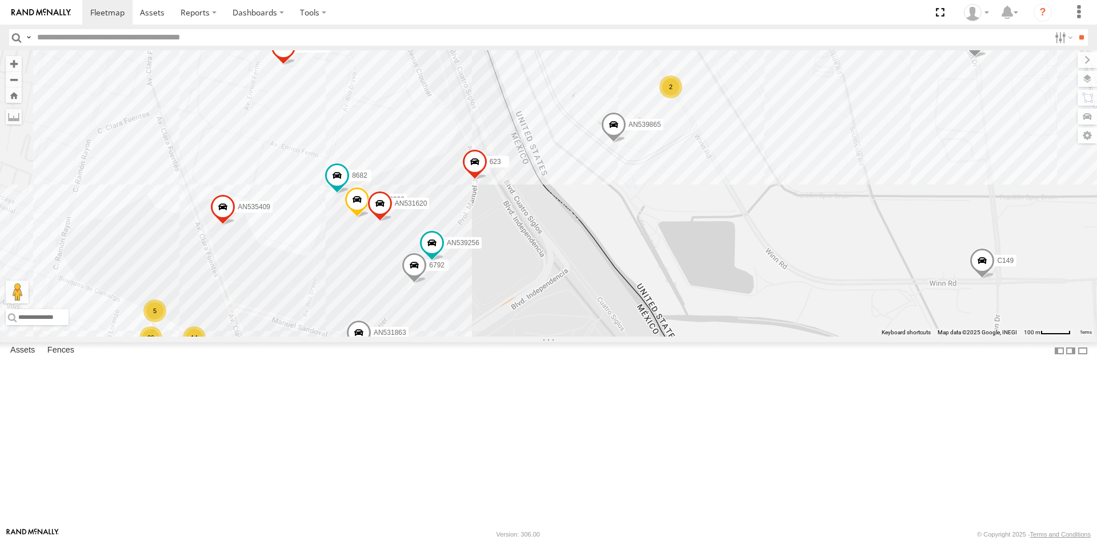
drag, startPoint x: 652, startPoint y: 399, endPoint x: 702, endPoint y: 283, distance: 126.4
click at [698, 288] on div "AN533926 557 AN53575 NISSAN 063 AN5310637 3485186707C0 654 L166 670 35766010409…" at bounding box center [548, 193] width 1097 height 286
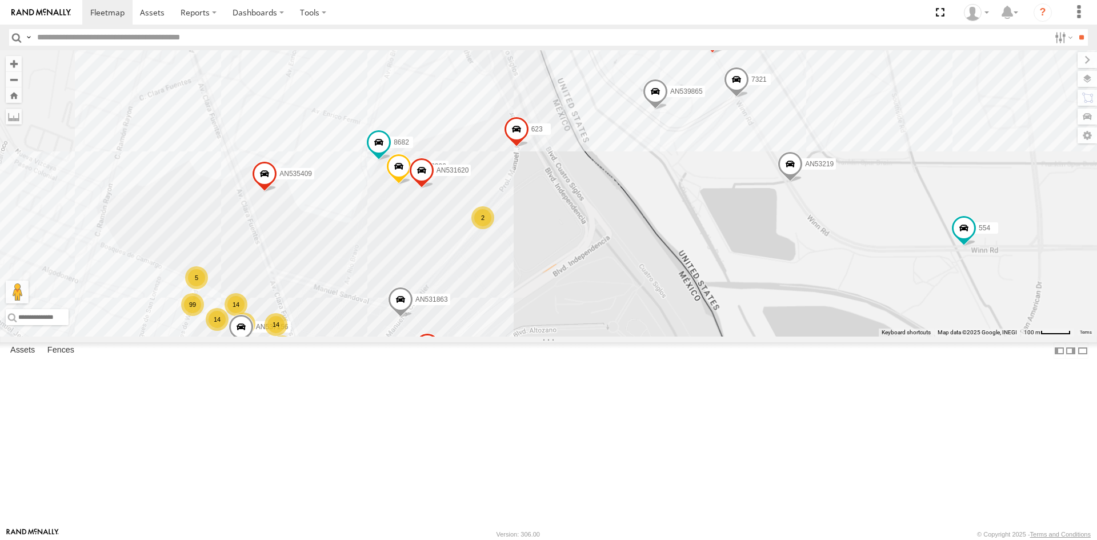
drag, startPoint x: 548, startPoint y: 312, endPoint x: 531, endPoint y: 366, distance: 56.0
click at [531, 336] on div "AN531863 AN532390 8682 AN537156 AN535409 623 AN53219 AN531620 3485185f54f8 14 1…" at bounding box center [548, 193] width 1097 height 286
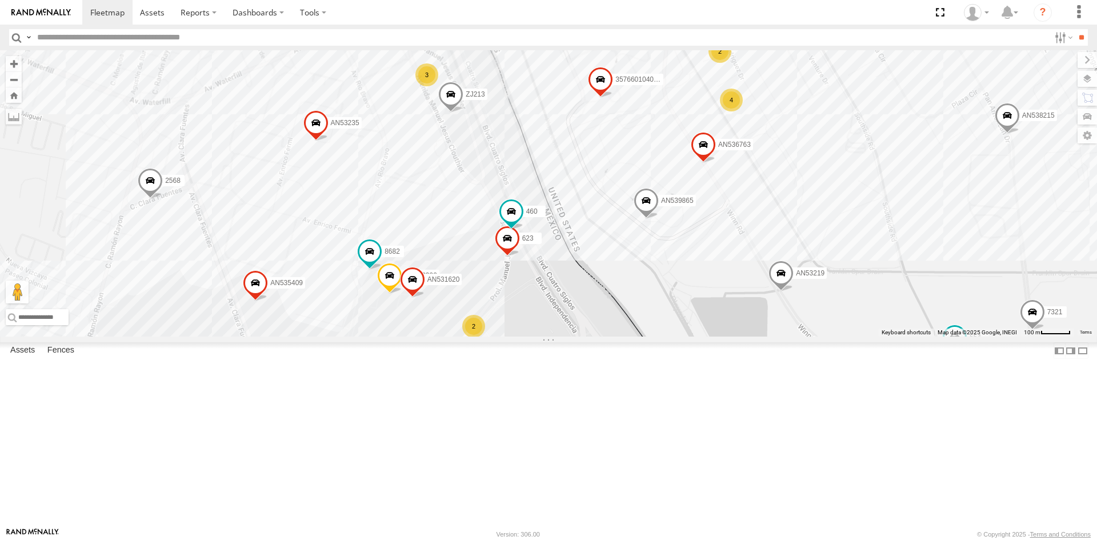
drag, startPoint x: 551, startPoint y: 259, endPoint x: 541, endPoint y: 363, distance: 103.8
click at [541, 336] on div "AN531863 AN532390 8682 AN537156 AN535409 623 AN53219 AN531620 3485185f54f8 14 1…" at bounding box center [548, 193] width 1097 height 286
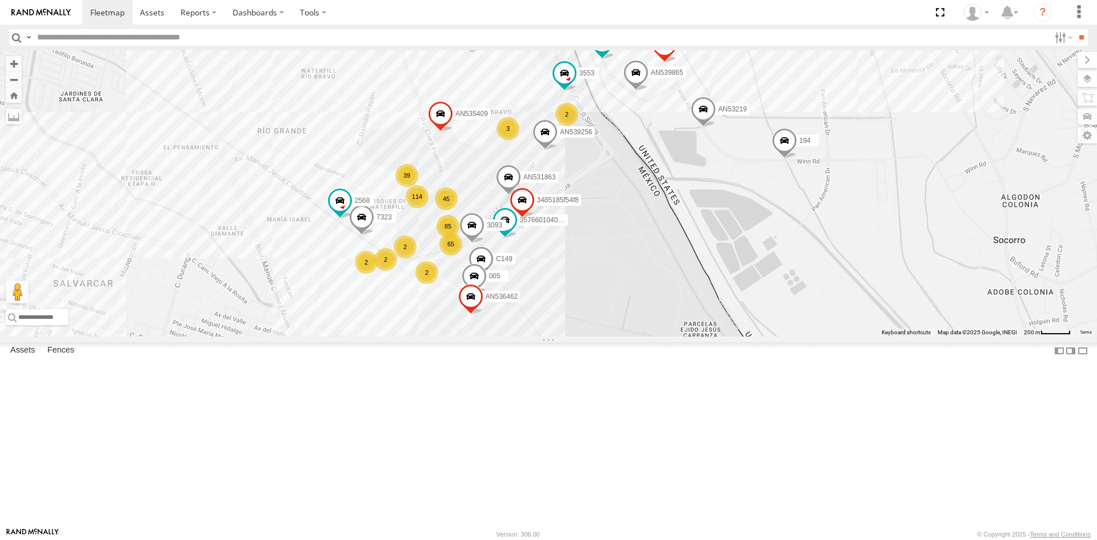
drag, startPoint x: 565, startPoint y: 151, endPoint x: 563, endPoint y: 266, distance: 114.8
click at [564, 266] on div "015910001975823 AN535203 015910001811580 ZJ535914 F2771 AN533897 AN533926 AN539…" at bounding box center [548, 193] width 1097 height 286
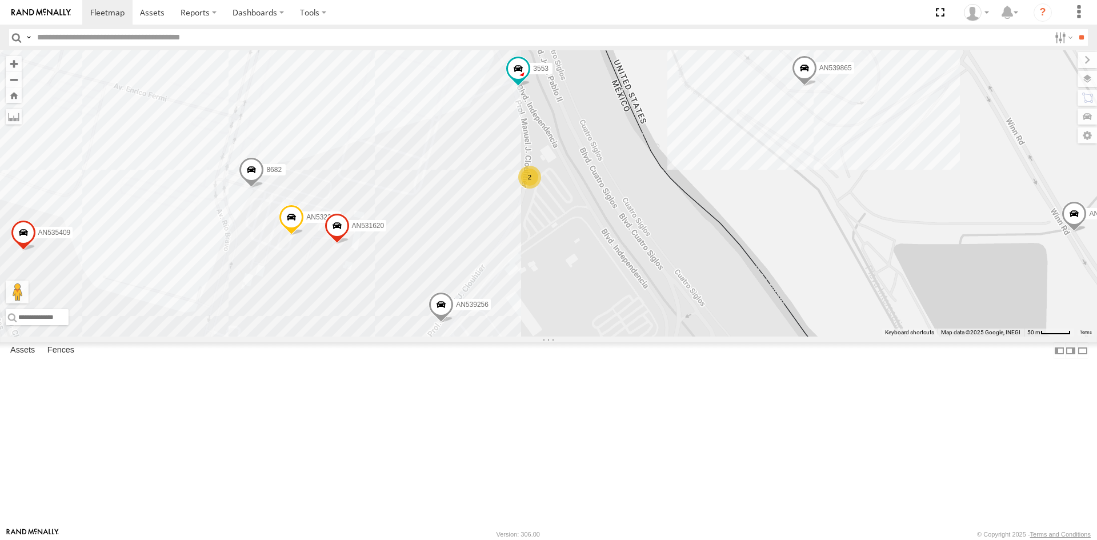
drag, startPoint x: 569, startPoint y: 336, endPoint x: 617, endPoint y: 229, distance: 117.8
click at [617, 229] on div "015910001975823 AN535203 015910001811580 ZJ535914 F2771 AN533897 AN533926 AN539…" at bounding box center [548, 193] width 1097 height 286
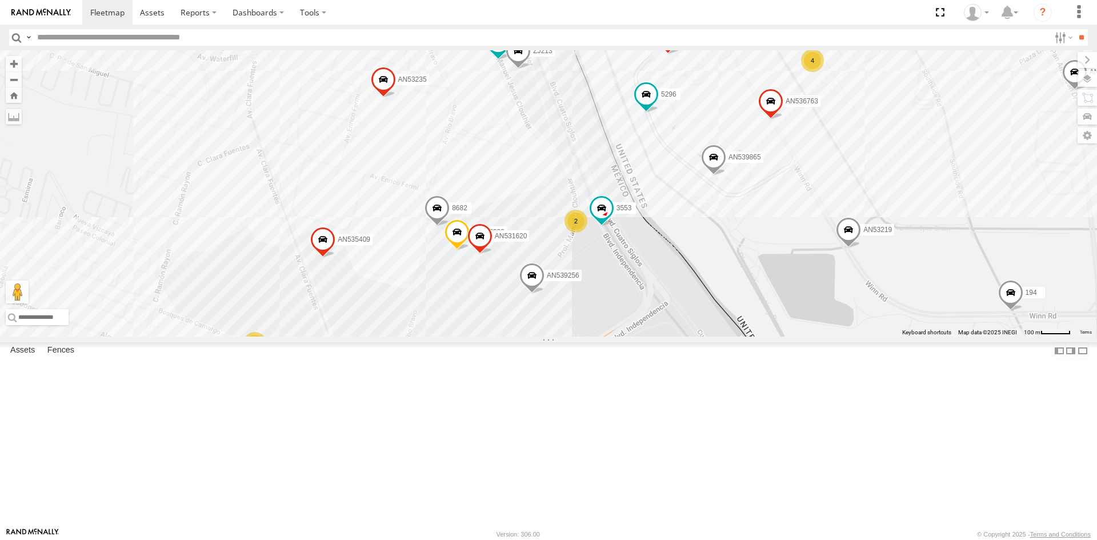
drag, startPoint x: 652, startPoint y: 287, endPoint x: 608, endPoint y: 391, distance: 112.9
click at [609, 336] on div "015910001975823 AN535203 015910001811580 ZJ535914 F2771 AN533897 AN533926 AN539…" at bounding box center [548, 193] width 1097 height 286
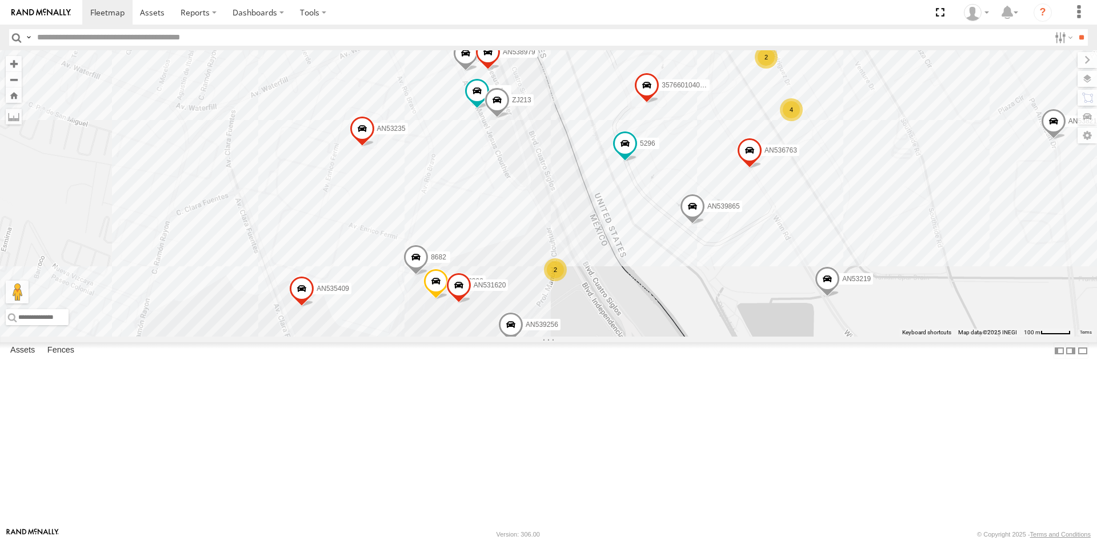
drag, startPoint x: 600, startPoint y: 327, endPoint x: 600, endPoint y: 344, distance: 16.6
click at [600, 336] on div "015910001975823 AN535203 015910001811580 ZJ535914 F2771 AN533897 AN533926 AN539…" at bounding box center [548, 193] width 1097 height 286
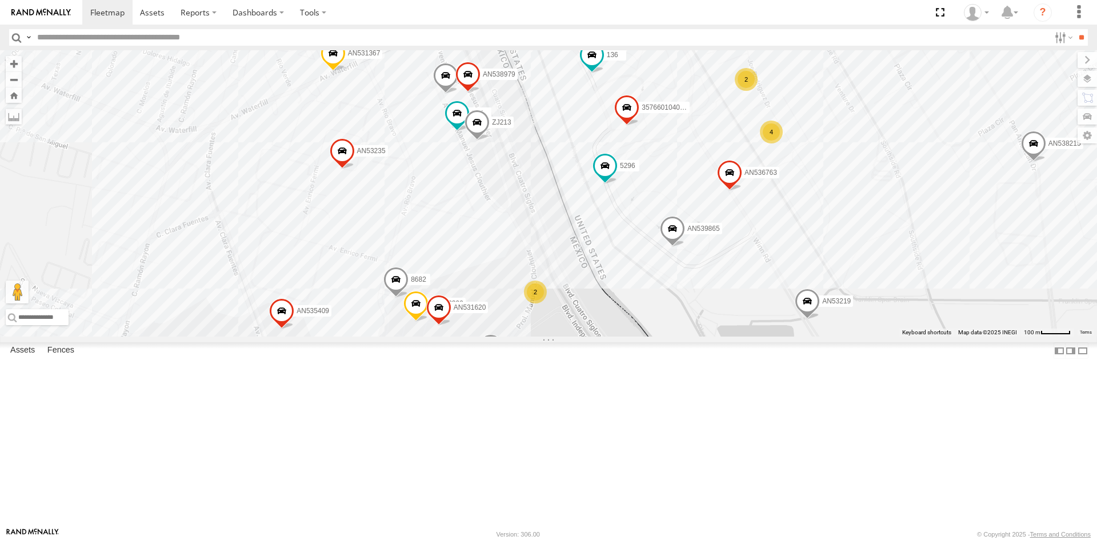
drag, startPoint x: 597, startPoint y: 201, endPoint x: 577, endPoint y: 224, distance: 30.8
click at [577, 224] on div "015910001975823 AN535203 015910001811580 ZJ535914 F2771 AN533897 AN533926 AN539…" at bounding box center [548, 193] width 1097 height 286
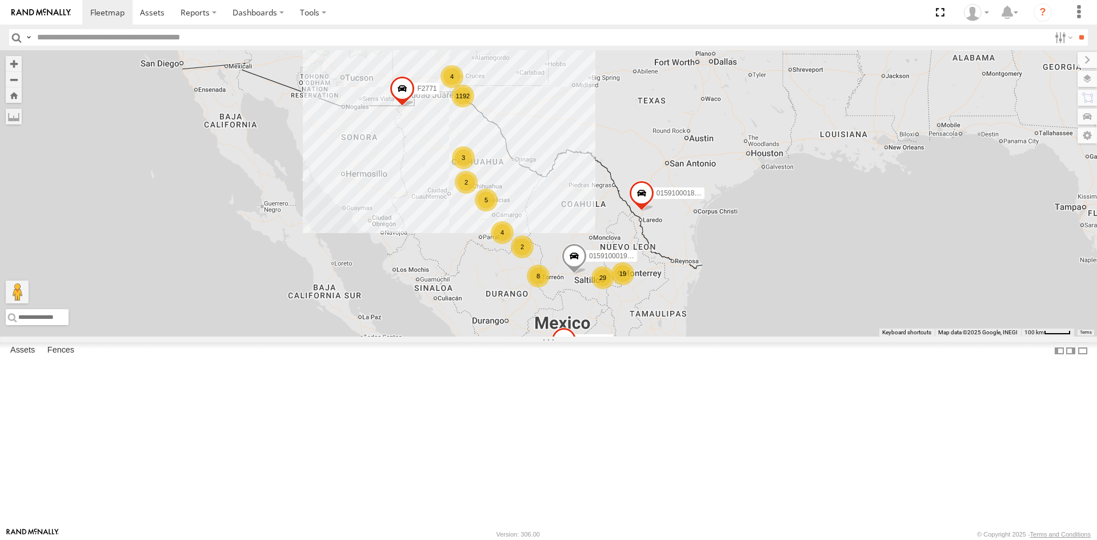
drag, startPoint x: 364, startPoint y: 261, endPoint x: 363, endPoint y: 336, distance: 74.8
click at [344, 336] on div "1192 2 015910001975823 7 29 4 5 19 4 4 2 8 AN535203 3 015910001811580 ZJ535914 …" at bounding box center [548, 193] width 1097 height 286
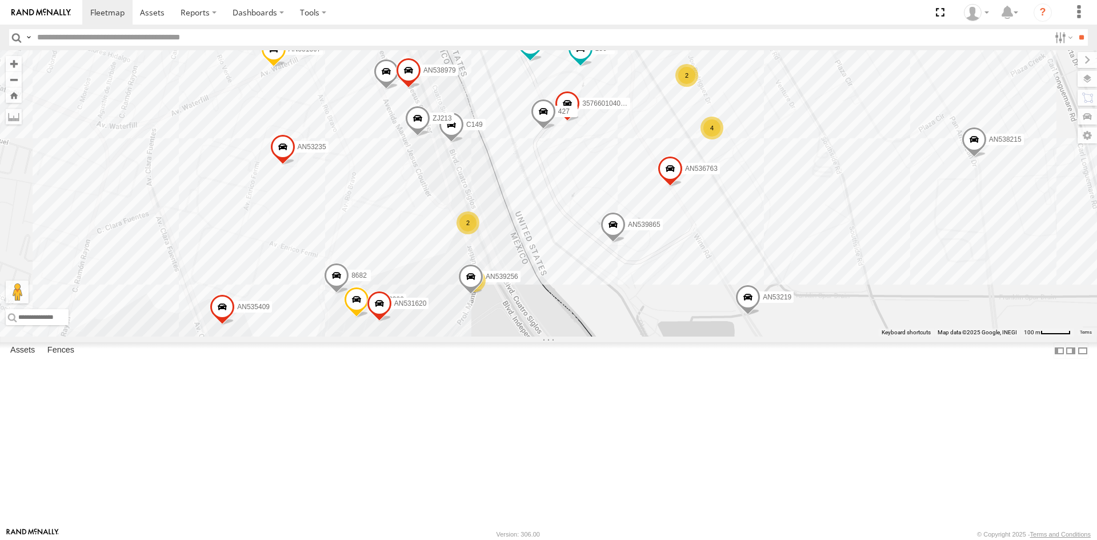
drag, startPoint x: 546, startPoint y: 347, endPoint x: 509, endPoint y: 437, distance: 97.4
click at [512, 336] on div "015910001975823 AN535203 015910001811580 ZJ535914 F2771 AN533897 AN531615 AN533…" at bounding box center [548, 193] width 1097 height 286
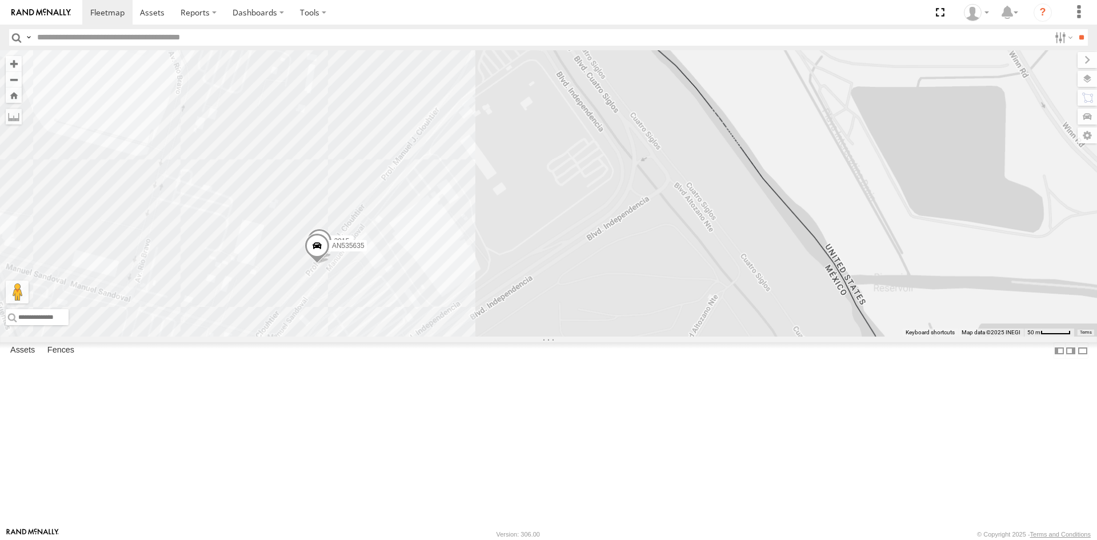
click at [415, 336] on div "AN535635 3915" at bounding box center [548, 193] width 1097 height 286
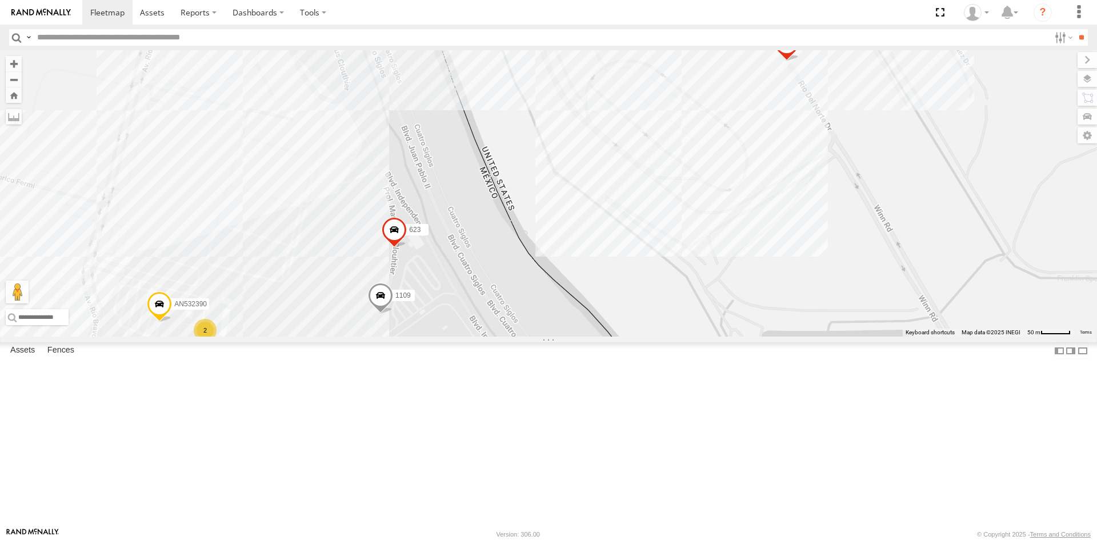
drag, startPoint x: 417, startPoint y: 322, endPoint x: 464, endPoint y: 239, distance: 95.6
click at [464, 239] on div "AN535635 3915 AN536763 AN532390 2 2 1109 623 AN539256 2 AN53235" at bounding box center [548, 193] width 1097 height 286
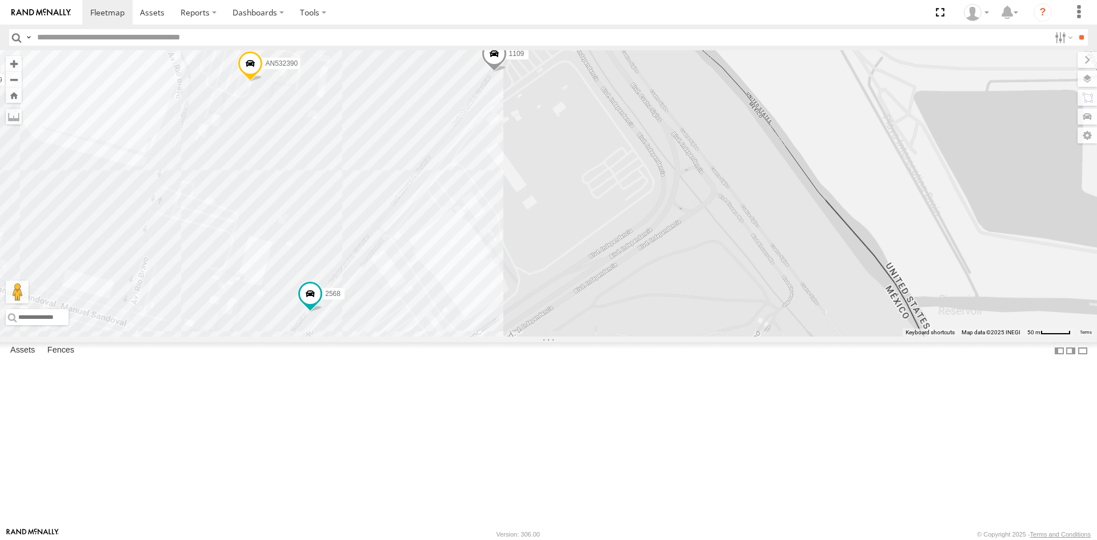
drag, startPoint x: 444, startPoint y: 279, endPoint x: 562, endPoint y: 107, distance: 208.6
click at [561, 107] on div "AN536763 AN532390 1109 623 AN539256 AN53235 AN531863 8736 AN535409 2568" at bounding box center [548, 193] width 1097 height 286
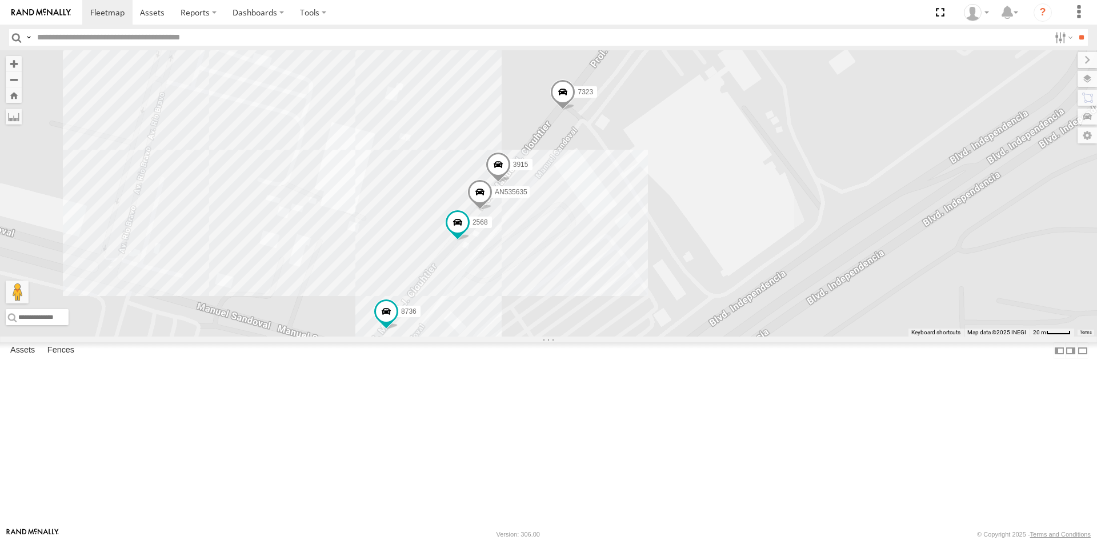
drag, startPoint x: 593, startPoint y: 271, endPoint x: 540, endPoint y: 360, distance: 104.5
click at [540, 336] on div "AN535203 AN533926 015910001811580 ZJ535914 F2771 AN533897 V3694 AN535545 5742 C…" at bounding box center [548, 193] width 1097 height 286
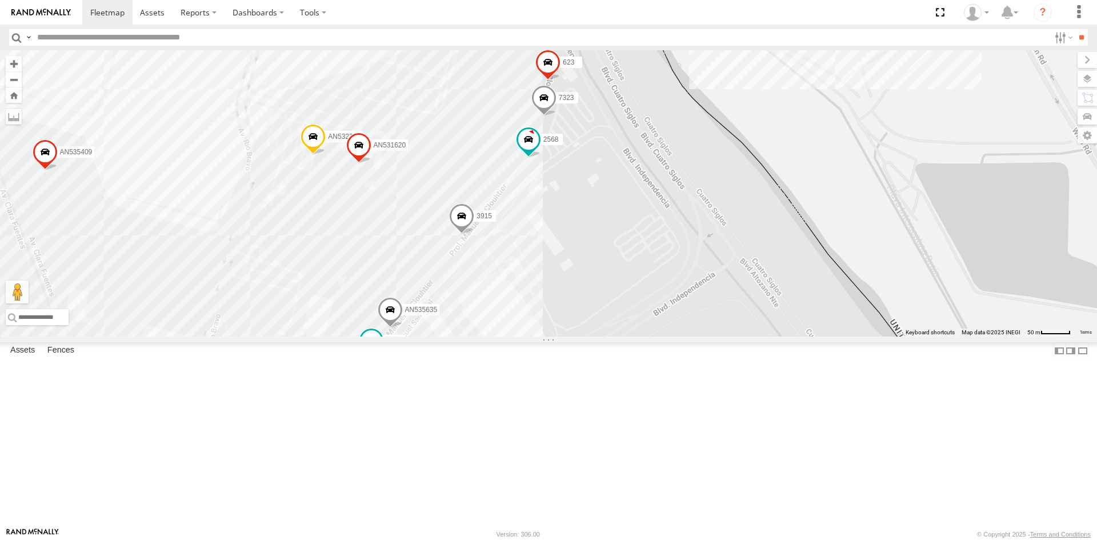
drag, startPoint x: 635, startPoint y: 267, endPoint x: 615, endPoint y: 284, distance: 26.8
click at [619, 284] on div "AN535635 AN532390 7323 8736 3915 2568 AN531620 7 3 18 AN531863 7 6 12 9 12 9 10…" at bounding box center [548, 193] width 1097 height 286
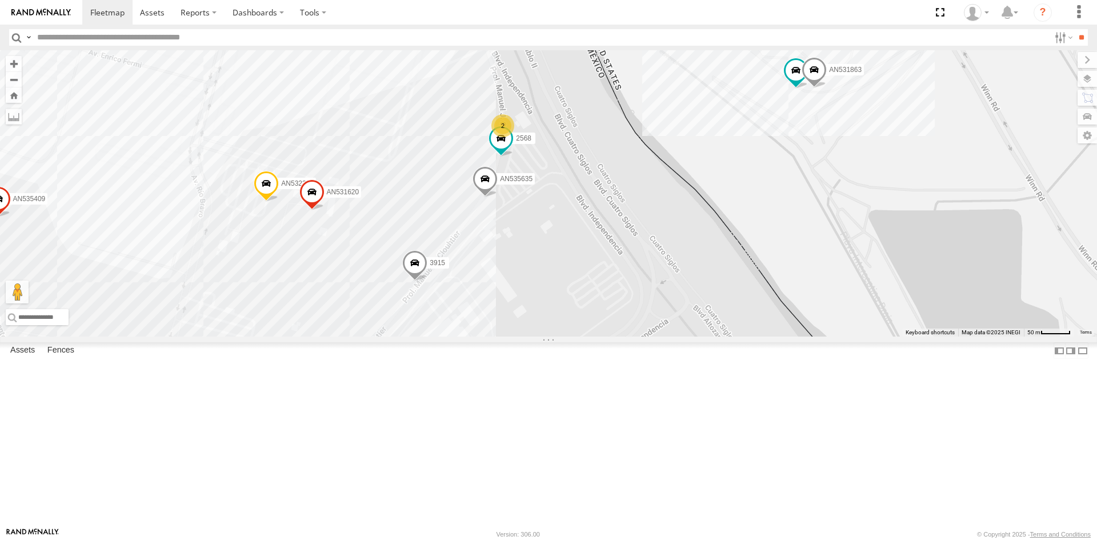
drag, startPoint x: 523, startPoint y: 272, endPoint x: 429, endPoint y: 369, distance: 134.5
click at [429, 336] on div "AN532390 3915 2568 AN531620 AN537156 AN535409 3485185f54f8 181 357660104096649 …" at bounding box center [548, 193] width 1097 height 286
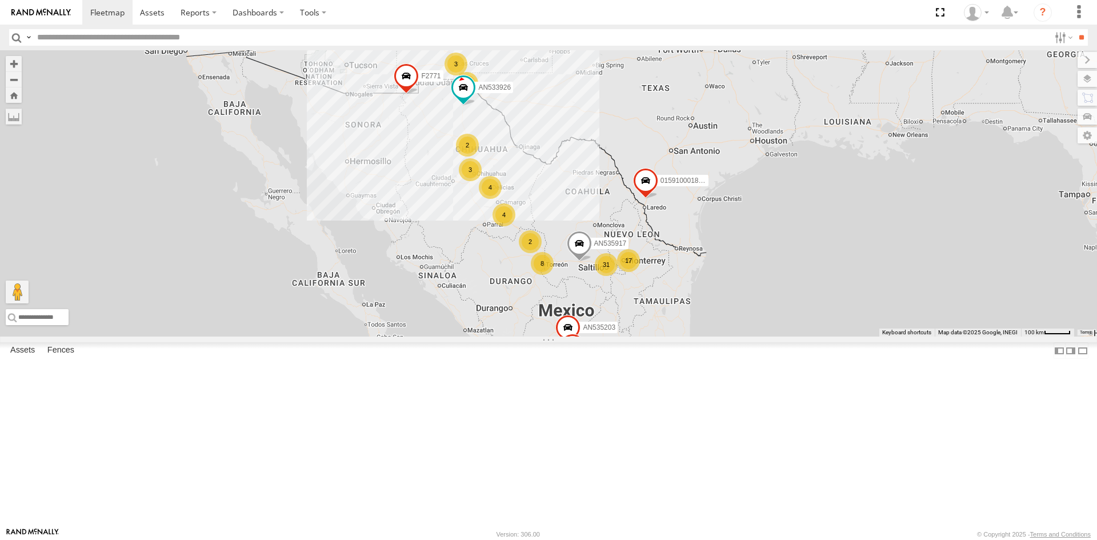
drag, startPoint x: 550, startPoint y: 150, endPoint x: 531, endPoint y: 228, distance: 80.5
click at [531, 228] on div "1193 3 31 7 4 4 17 3 4 4 8 AN535203 2 AN533926 015910001811580 ZJ535914 2 AN535…" at bounding box center [548, 193] width 1097 height 286
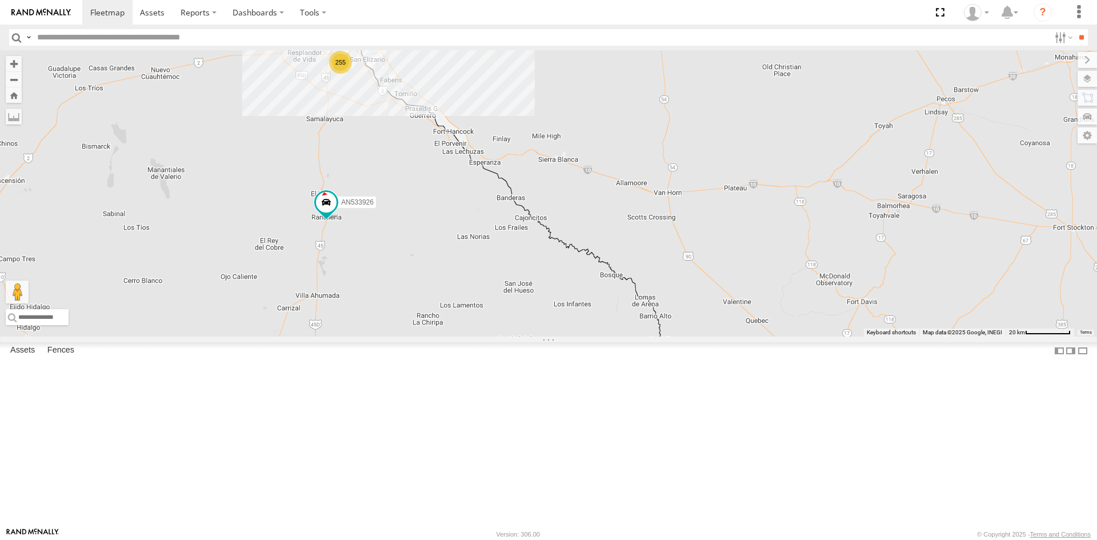
drag, startPoint x: 380, startPoint y: 211, endPoint x: 427, endPoint y: 283, distance: 85.5
click at [427, 283] on div "AN535203 AN533926 015910001811580 ZJ535914 AN535917 F2771 AN533897 AN537150 624…" at bounding box center [548, 193] width 1097 height 286
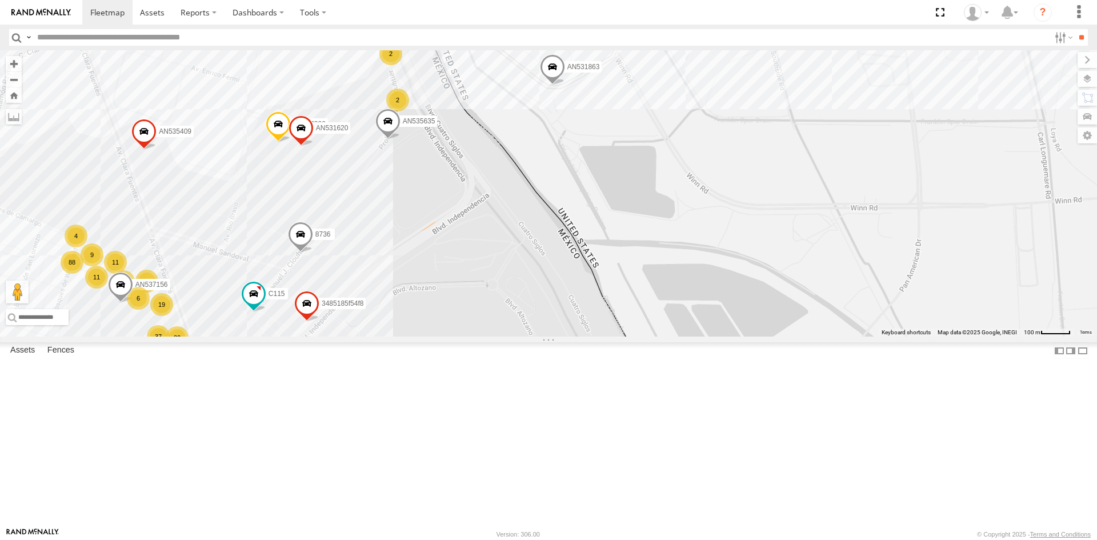
drag, startPoint x: 438, startPoint y: 252, endPoint x: 477, endPoint y: 343, distance: 99.3
click at [477, 336] on div "AN535203 AN533926 015910001811580 ZJ535914 AN535917 F2771 AN533897 AN537150 V36…" at bounding box center [548, 193] width 1097 height 286
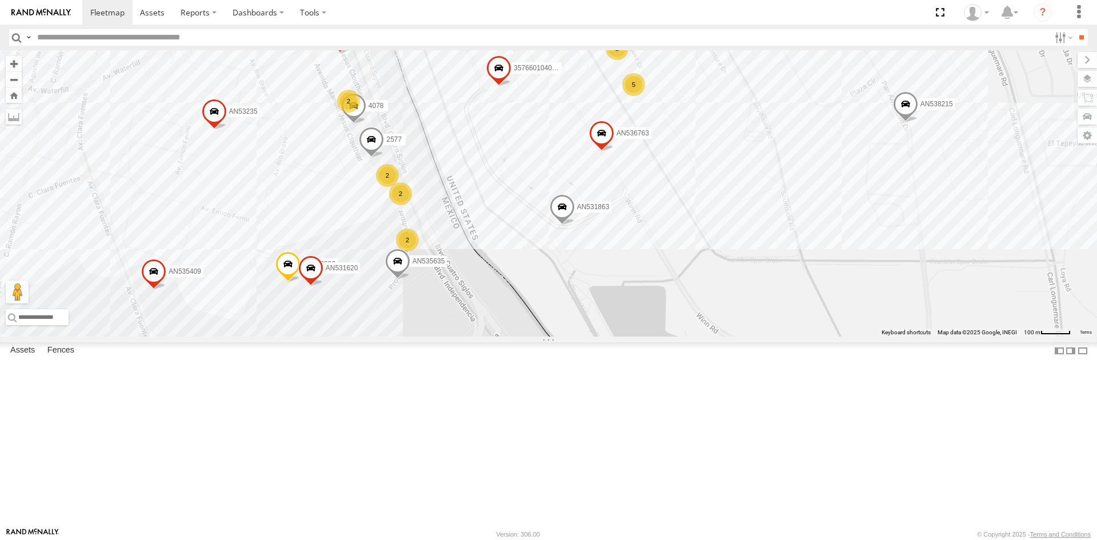
drag, startPoint x: 533, startPoint y: 240, endPoint x: 521, endPoint y: 322, distance: 81.9
click at [521, 322] on div "AN535203 AN533926 015910001811580 ZJ535914 AN535917 F2771 AN533897 AN537150 V36…" at bounding box center [548, 193] width 1097 height 286
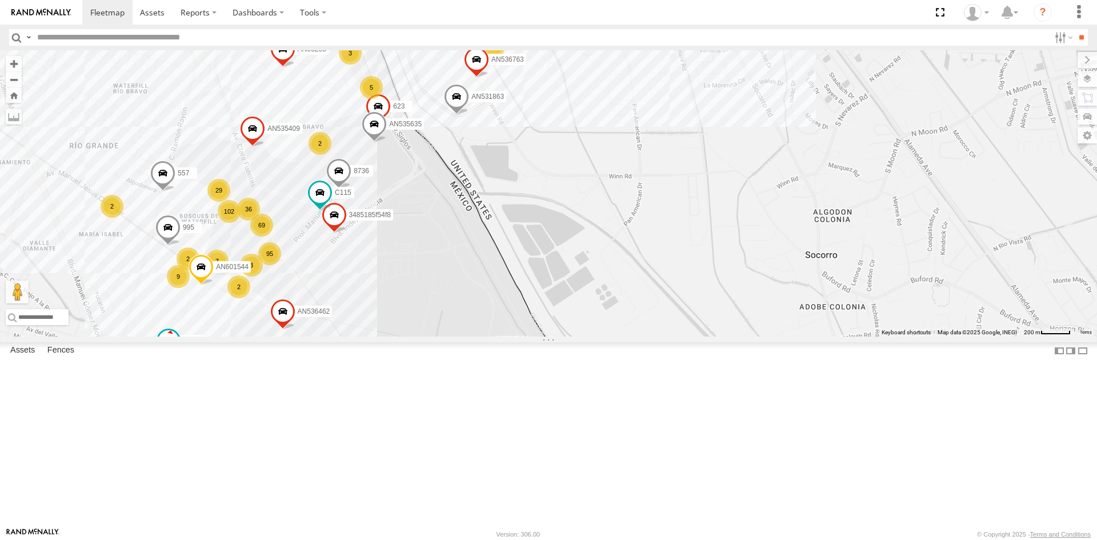
drag, startPoint x: 380, startPoint y: 257, endPoint x: 360, endPoint y: 326, distance: 71.6
click at [360, 326] on div "AN535203 AN533926 015910001811580 ZJ535914 AN535917 F2771 AN533897 AN537150 AN5…" at bounding box center [548, 193] width 1097 height 286
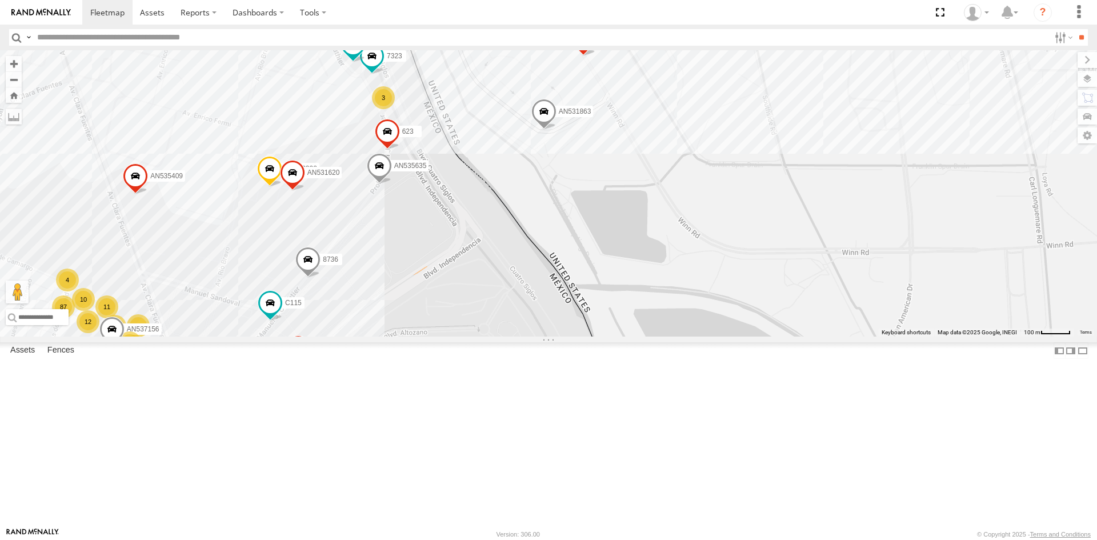
drag, startPoint x: 380, startPoint y: 296, endPoint x: 377, endPoint y: 405, distance: 109.7
click at [377, 336] on div "AN535203 AN533926 015910001811580 ZJ535914 AN535917 F2771 AN533897 AN537150 AN5…" at bounding box center [548, 193] width 1097 height 286
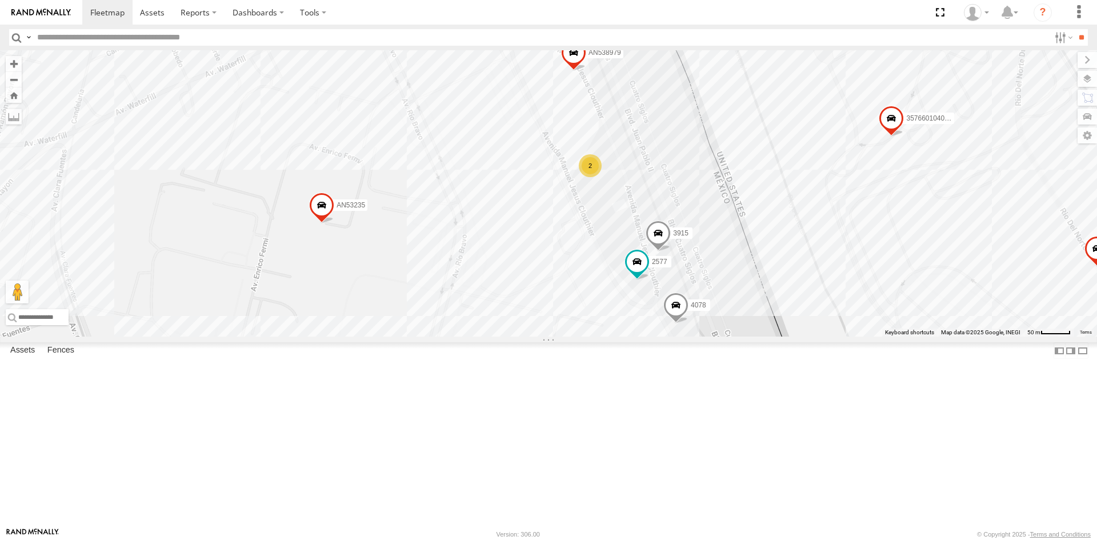
drag, startPoint x: 353, startPoint y: 292, endPoint x: 219, endPoint y: 148, distance: 196.8
click at [226, 152] on div "AN531863 357660104096649 015910001918898 AN536763 AN535635 8736 3915 1109 AN535…" at bounding box center [548, 193] width 1097 height 286
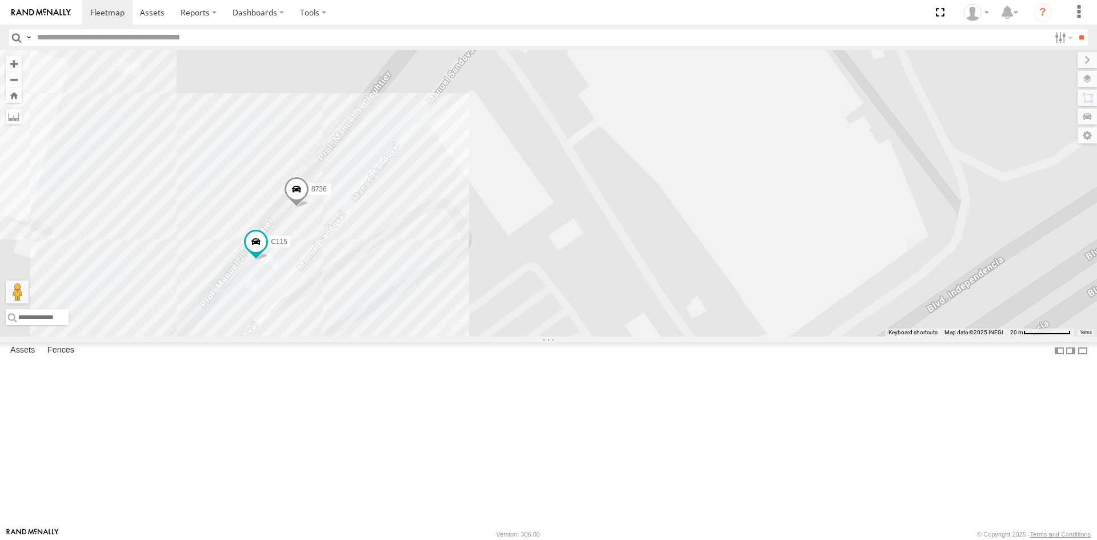
drag, startPoint x: 401, startPoint y: 398, endPoint x: 407, endPoint y: 308, distance: 89.8
click at [407, 308] on div "AN531863 357660104096649 015910001918898 AN536763 AN535635 1109 AN535409 AN5373…" at bounding box center [548, 193] width 1097 height 286
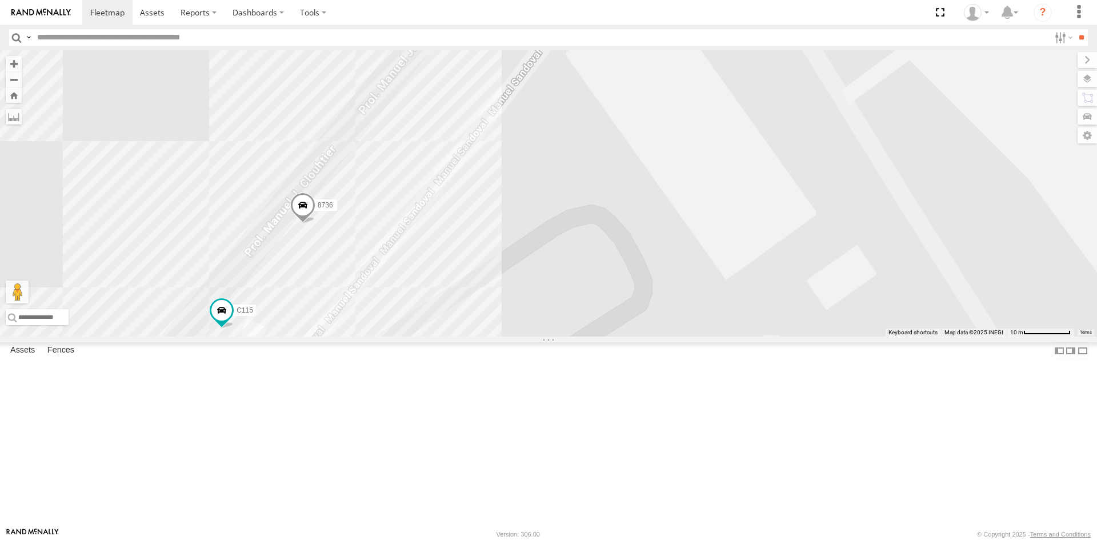
click at [308, 223] on span at bounding box center [302, 207] width 25 height 31
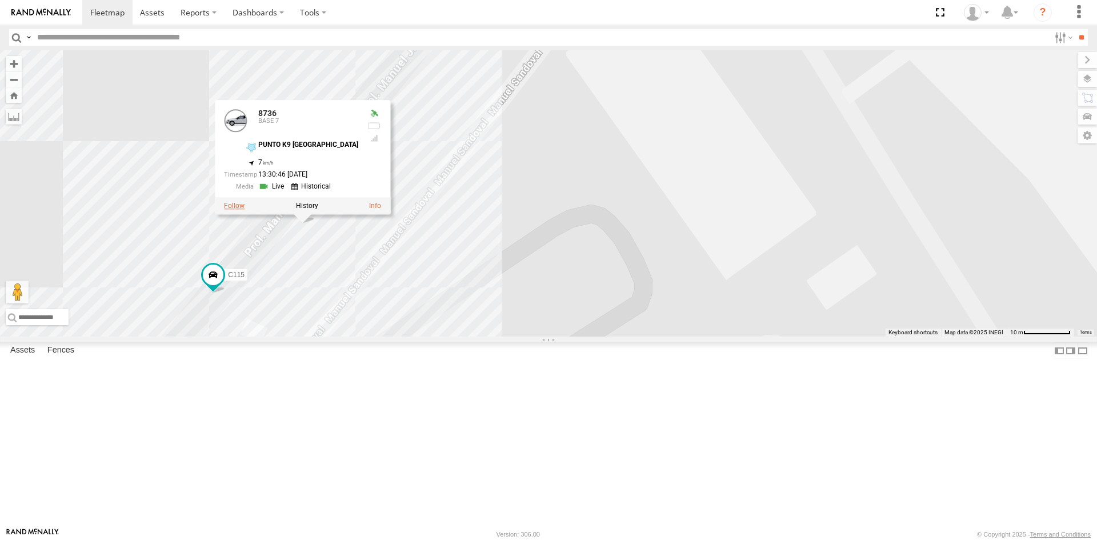
click at [244, 210] on label at bounding box center [234, 206] width 21 height 8
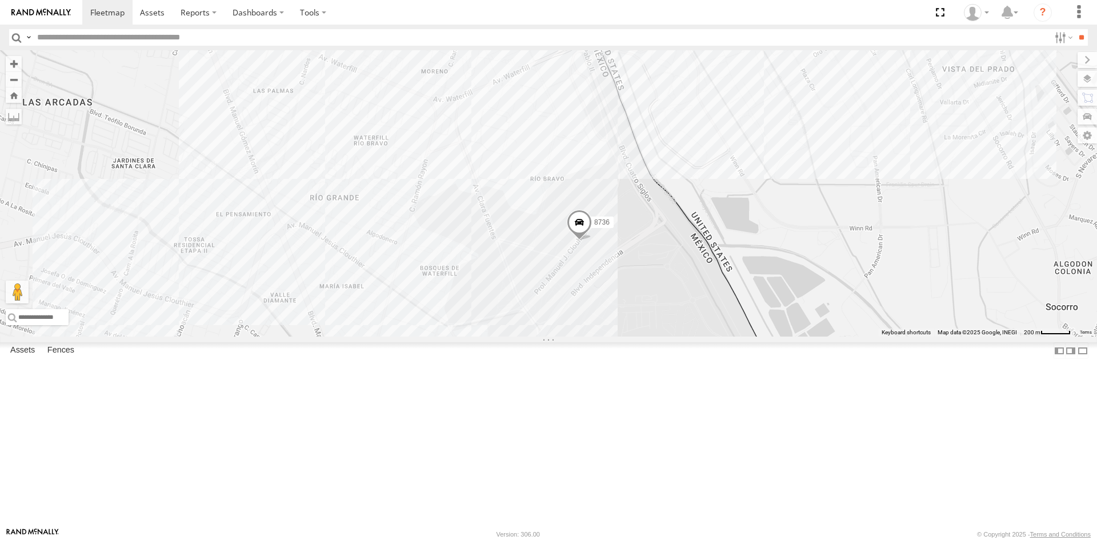
click at [578, 240] on span at bounding box center [579, 225] width 25 height 31
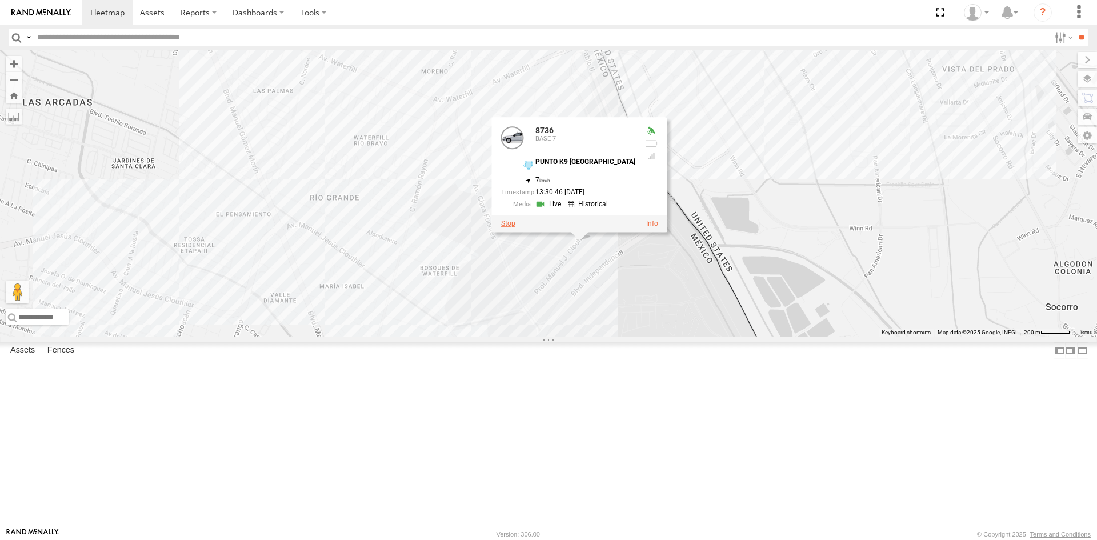
click at [515, 227] on label at bounding box center [508, 223] width 14 height 8
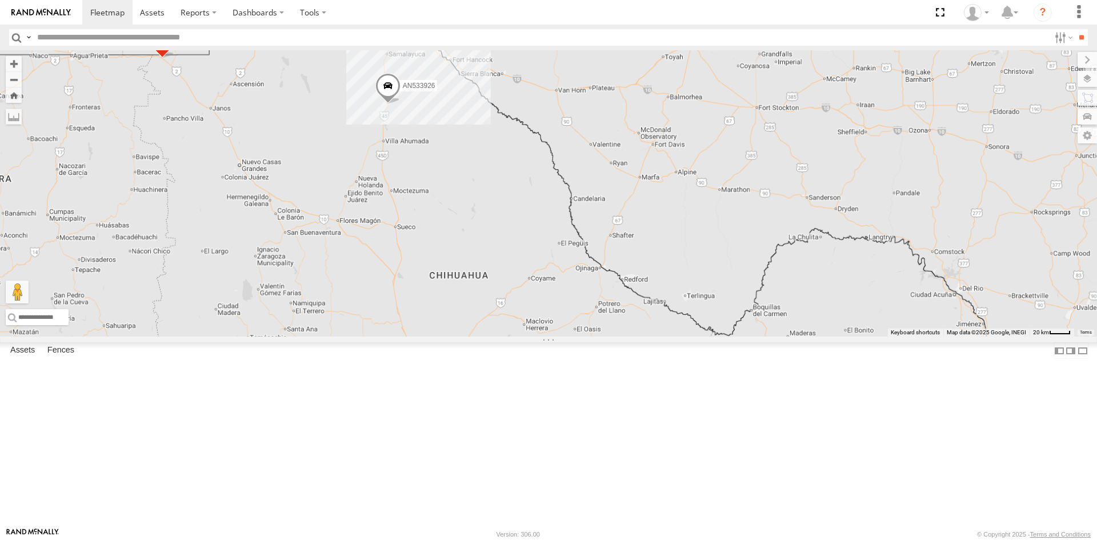
drag, startPoint x: 513, startPoint y: 123, endPoint x: 513, endPoint y: 242, distance: 119.4
click at [514, 242] on div "AN535203 AN533926 AN53034 015910001811580 ZJ535914 F2771 AN533897" at bounding box center [548, 193] width 1097 height 286
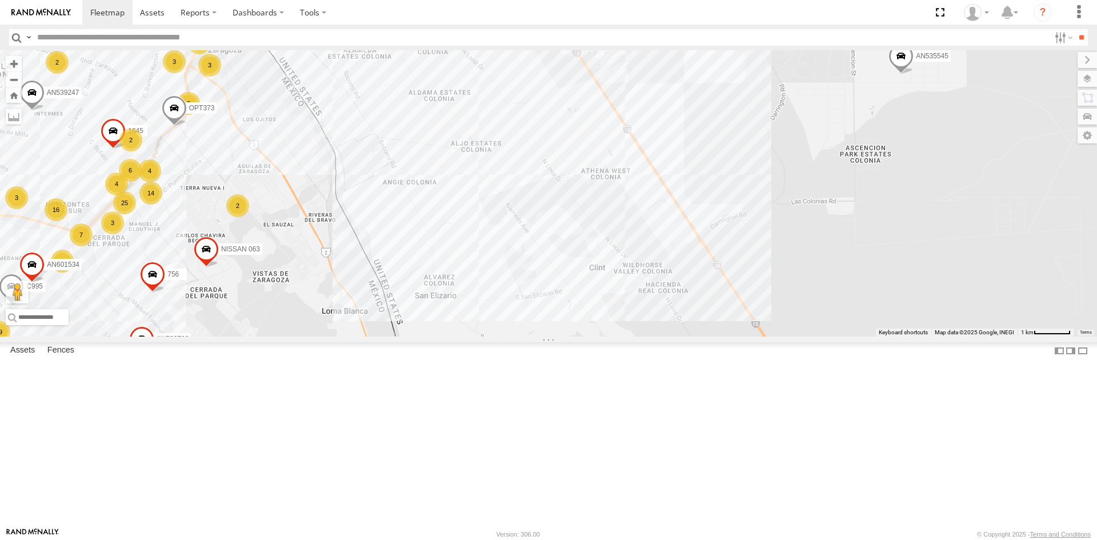
drag, startPoint x: 225, startPoint y: 143, endPoint x: 269, endPoint y: 275, distance: 139.1
click at [269, 275] on div "AN535203 AN533926 AN53034 015910001811580 ZJ535914 F2771 AN533897 152 14 79 17 …" at bounding box center [548, 193] width 1097 height 286
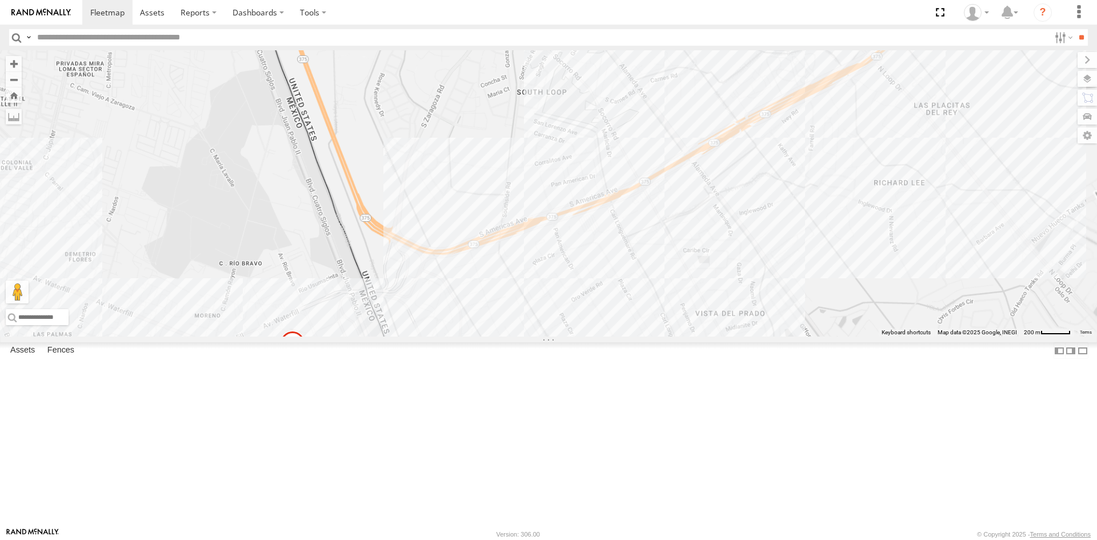
drag, startPoint x: 329, startPoint y: 355, endPoint x: 333, endPoint y: 275, distance: 80.6
click at [330, 286] on div "AN535203 AN533926 AN53034 015910001811580 ZJ535914 F2771 AN533897 NISSAN 063 AN…" at bounding box center [548, 193] width 1097 height 286
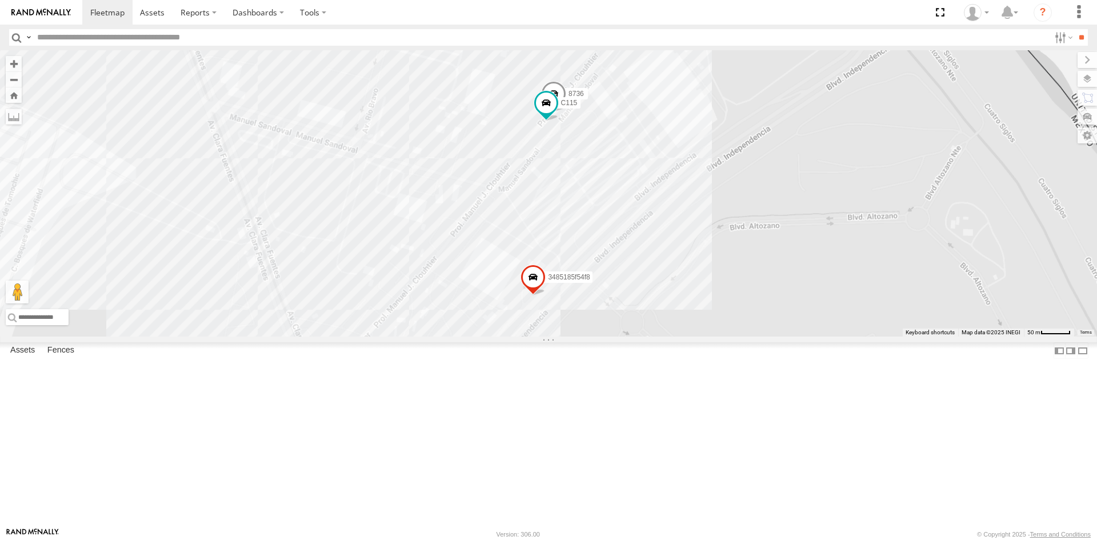
drag, startPoint x: 706, startPoint y: 139, endPoint x: 702, endPoint y: 201, distance: 62.3
click at [702, 200] on div "AN535203 AN533926 AN53034 015910001811580 ZJ535914 F2771 AN533897 NISSAN 063 AN…" at bounding box center [548, 193] width 1097 height 286
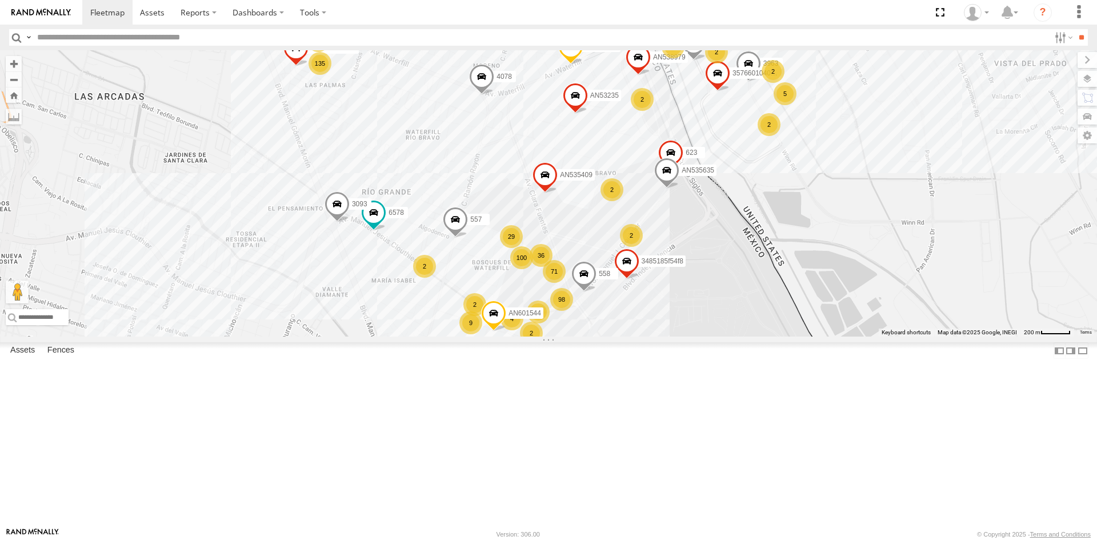
drag, startPoint x: 736, startPoint y: 254, endPoint x: 736, endPoint y: 275, distance: 20.6
click at [736, 275] on div "AN535203 AN533926 AN53034 015910001811580 ZJ535914 F2771 AN533897 NISSAN 063 AN…" at bounding box center [548, 193] width 1097 height 286
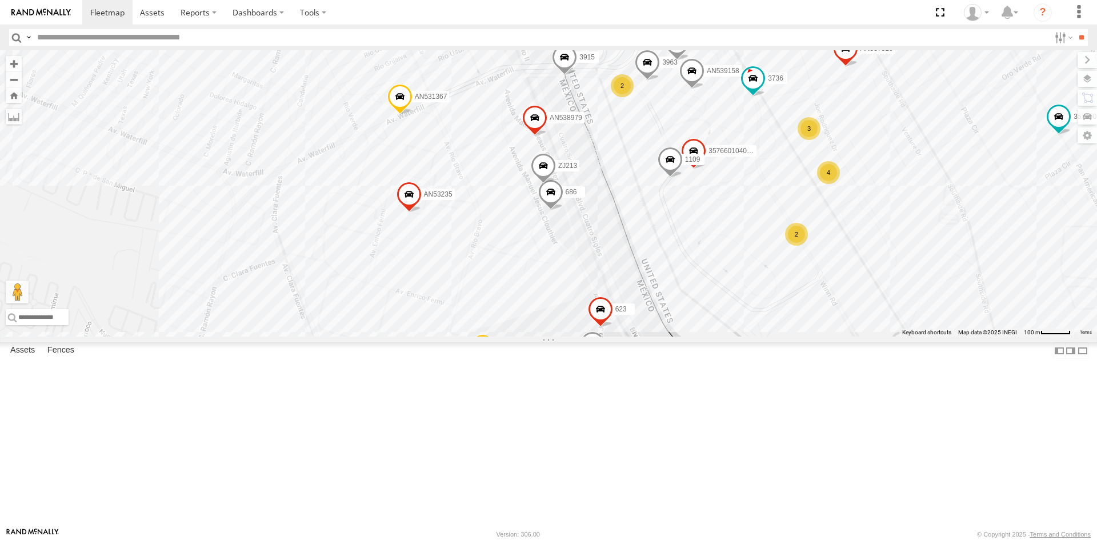
drag, startPoint x: 680, startPoint y: 252, endPoint x: 691, endPoint y: 318, distance: 66.0
click at [691, 318] on div "357660104096649 4006 AN535635 AN536462 3915 1109 558 L722 AN601544 4078 AN53540…" at bounding box center [548, 193] width 1097 height 286
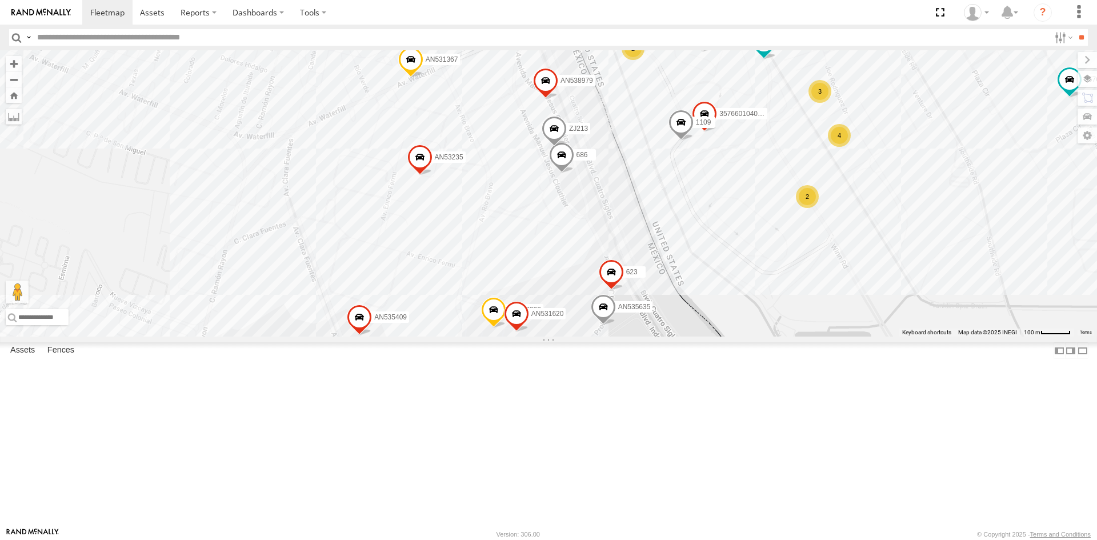
drag, startPoint x: 692, startPoint y: 318, endPoint x: 704, endPoint y: 276, distance: 43.9
click at [704, 276] on div "357660104096649 4006 AN535635 AN536462 3915 1109 558 L722 AN601544 4078 AN53540…" at bounding box center [548, 193] width 1097 height 286
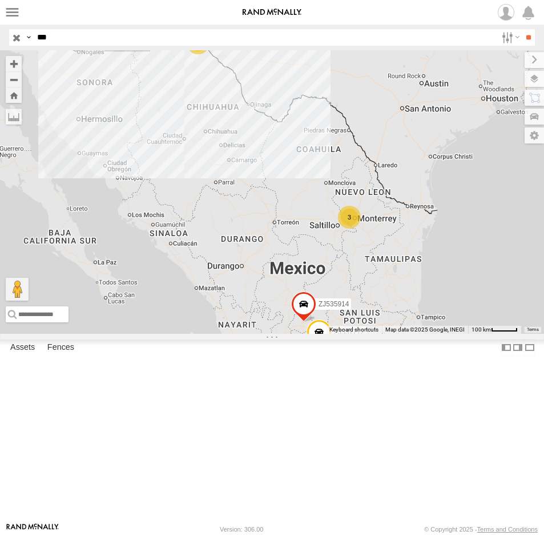
drag, startPoint x: 67, startPoint y: 34, endPoint x: 9, endPoint y: 35, distance: 58.3
click at [7, 37] on header "Search Query Asset ID Asset Label Registration Manufacturer Model VIN Job ID IP" at bounding box center [272, 38] width 544 height 26
click at [522, 29] on input "**" at bounding box center [528, 37] width 13 height 17
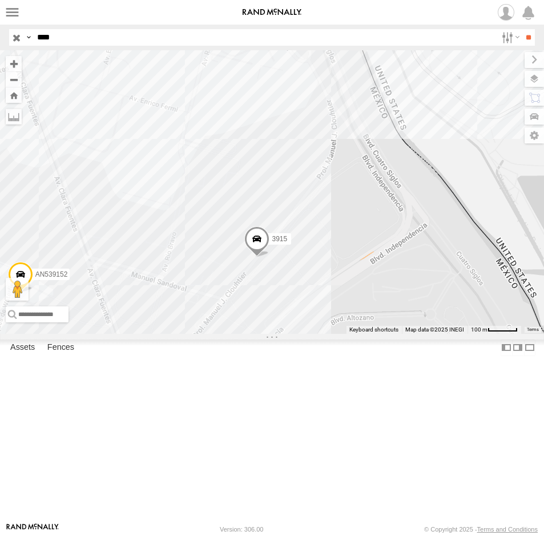
drag, startPoint x: 41, startPoint y: 38, endPoint x: -7, endPoint y: 33, distance: 47.7
click at [0, 33] on html at bounding box center [272, 267] width 544 height 535
click at [522, 29] on input "**" at bounding box center [528, 37] width 13 height 17
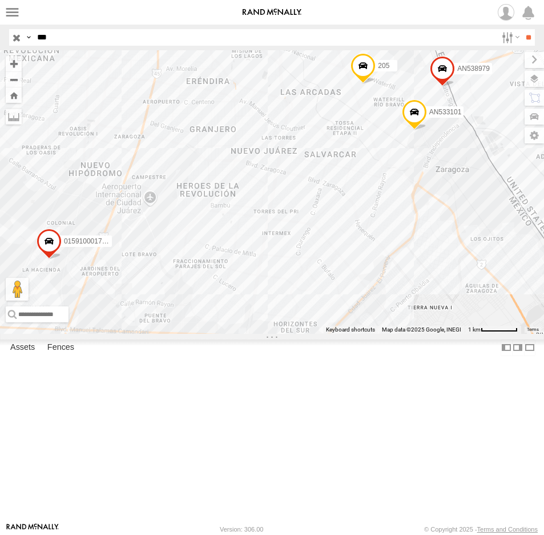
drag, startPoint x: 328, startPoint y: 196, endPoint x: 288, endPoint y: 348, distance: 157.2
click at [288, 334] on div "AN538979 AN533101 205 1213 015910001795205" at bounding box center [272, 191] width 544 height 283
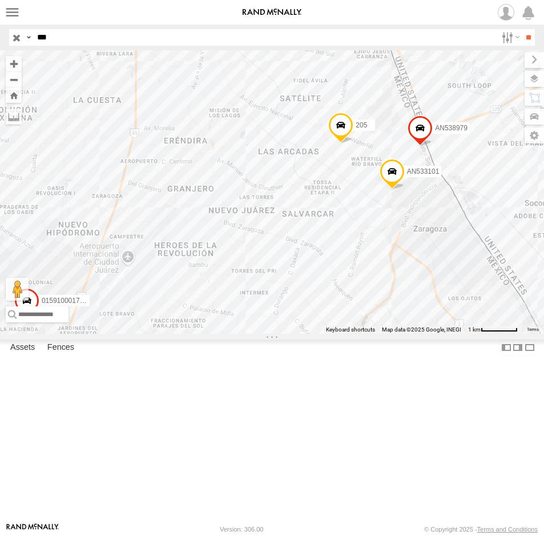
drag, startPoint x: 422, startPoint y: 266, endPoint x: 402, endPoint y: 159, distance: 108.7
click at [407, 175] on span "AN533101" at bounding box center [423, 171] width 33 height 8
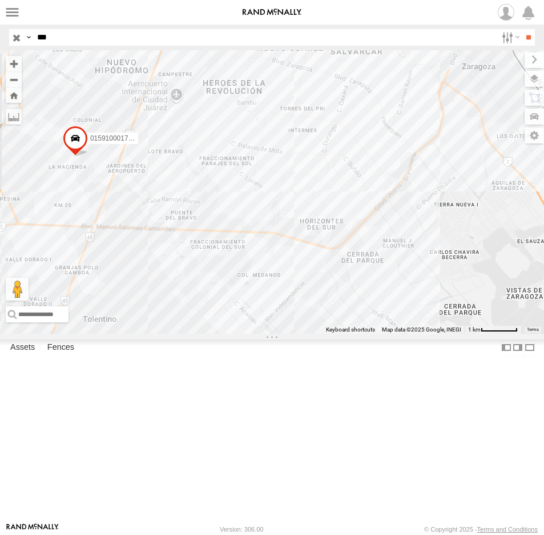
drag, startPoint x: 83, startPoint y: 37, endPoint x: -16, endPoint y: 33, distance: 99.5
click at [0, 33] on html at bounding box center [272, 267] width 544 height 535
click at [522, 29] on input "**" at bounding box center [528, 37] width 13 height 17
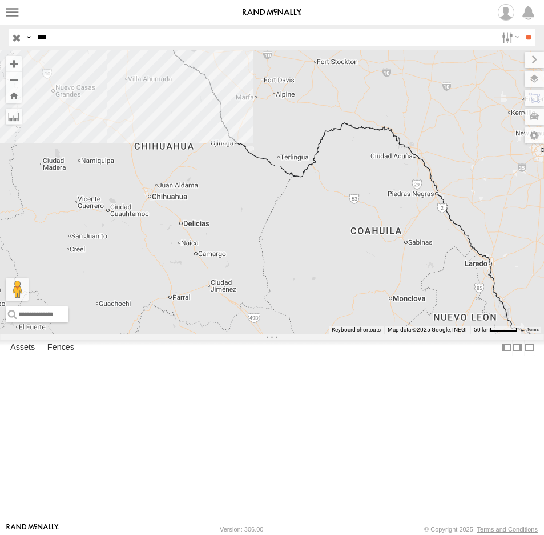
drag, startPoint x: 56, startPoint y: 44, endPoint x: 8, endPoint y: 33, distance: 49.2
click at [8, 35] on header "Search Query Asset ID Asset Label Registration Manufacturer Model VIN Job ID IP" at bounding box center [272, 38] width 544 height 26
type input "********"
click at [522, 29] on input "**" at bounding box center [528, 37] width 13 height 17
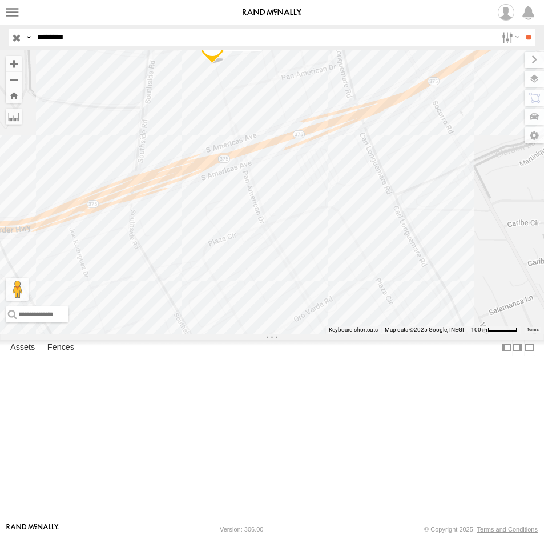
click at [211, 63] on span at bounding box center [211, 48] width 25 height 31
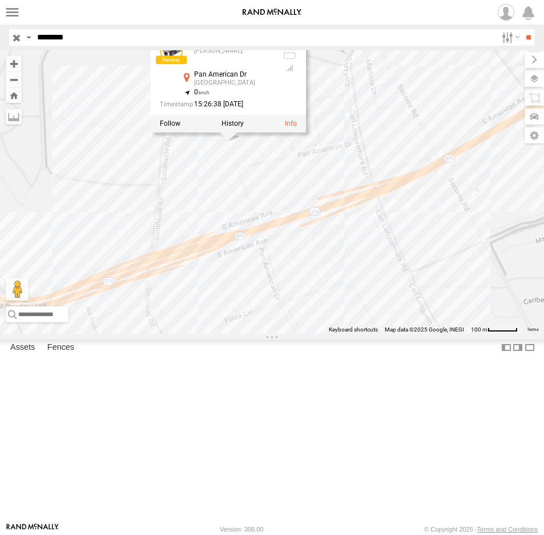
drag, startPoint x: 234, startPoint y: 255, endPoint x: 243, endPoint y: 304, distance: 50.0
click at [243, 304] on div "AN539145 AN539145 JOHNSON Pan American Dr El Paso 31.67903 , -106.32455 0 15:26…" at bounding box center [272, 191] width 544 height 283
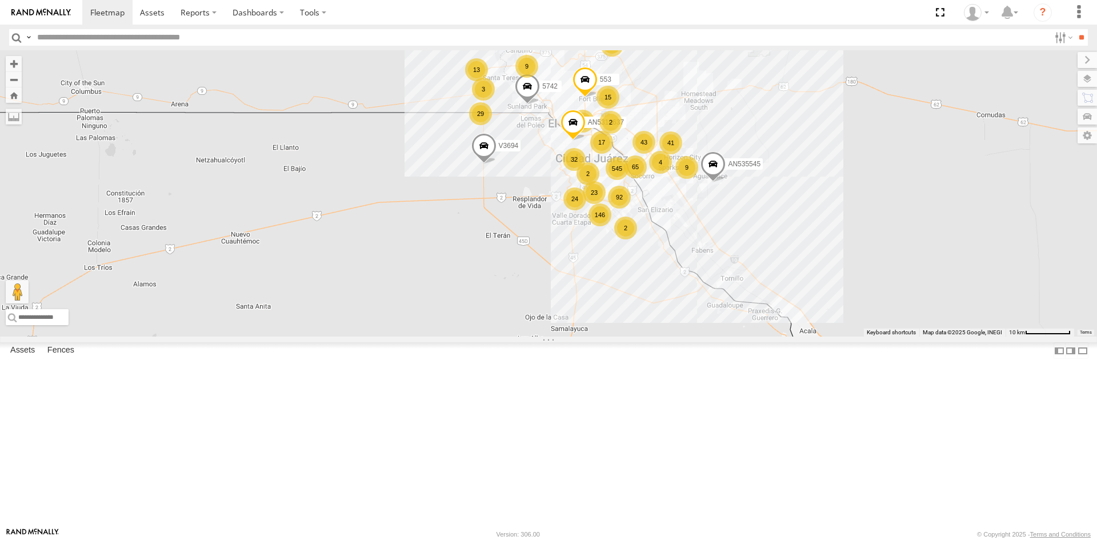
drag, startPoint x: 497, startPoint y: 315, endPoint x: 505, endPoint y: 309, distance: 10.6
click at [499, 316] on div "AN535203 AN533926 015910001811580 ZJ535914 F2771 AN533897 545 15 40 92 146 32 2…" at bounding box center [548, 193] width 1097 height 286
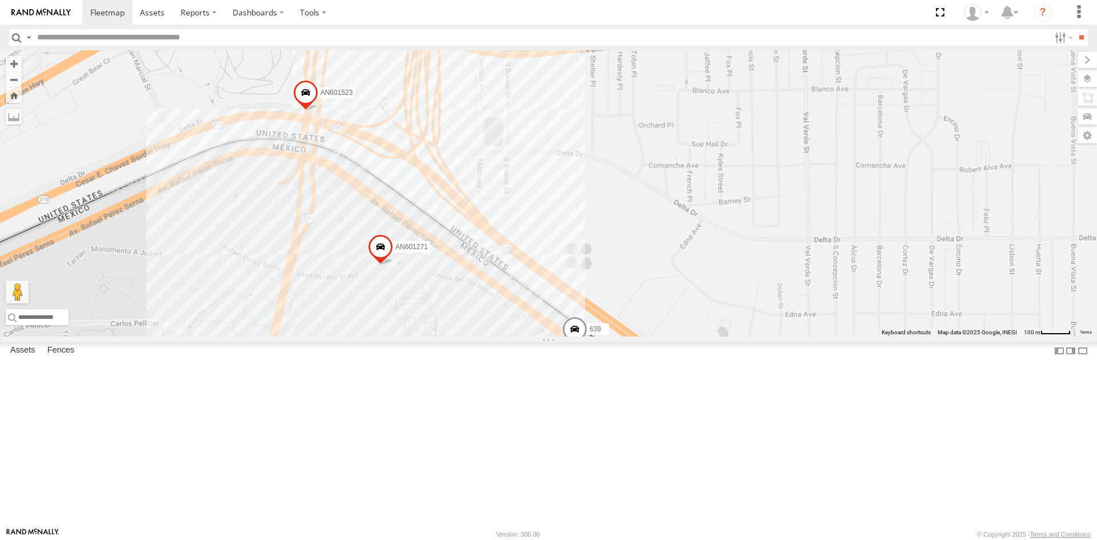
drag, startPoint x: 381, startPoint y: 415, endPoint x: 340, endPoint y: 283, distance: 138.6
click at [340, 284] on div "AN535203 AN533926 015910001811580 ZJ535914 F2771 AN533897 V3694 5742 AN5310637 …" at bounding box center [548, 193] width 1097 height 286
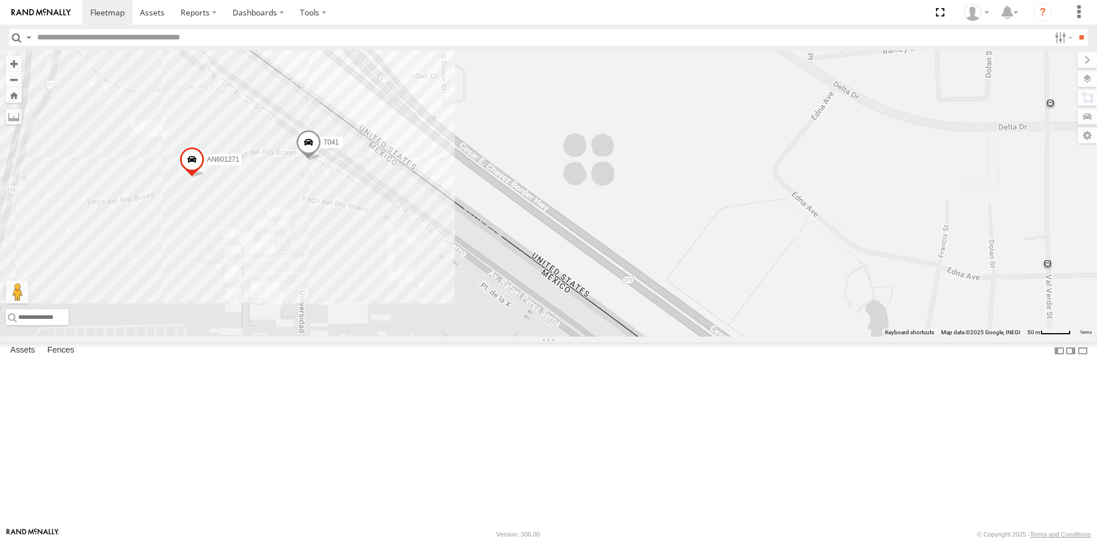
drag, startPoint x: 379, startPoint y: 306, endPoint x: 386, endPoint y: 301, distance: 8.7
click at [386, 303] on div "AN601271 C149 AN538889 C444 7041 AN539079 JLC39 634" at bounding box center [548, 193] width 1097 height 286
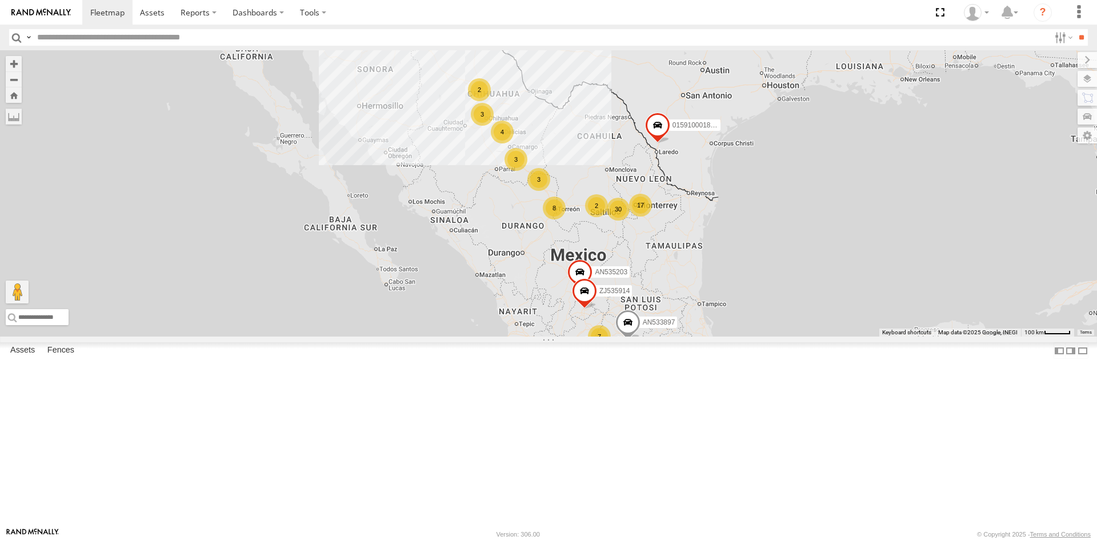
drag, startPoint x: 745, startPoint y: 97, endPoint x: 697, endPoint y: 188, distance: 103.7
click at [701, 189] on div "AN535203 AN533926 015910001811580 ZJ535914 F2771 AN533897 1193 3 30 7 4 4 17 3 …" at bounding box center [548, 193] width 1097 height 286
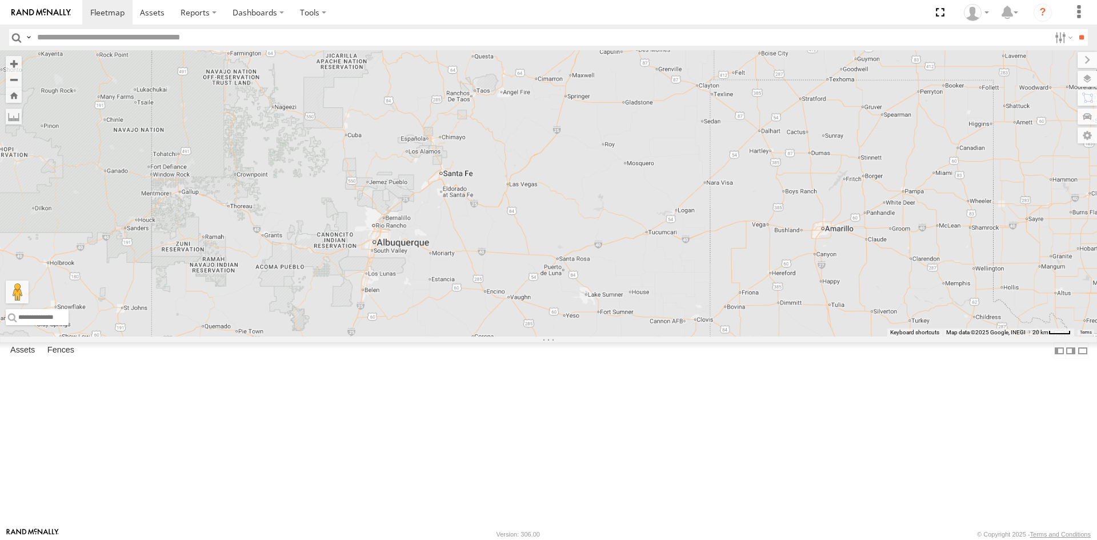
drag, startPoint x: 264, startPoint y: 103, endPoint x: 342, endPoint y: -50, distance: 171.4
click at [342, 0] on html at bounding box center [548, 270] width 1097 height 540
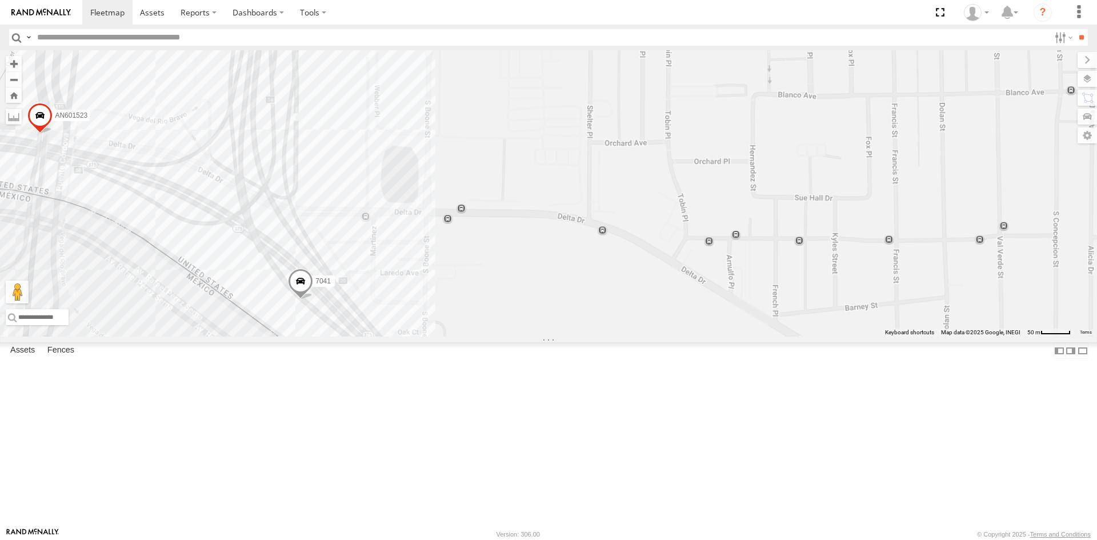
drag, startPoint x: 297, startPoint y: 391, endPoint x: 335, endPoint y: 264, distance: 131.9
click at [313, 268] on span at bounding box center [300, 283] width 25 height 31
